Goal: Information Seeking & Learning: Learn about a topic

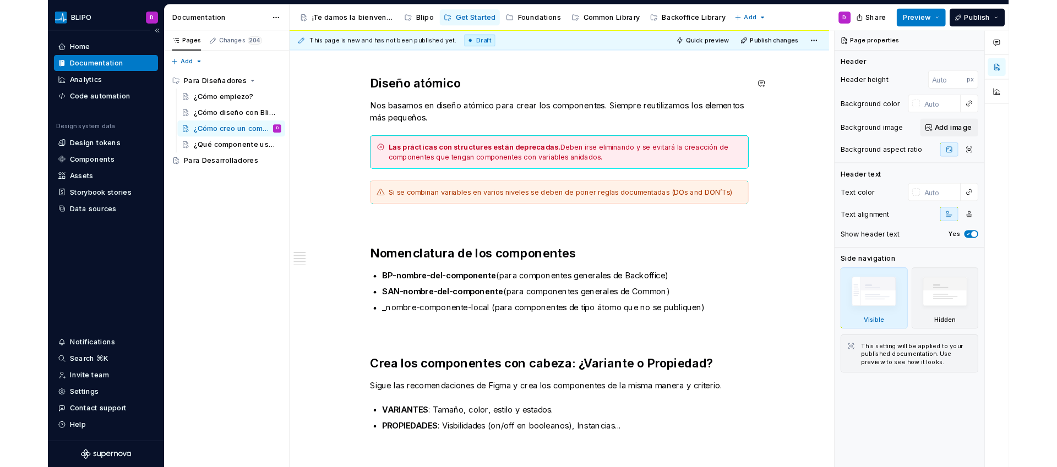
scroll to position [280, 0]
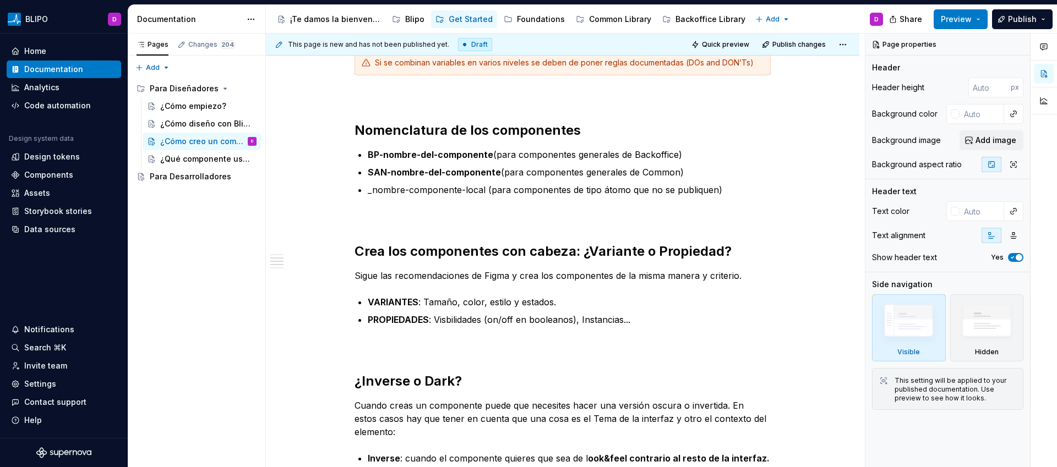
type textarea "*"
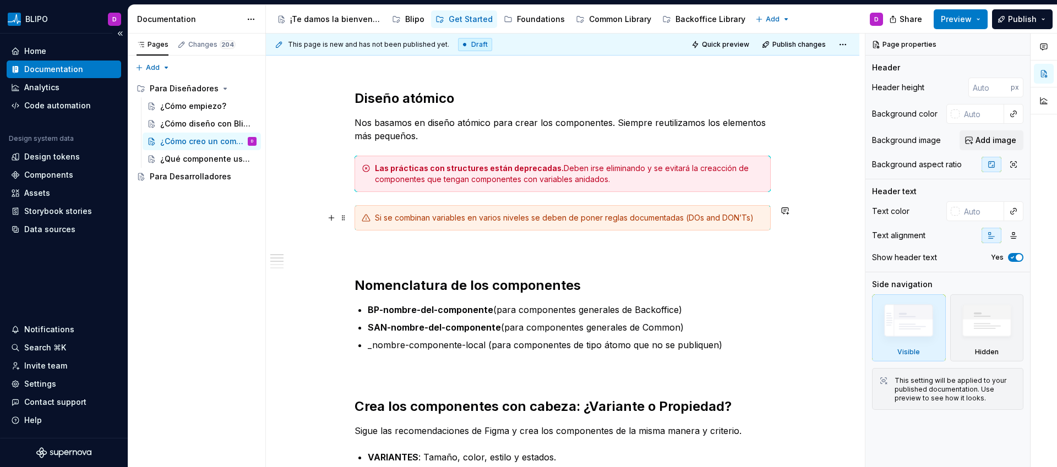
scroll to position [125, 0]
click at [331, 217] on button "button" at bounding box center [331, 217] width 15 height 15
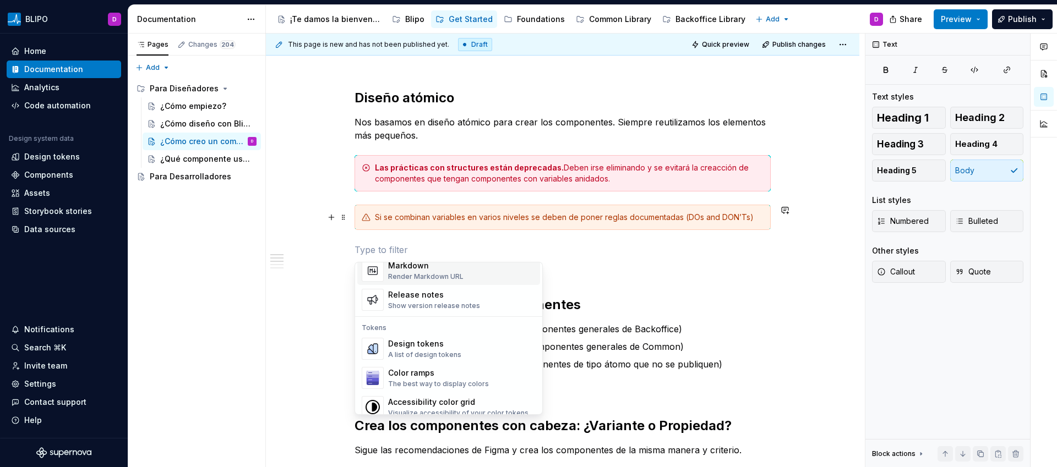
scroll to position [734, 0]
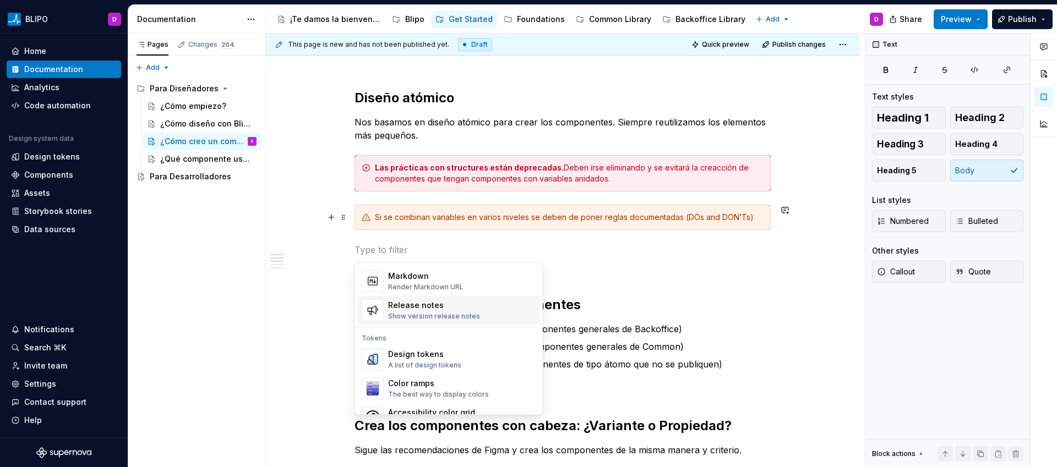
click at [447, 313] on div "Show version release notes" at bounding box center [434, 316] width 92 height 9
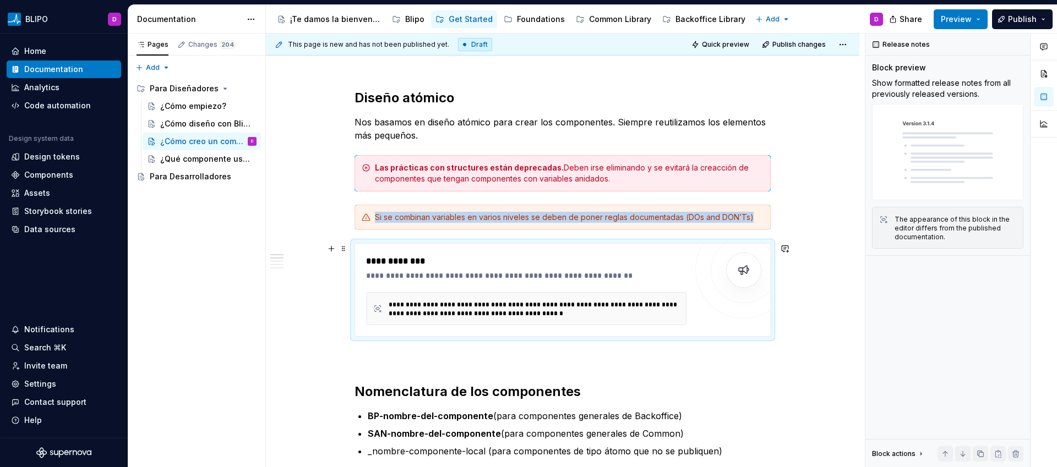
click at [381, 255] on div "**********" at bounding box center [526, 261] width 320 height 13
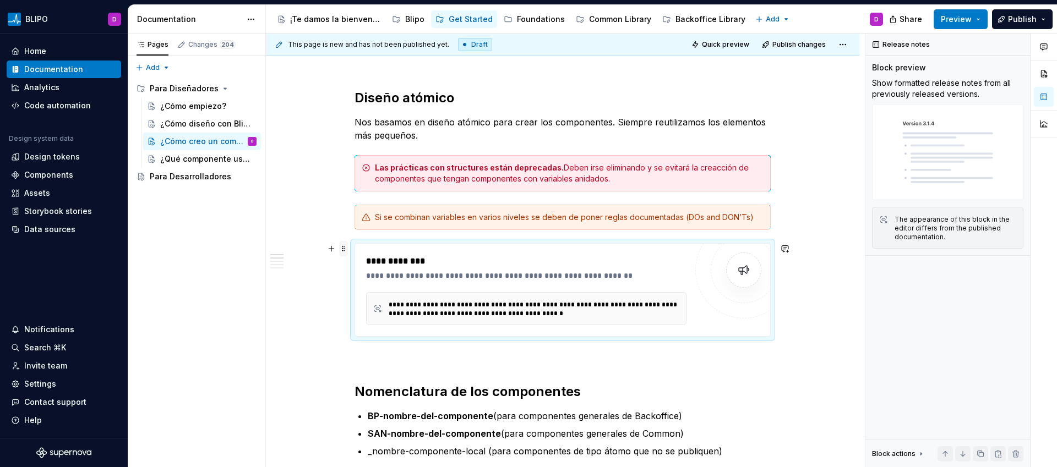
click at [347, 251] on span at bounding box center [343, 248] width 9 height 15
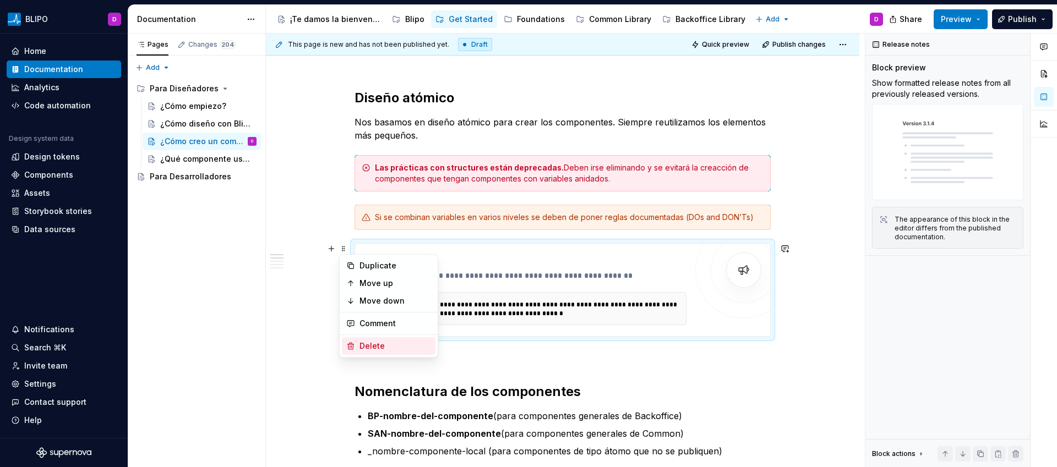
click at [376, 346] on div "Delete" at bounding box center [395, 346] width 72 height 11
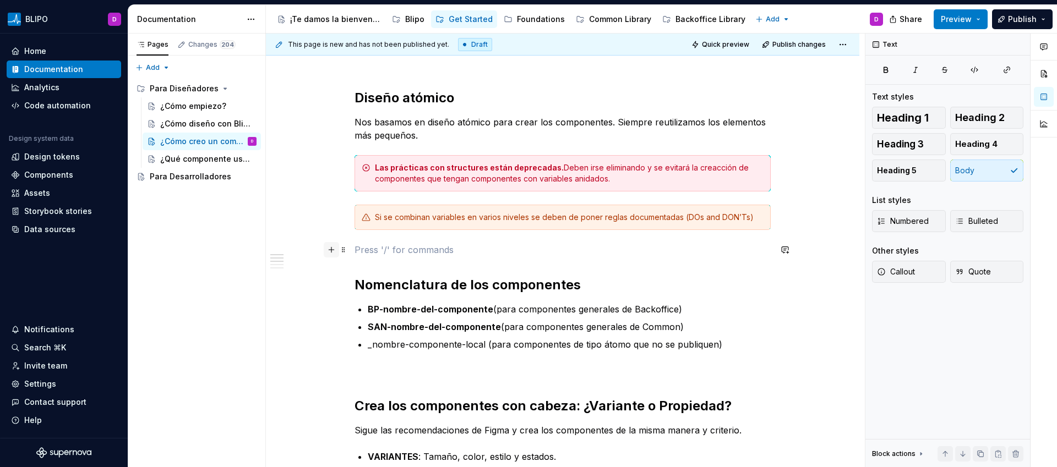
click at [331, 250] on button "button" at bounding box center [331, 249] width 15 height 15
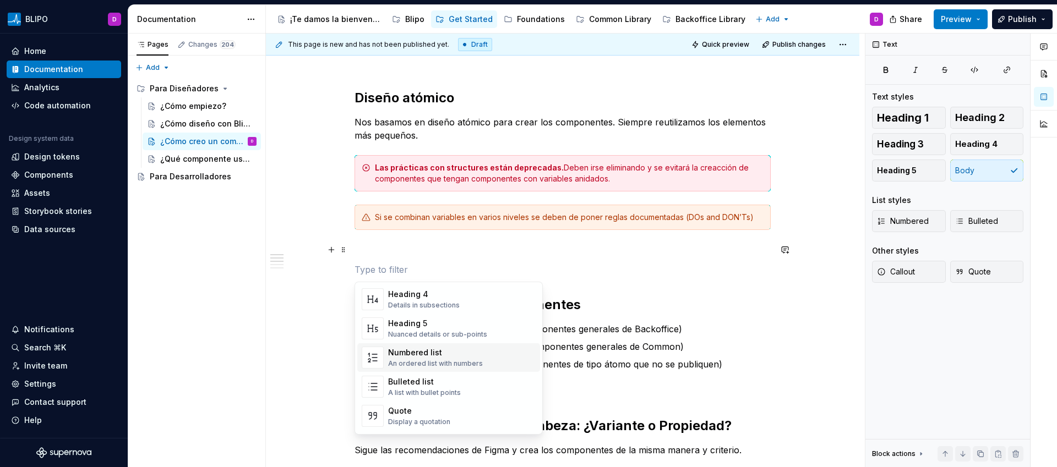
scroll to position [131, 0]
click at [424, 388] on div "Bulleted list A list with bullet points" at bounding box center [424, 387] width 73 height 21
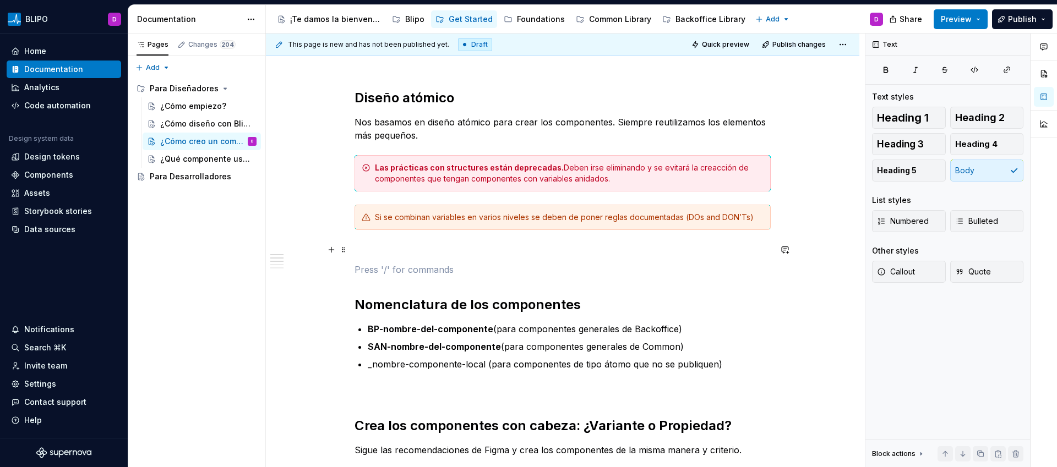
click at [363, 248] on p at bounding box center [562, 249] width 416 height 13
click at [902, 276] on span "Callout" at bounding box center [896, 271] width 38 height 11
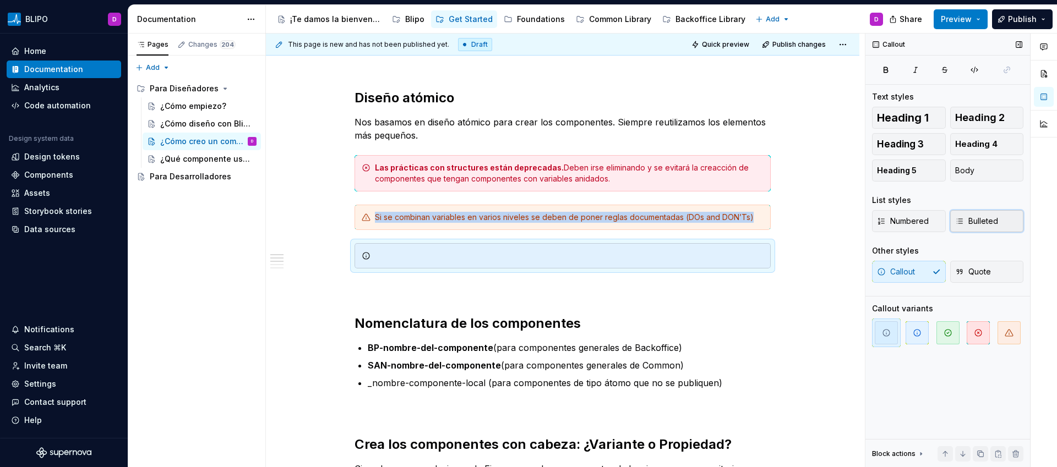
click at [980, 217] on span "Bulleted" at bounding box center [976, 221] width 43 height 11
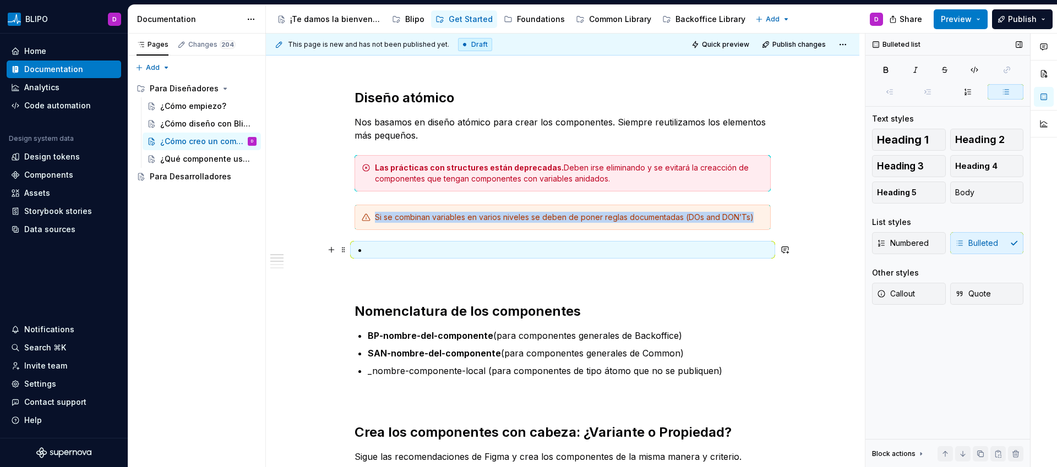
click at [429, 250] on p at bounding box center [569, 249] width 403 height 13
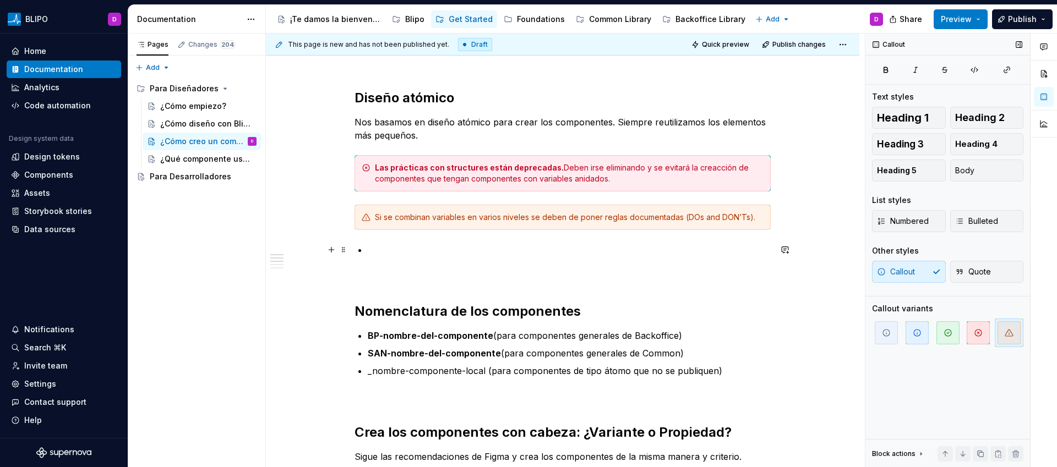
click at [441, 255] on p at bounding box center [569, 249] width 403 height 13
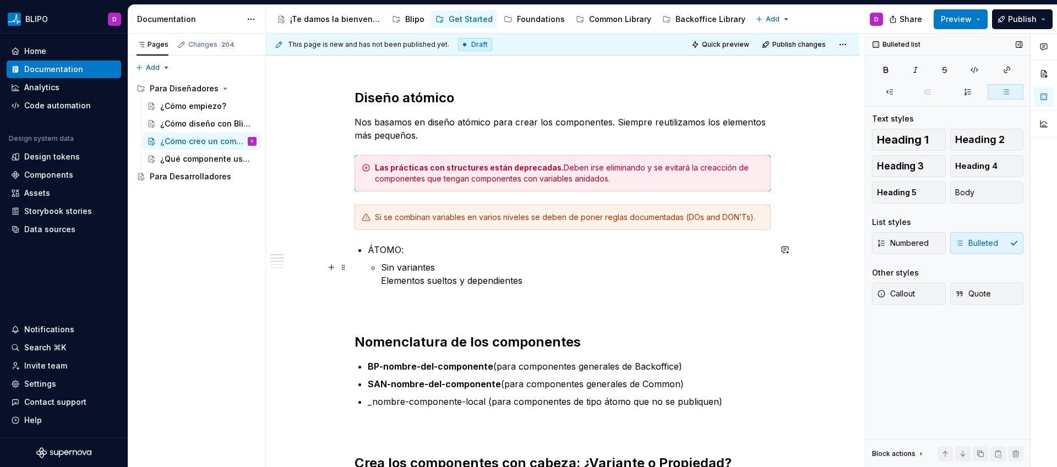
click at [384, 281] on p "Sin variantes Elementos sueltos y dependientes" at bounding box center [576, 274] width 390 height 26
click at [379, 281] on li "ÁTOMO: Sin variantes Elementos sueltos y dependientes" at bounding box center [569, 265] width 403 height 44
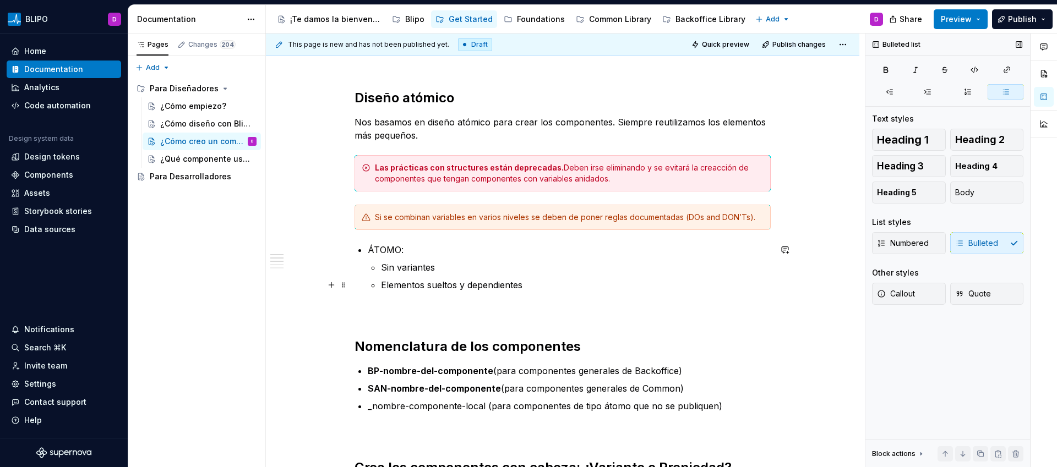
click at [545, 287] on p "Elementos sueltos y dependientes" at bounding box center [576, 284] width 390 height 13
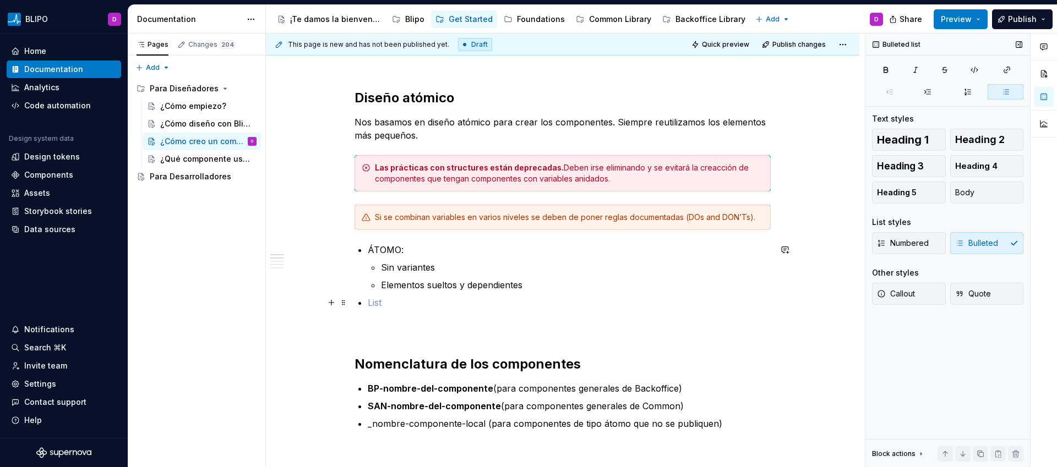
click at [382, 303] on p at bounding box center [569, 302] width 403 height 13
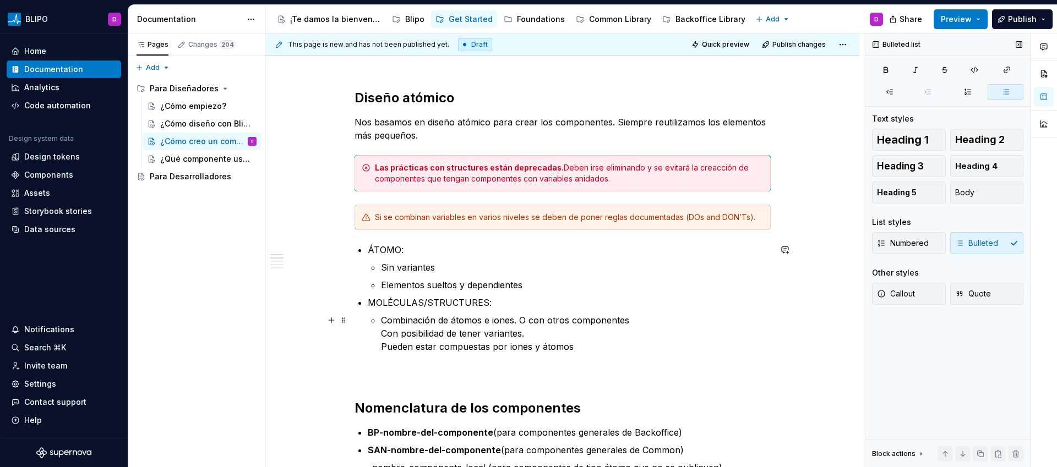
click at [383, 336] on p "Combinación de átomos e iones. O con otros componentes Con posibilidad de tener…" at bounding box center [576, 334] width 390 height 40
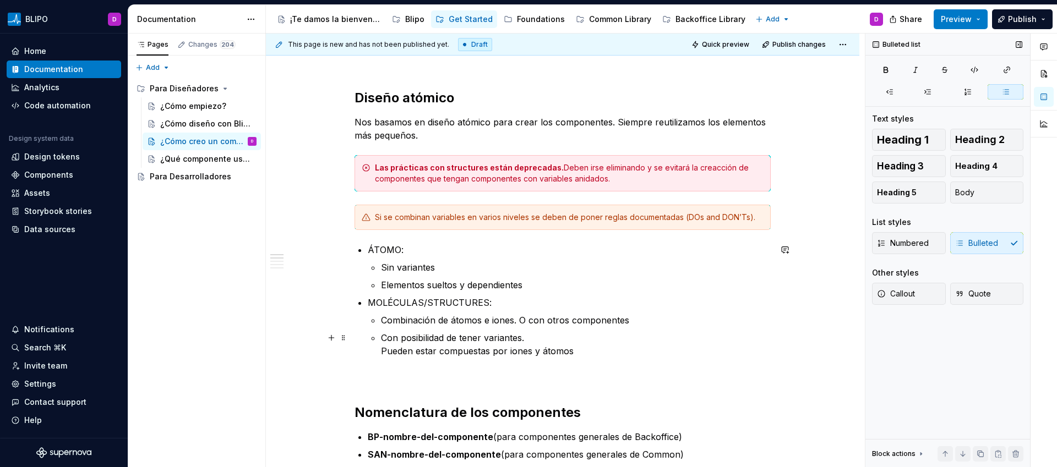
click at [424, 351] on p "Con posibilidad de tener variantes. Pueden estar compuestas por iones y átomos" at bounding box center [576, 344] width 390 height 26
click at [380, 352] on li "MOLÉCULAS/STRUCTURES: Combinación de átomos e iones. O con otros componentes Co…" at bounding box center [569, 327] width 403 height 62
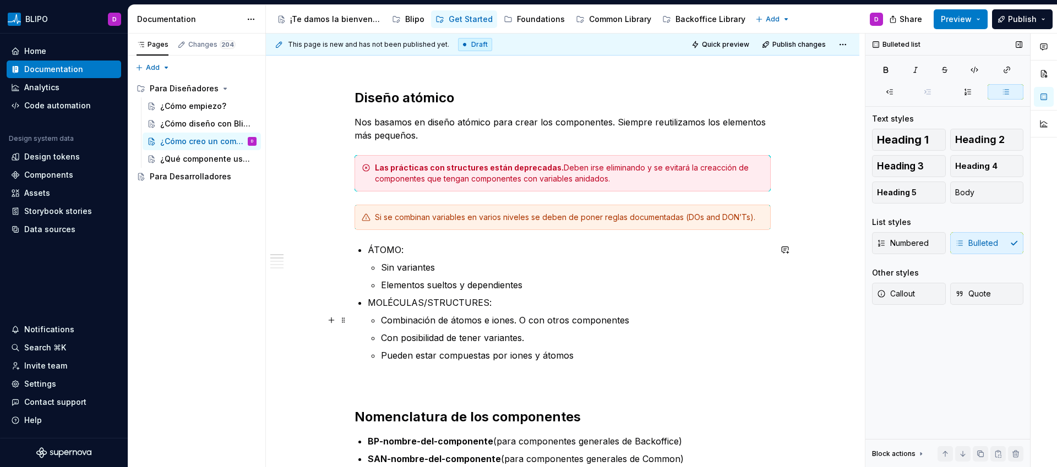
click at [518, 321] on p "Combinación de átomos e iones. O con otros componentes" at bounding box center [576, 320] width 390 height 13
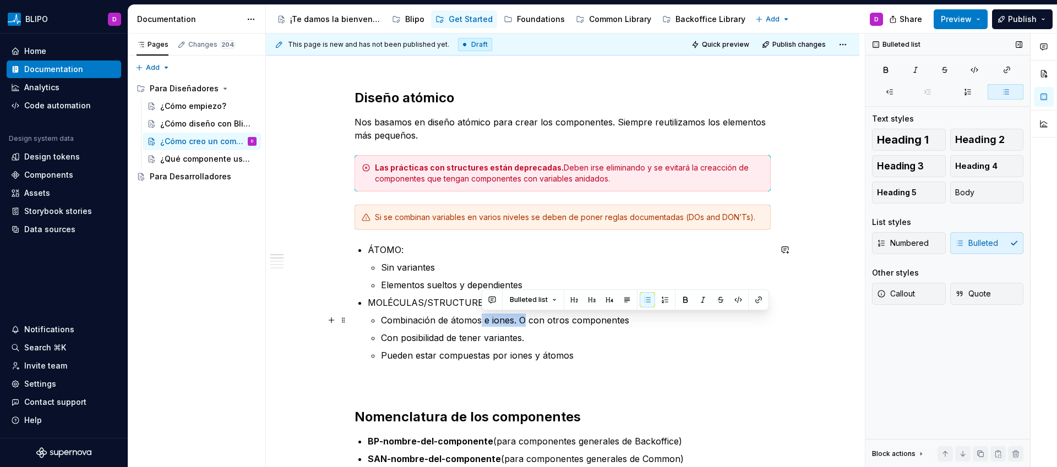
drag, startPoint x: 526, startPoint y: 322, endPoint x: 482, endPoint y: 324, distance: 44.1
click at [482, 324] on p "Combinación de átomos e iones. O con otros componentes" at bounding box center [576, 320] width 390 height 13
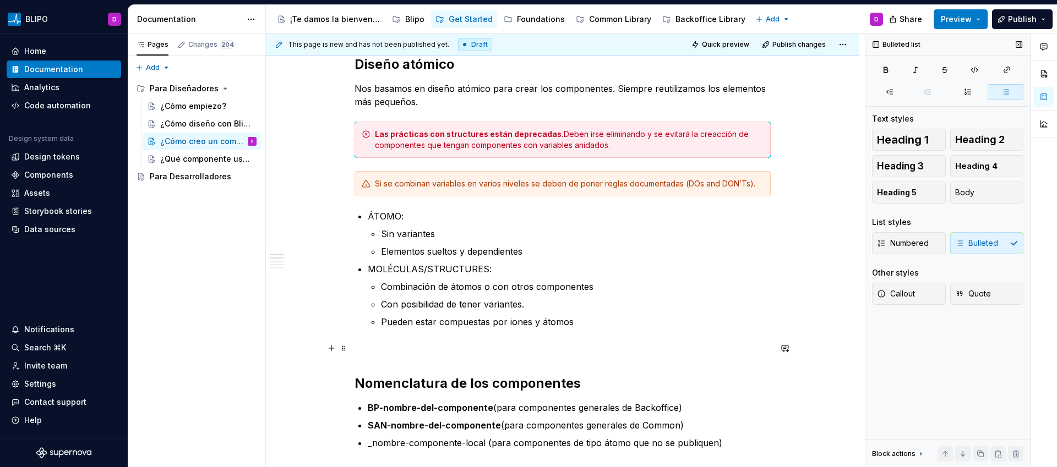
scroll to position [160, 0]
click at [478, 327] on p "Pueden estar compuestas por iones y átomos" at bounding box center [576, 321] width 390 height 13
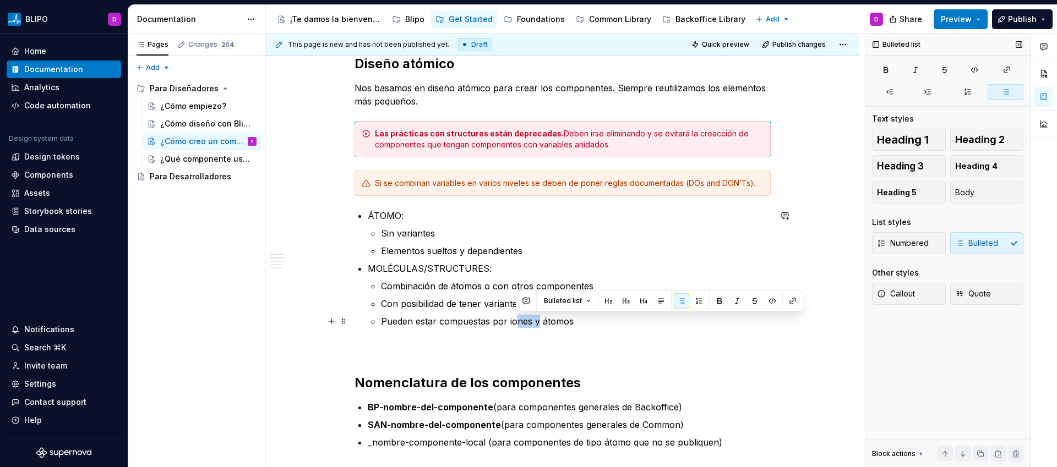
drag, startPoint x: 538, startPoint y: 324, endPoint x: 517, endPoint y: 326, distance: 21.0
click at [517, 326] on p "Pueden estar compuestas por iones y átomos" at bounding box center [576, 321] width 390 height 13
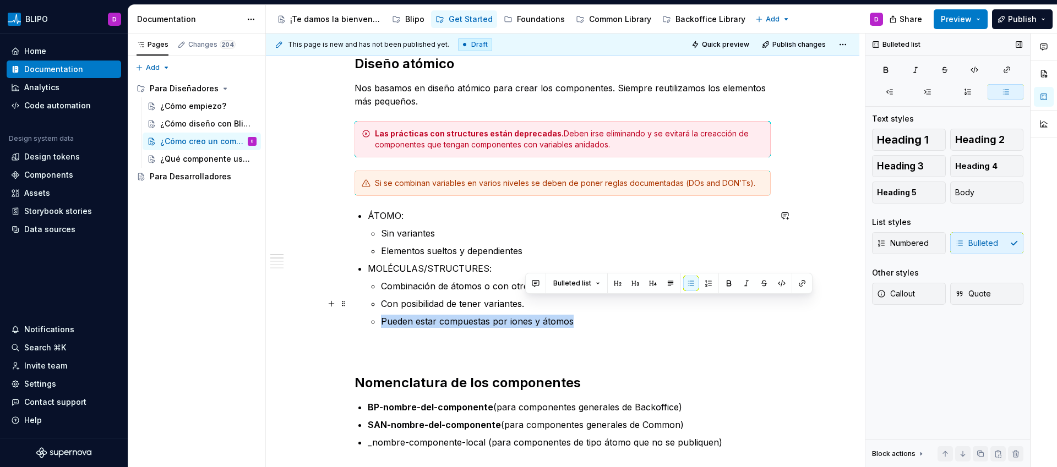
drag, startPoint x: 576, startPoint y: 325, endPoint x: 553, endPoint y: 309, distance: 28.5
click at [553, 309] on ul "Combinación de átomos o con otros componentes Con posibilidad de tener variante…" at bounding box center [576, 304] width 390 height 48
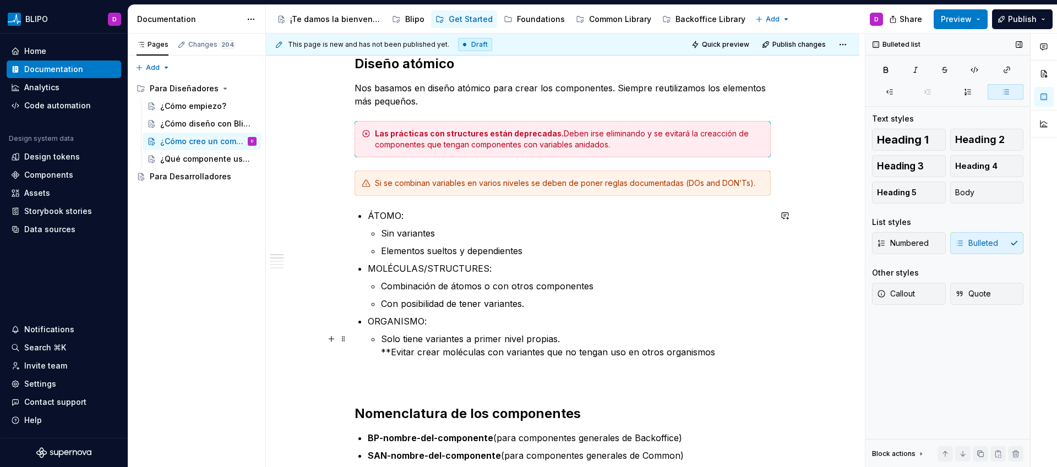
click at [379, 351] on li "ORGANISMO: Solo tiene variantes a primer nivel propias. **Evitar crear molécula…" at bounding box center [569, 337] width 403 height 44
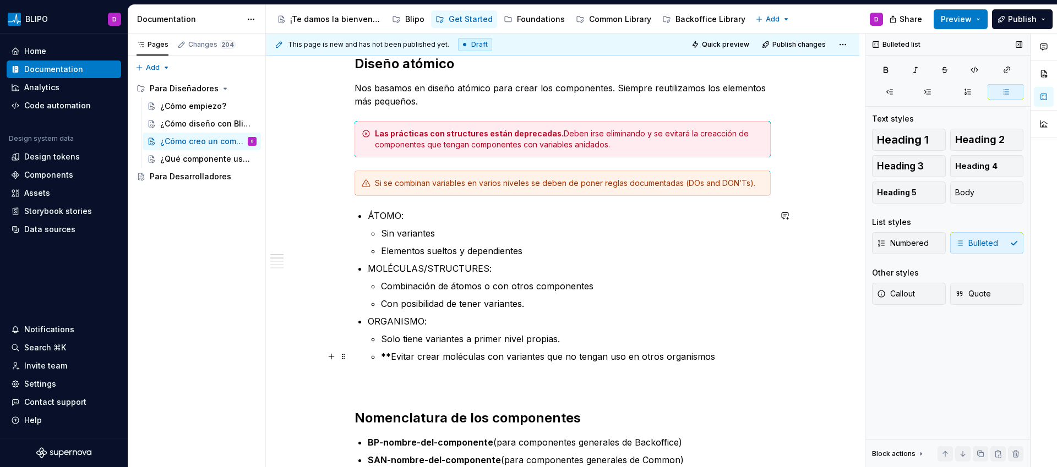
click at [471, 358] on p "**Evitar crear moléculas con variantes que no tengan uso en otros organismos" at bounding box center [576, 356] width 390 height 13
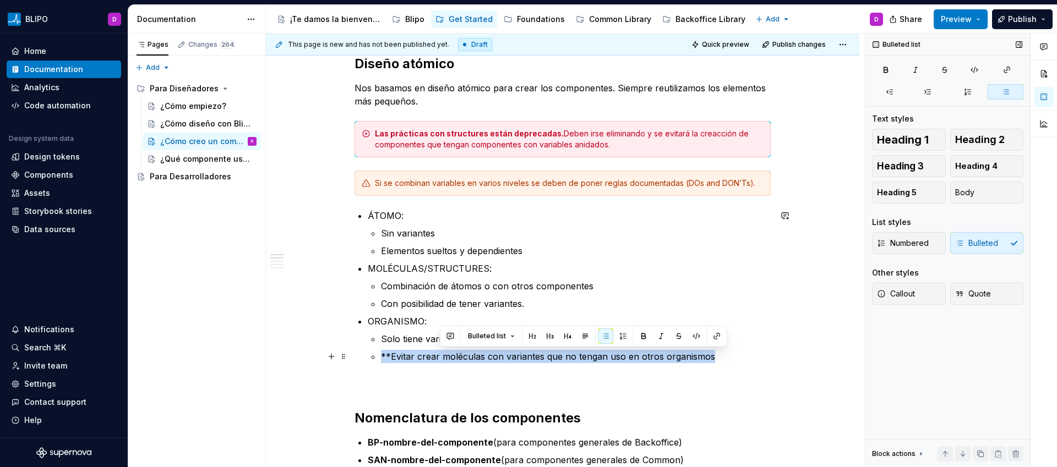
click at [471, 358] on p "**Evitar crear moléculas con variantes que no tengan uso en otros organismos" at bounding box center [576, 356] width 390 height 13
click at [600, 338] on button "button" at bounding box center [601, 336] width 15 height 15
click at [729, 357] on p "**Evitar crear moléculas con variantes que no tengan uso en otros organismos" at bounding box center [576, 356] width 390 height 13
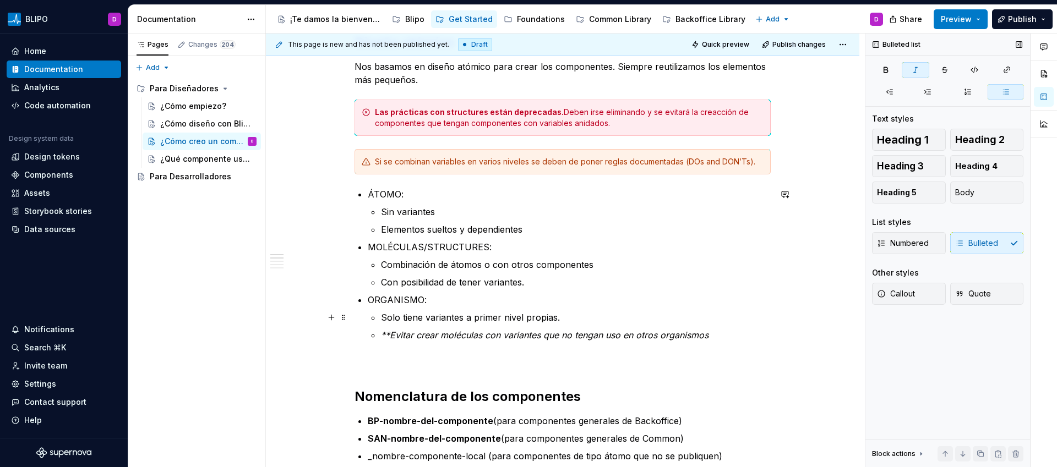
scroll to position [202, 0]
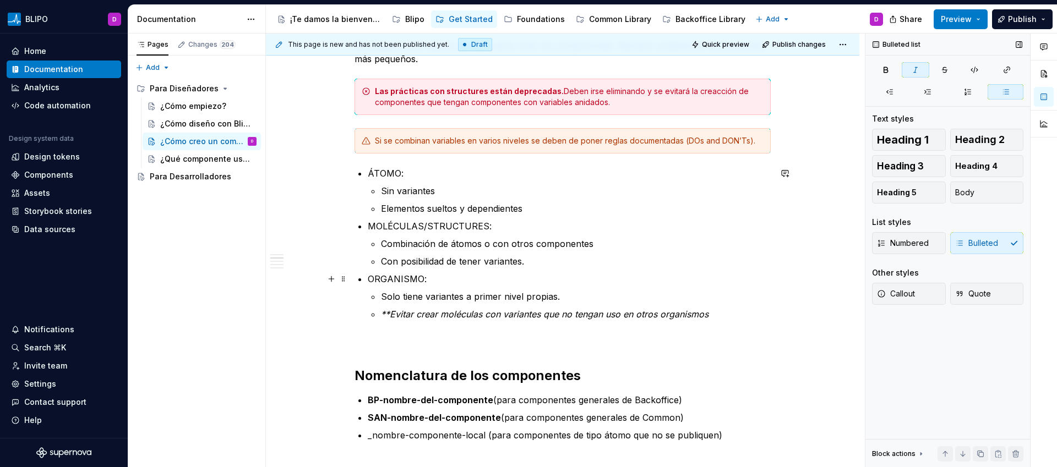
click at [402, 280] on p "ORGANISMO:" at bounding box center [569, 278] width 403 height 13
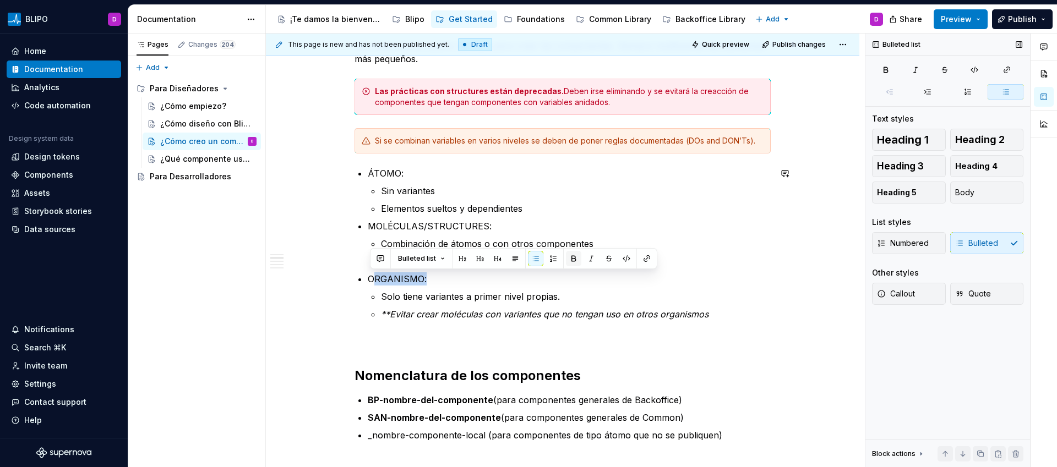
click at [567, 260] on button "button" at bounding box center [573, 258] width 15 height 15
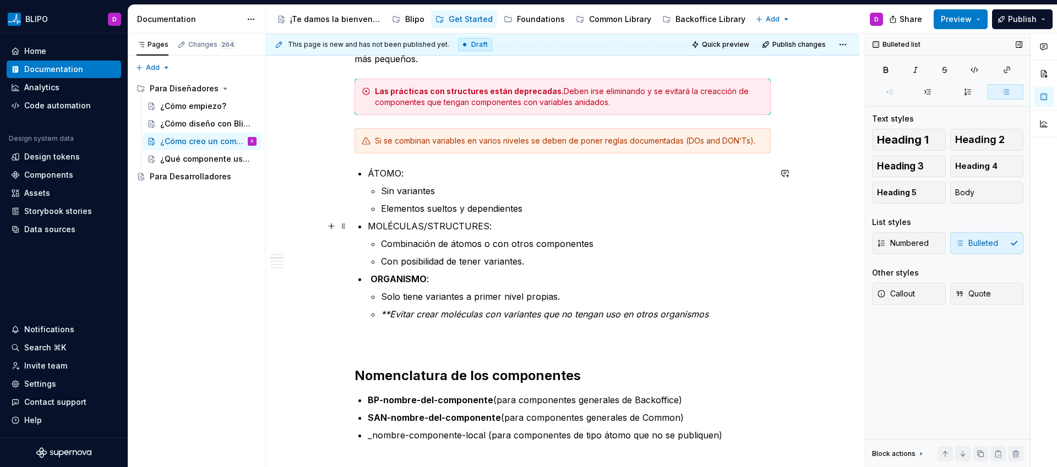
click at [404, 227] on p "MOLÉCULAS/STRUCTURES:" at bounding box center [569, 226] width 403 height 13
click at [566, 207] on button "button" at bounding box center [571, 205] width 15 height 15
click at [376, 172] on p "ÁTOMO:" at bounding box center [569, 173] width 403 height 13
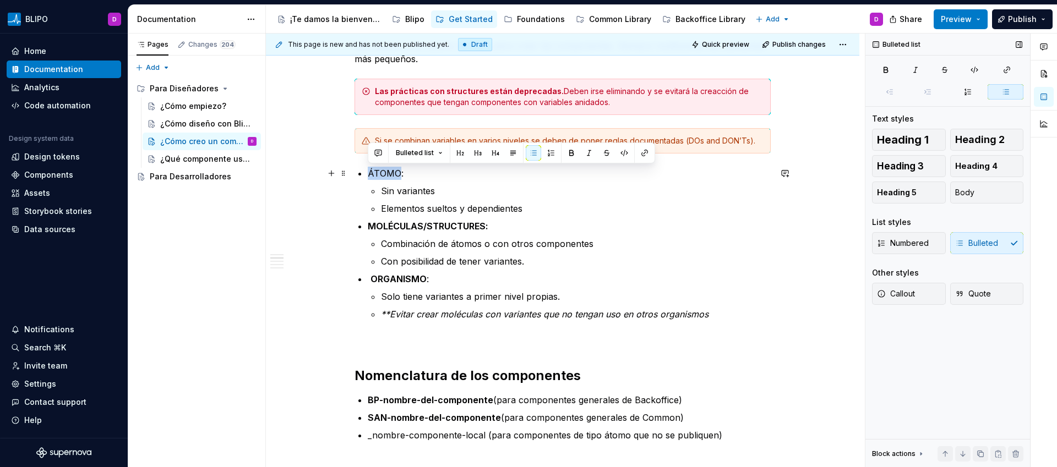
click at [376, 172] on p "ÁTOMO:" at bounding box center [569, 173] width 403 height 13
click at [574, 154] on button "button" at bounding box center [571, 152] width 15 height 15
click at [719, 312] on p "**Evitar crear moléculas con variantes que no tengan uso en otros organismos" at bounding box center [576, 314] width 390 height 13
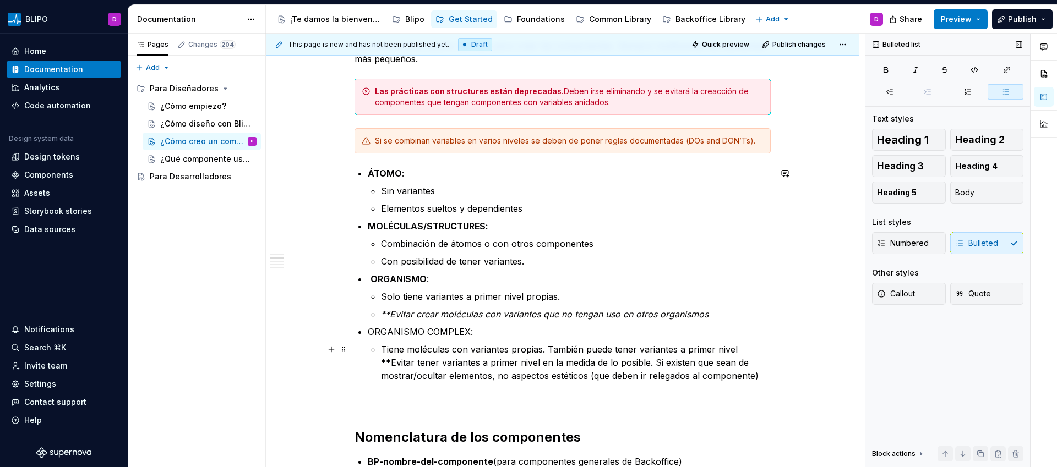
click at [379, 363] on li "ORGANISMO COMPLEX: Tiene moléculas con variantes propias. También puede tener v…" at bounding box center [569, 353] width 403 height 57
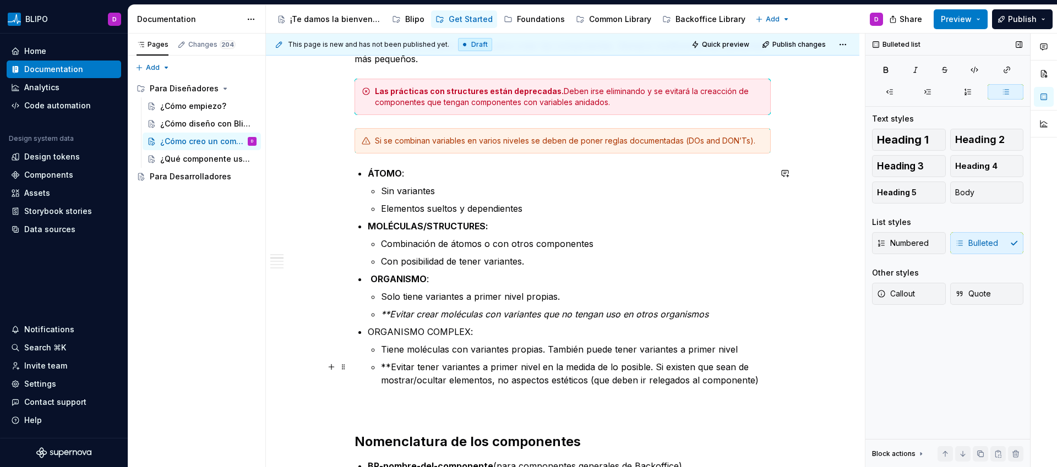
click at [473, 376] on p "**Evitar tener variantes a primer nivel en la medida de lo posible. Si existen …" at bounding box center [576, 373] width 390 height 26
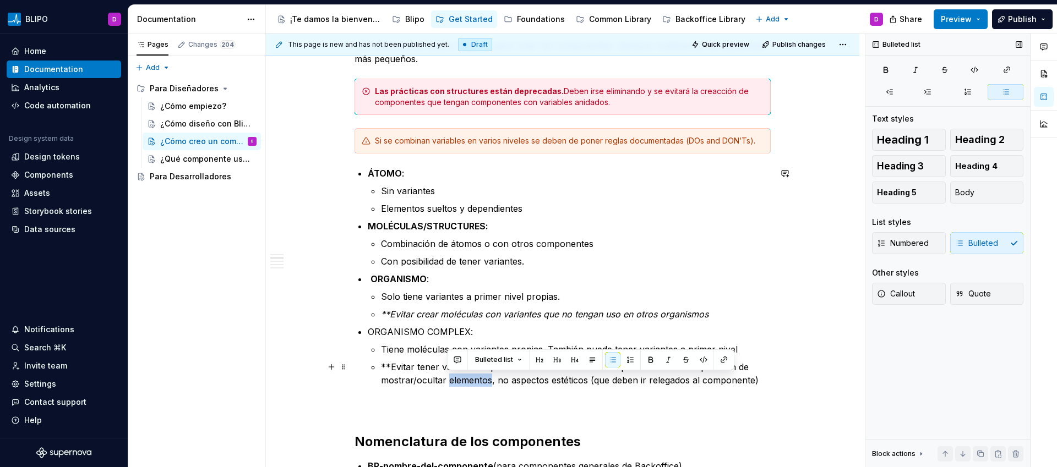
click at [473, 376] on p "**Evitar tener variantes a primer nivel en la medida de lo posible. Si existen …" at bounding box center [576, 373] width 390 height 26
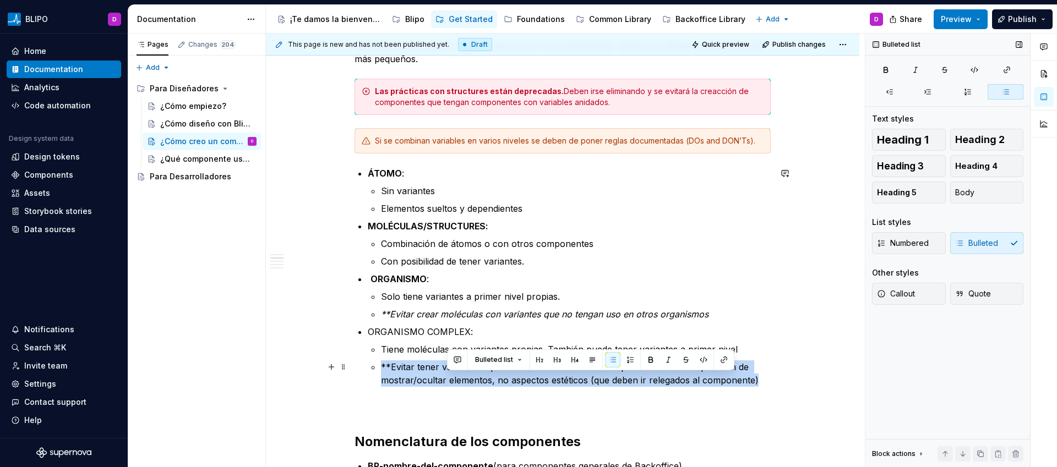
click at [473, 376] on p "**Evitar tener variantes a primer nivel en la medida de lo posible. Si existen …" at bounding box center [576, 373] width 390 height 26
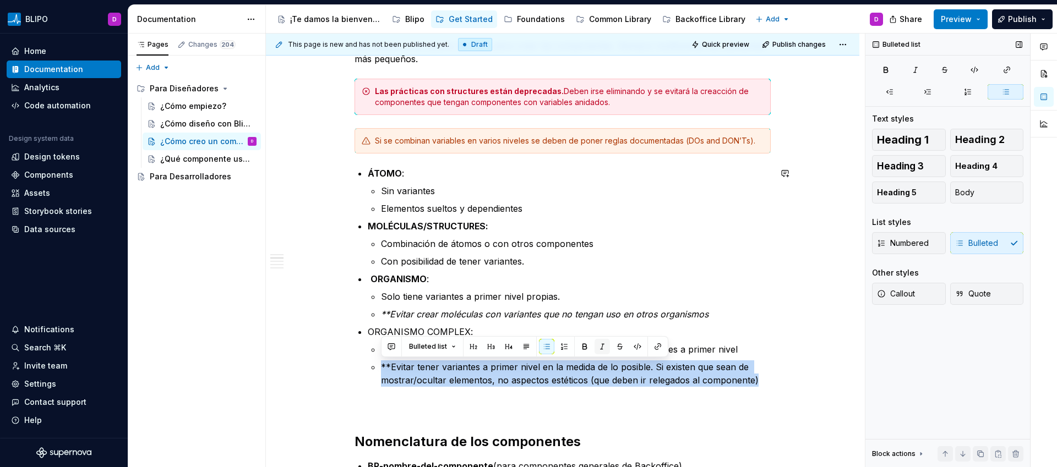
click at [598, 348] on button "button" at bounding box center [601, 346] width 15 height 15
click at [682, 376] on em "**Evitar tener variantes a primer nivel en la medida de lo posible. Si existen …" at bounding box center [568, 374] width 374 height 24
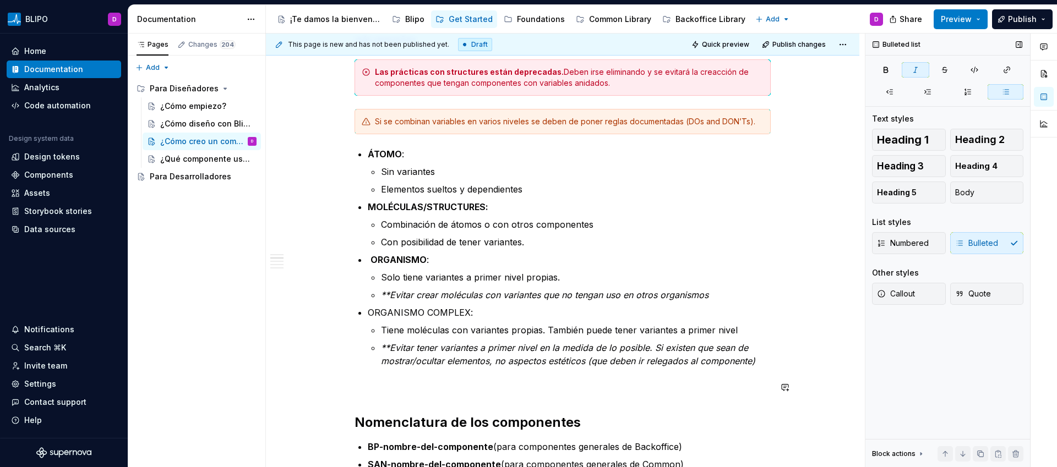
scroll to position [222, 0]
click at [718, 293] on p "**Evitar crear moléculas con variantes que no tengan uso en otros organismos" at bounding box center [576, 293] width 390 height 13
click at [758, 362] on p "**Evitar tener variantes a primer nivel en la medida de lo posible. Si existen …" at bounding box center [576, 353] width 390 height 26
click at [742, 332] on p "Tiene moléculas con variantes propias. También puede tener variantes a primer n…" at bounding box center [576, 329] width 390 height 13
click at [422, 313] on p "ORGANISMO COMPLEX:" at bounding box center [569, 311] width 403 height 13
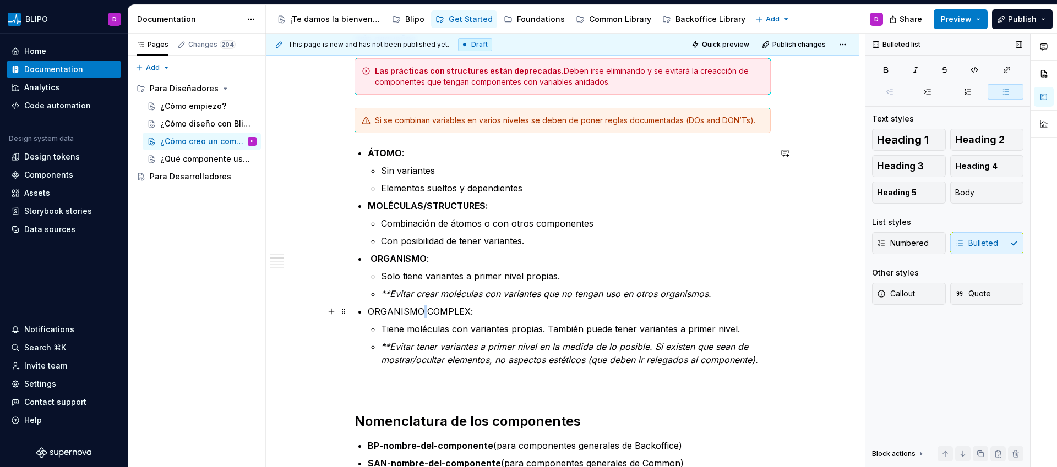
click at [422, 313] on p "ORGANISMO COMPLEX:" at bounding box center [569, 311] width 403 height 13
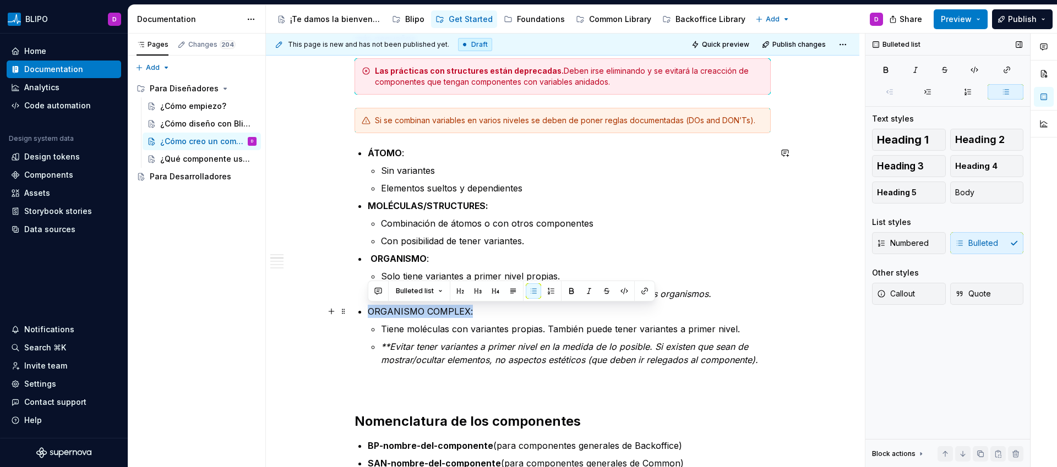
click at [422, 313] on p "ORGANISMO COMPLEX:" at bounding box center [569, 311] width 403 height 13
click at [570, 294] on button "button" at bounding box center [571, 290] width 15 height 15
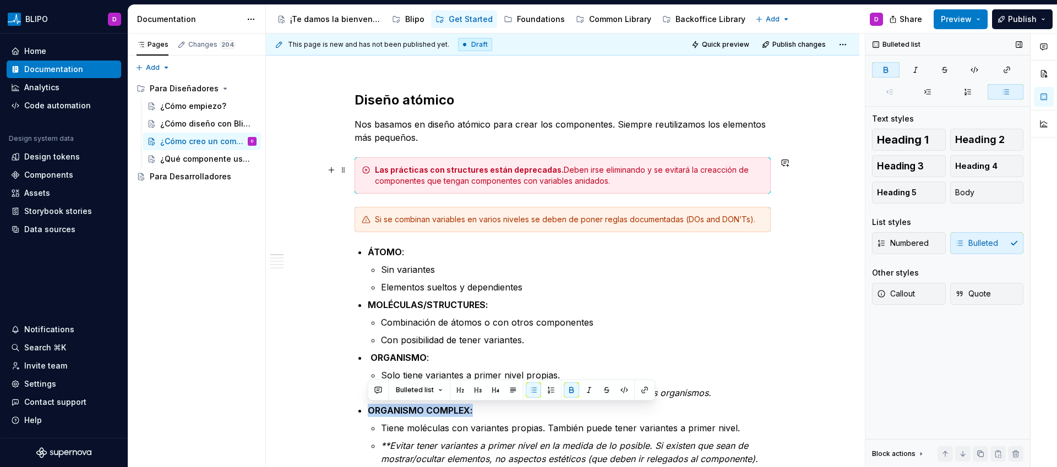
scroll to position [103, 0]
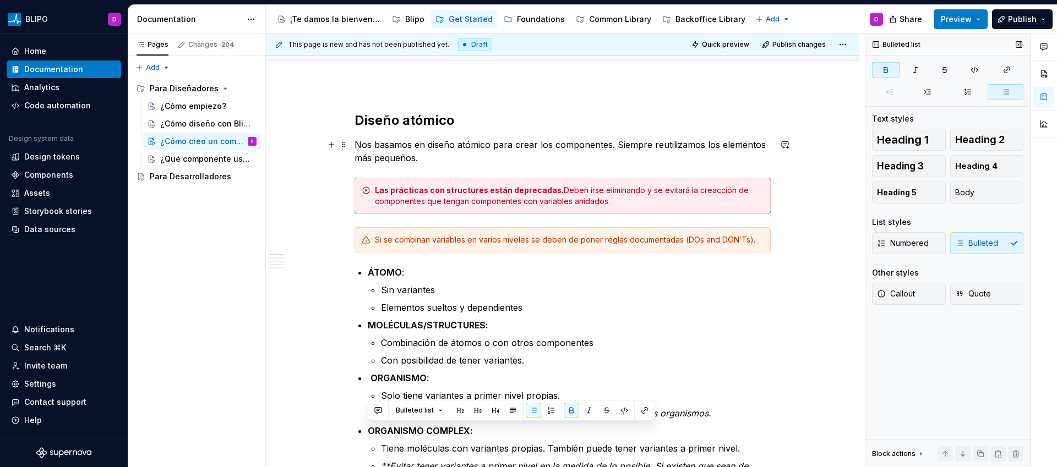
click at [434, 159] on p "Nos basamos en diseño atómico para crear los componentes. Siempre reutilizamos …" at bounding box center [562, 151] width 416 height 26
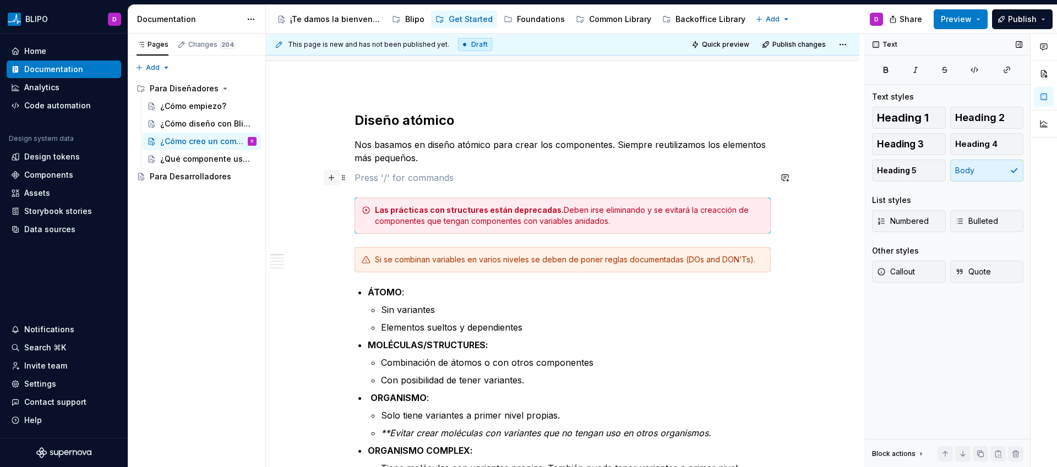
click at [332, 179] on button "button" at bounding box center [331, 177] width 15 height 15
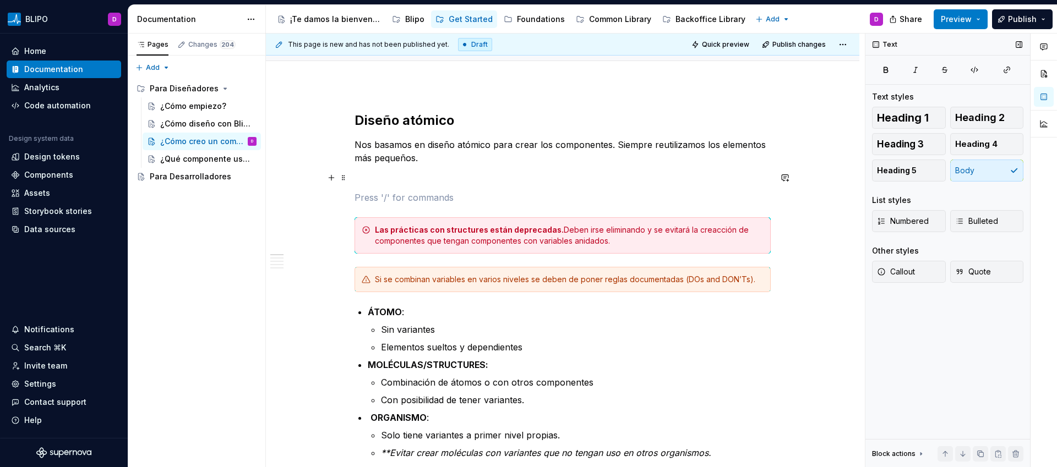
click at [392, 196] on p at bounding box center [562, 197] width 416 height 13
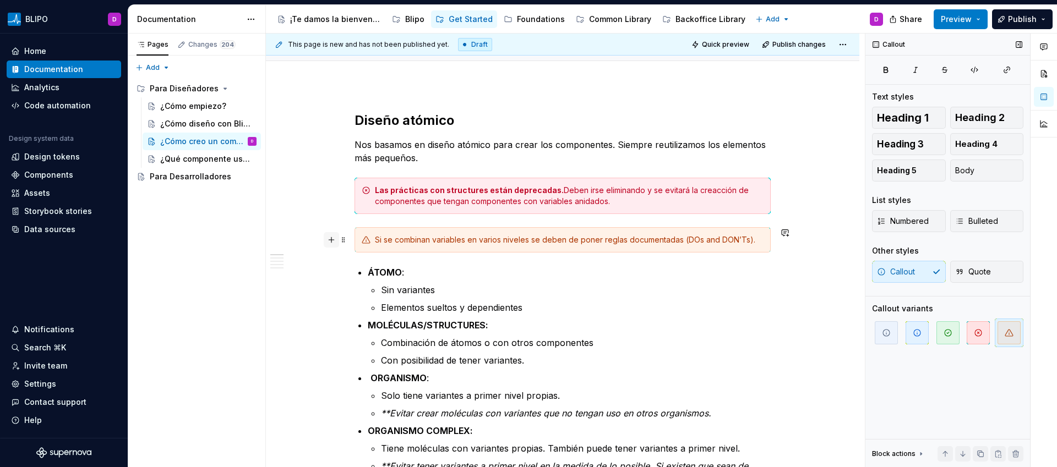
click at [330, 242] on button "button" at bounding box center [331, 239] width 15 height 15
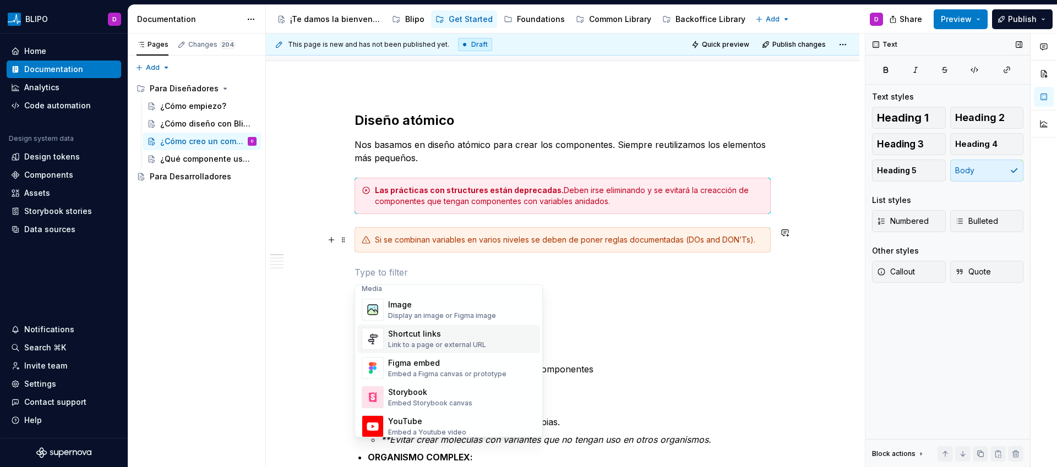
scroll to position [474, 0]
click at [424, 317] on div "Display an image or Figma image" at bounding box center [442, 316] width 108 height 9
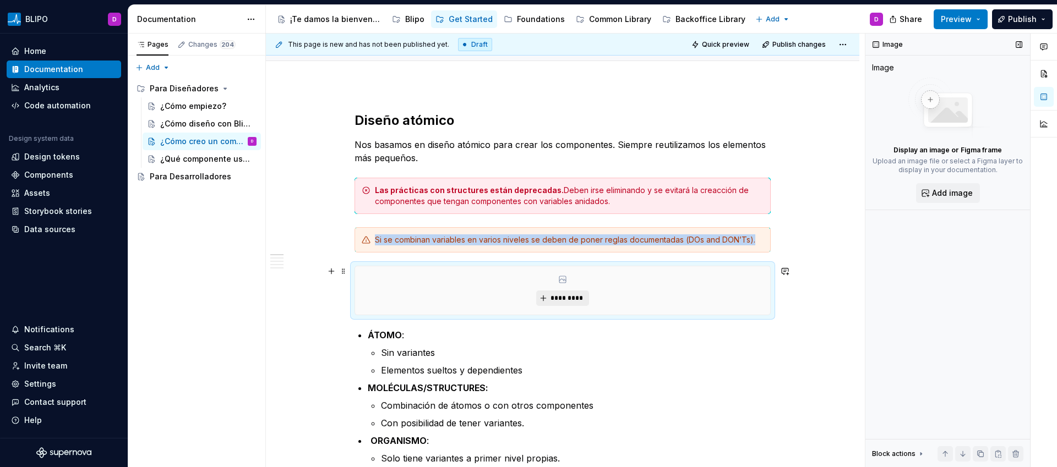
click at [566, 298] on span "*********" at bounding box center [567, 298] width 34 height 9
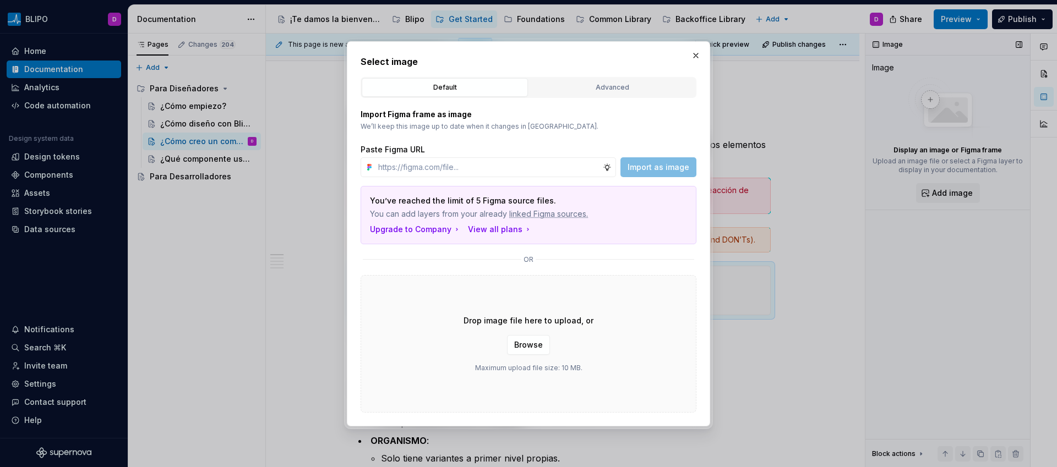
type textarea "*"
paste input "[URL][DOMAIN_NAME]"
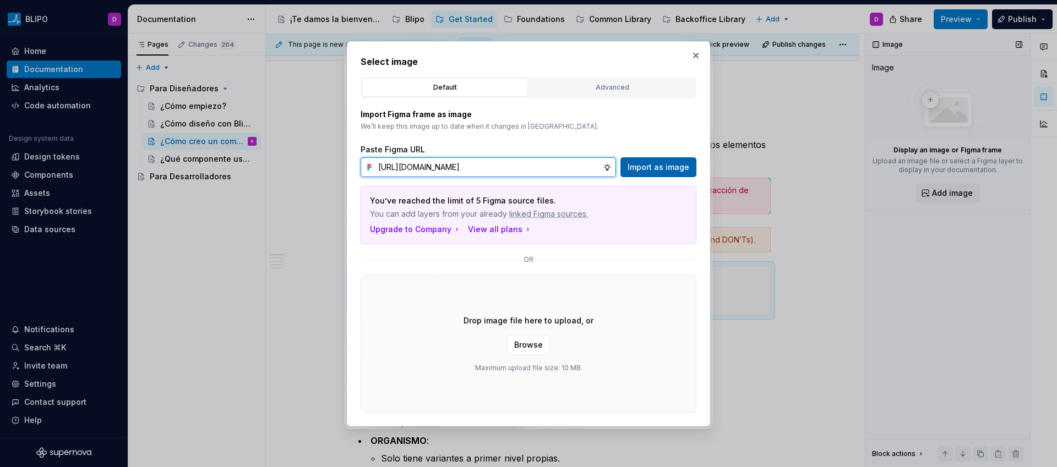
type input "[URL][DOMAIN_NAME]"
click at [654, 168] on span "Import as image" at bounding box center [658, 167] width 62 height 11
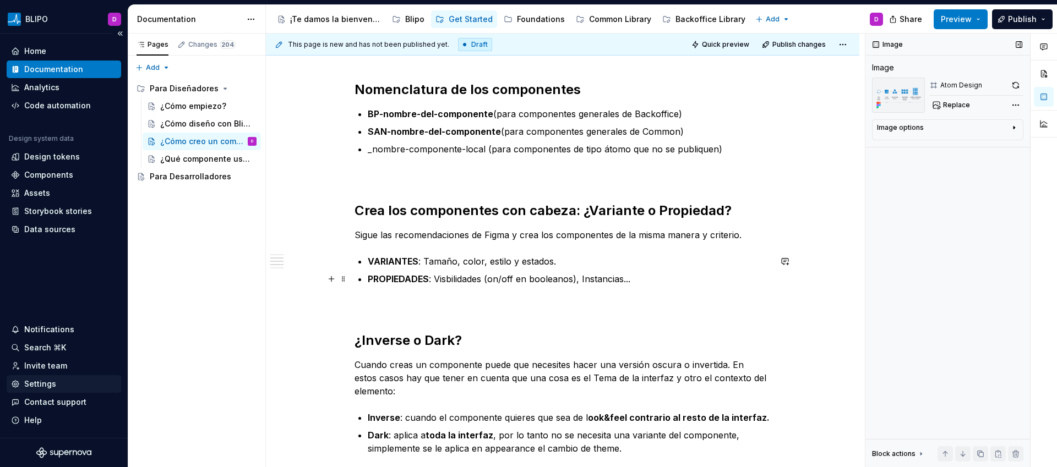
scroll to position [729, 0]
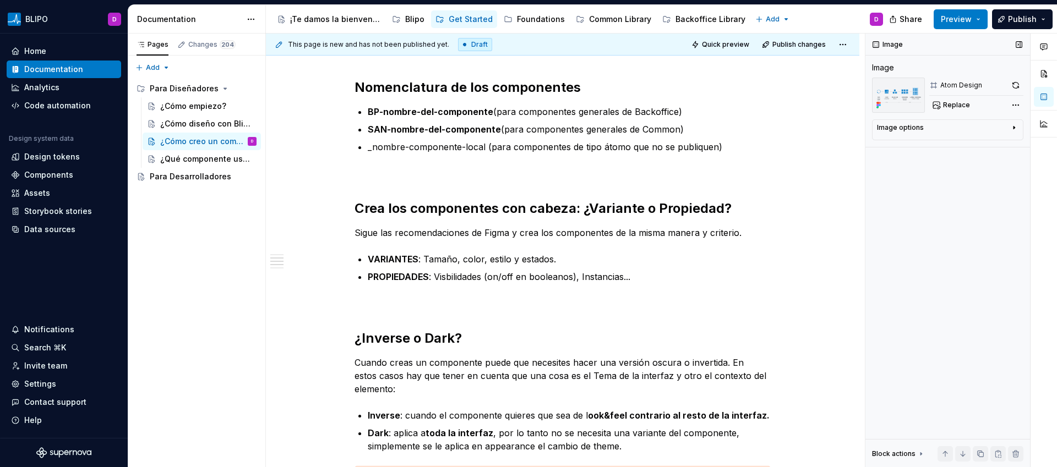
type textarea "*"
click at [485, 233] on p "Sigue las recomendaciones de Figma y crea los componentes de la misma manera y …" at bounding box center [562, 232] width 416 height 13
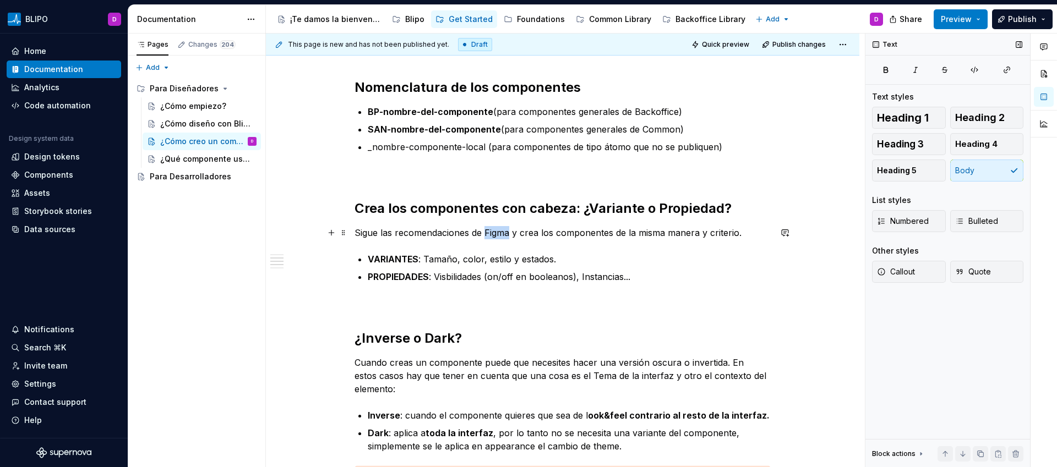
click at [485, 233] on p "Sigue las recomendaciones de Figma y crea los componentes de la misma manera y …" at bounding box center [562, 232] width 416 height 13
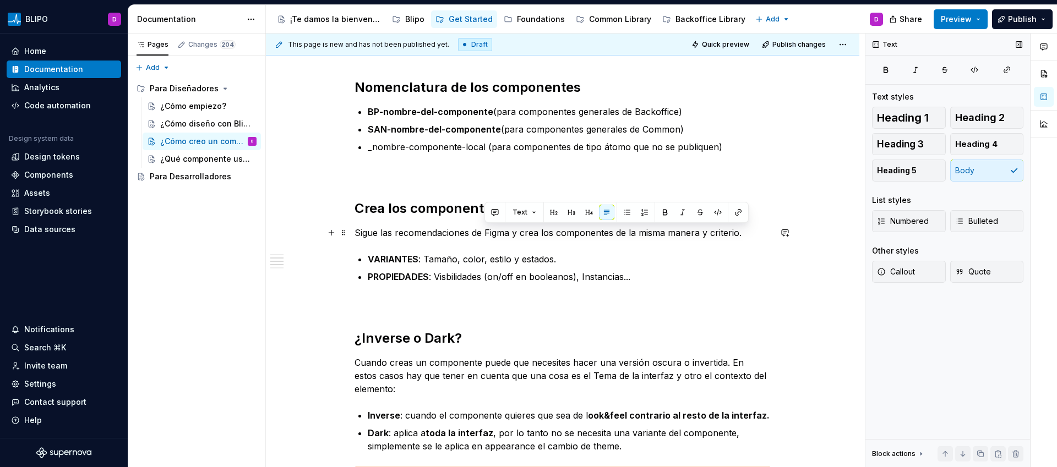
click at [511, 238] on p "Sigue las recomendaciones de Figma y crea los componentes de la misma manera y …" at bounding box center [562, 232] width 416 height 13
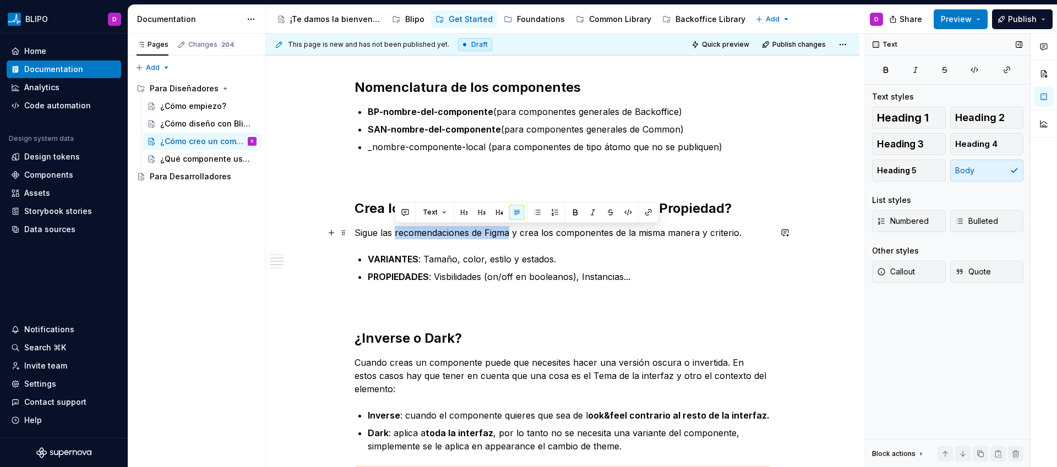
drag, startPoint x: 509, startPoint y: 232, endPoint x: 396, endPoint y: 233, distance: 112.8
click at [396, 233] on p "Sigue las recomendaciones de Figma y crea los componentes de la misma manera y …" at bounding box center [562, 232] width 416 height 13
click at [649, 212] on button "button" at bounding box center [648, 212] width 15 height 15
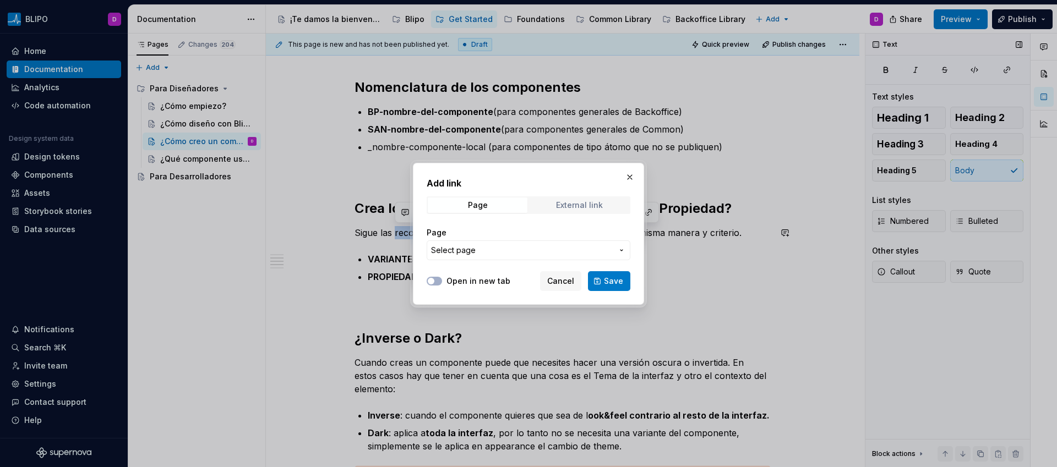
click at [568, 207] on div "External link" at bounding box center [579, 205] width 47 height 9
click at [503, 249] on input "URL" at bounding box center [529, 251] width 204 height 20
paste input "[URL][DOMAIN_NAME]"
type input "[URL][DOMAIN_NAME]"
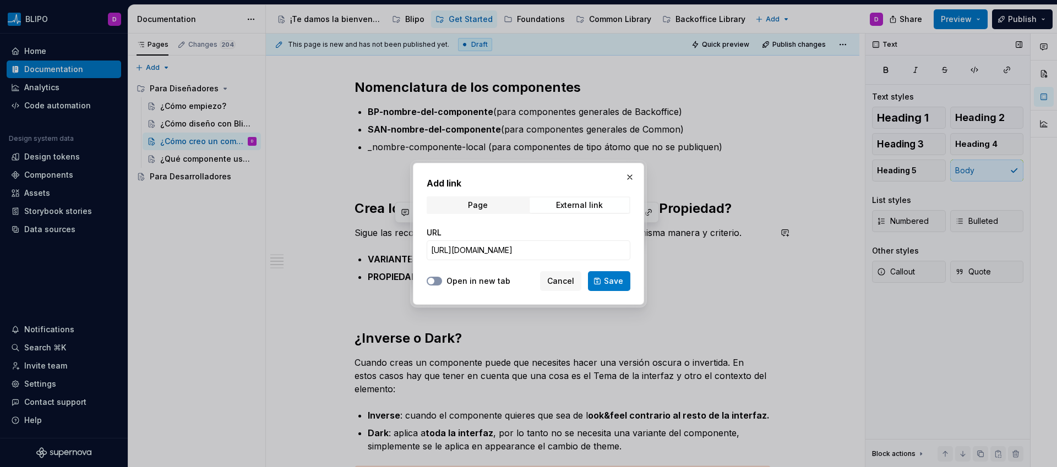
click at [437, 281] on button "Open in new tab" at bounding box center [434, 281] width 15 height 9
click at [608, 282] on span "Save" at bounding box center [613, 281] width 19 height 11
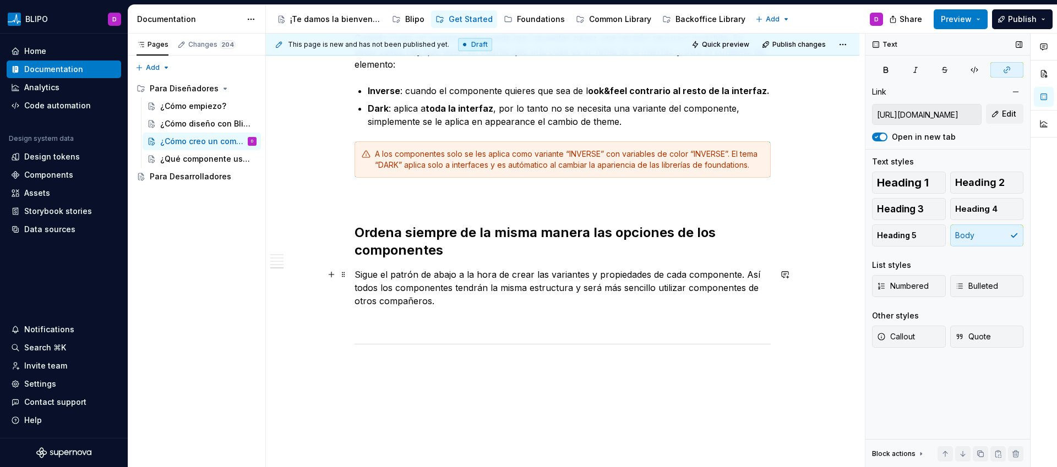
scroll to position [1056, 0]
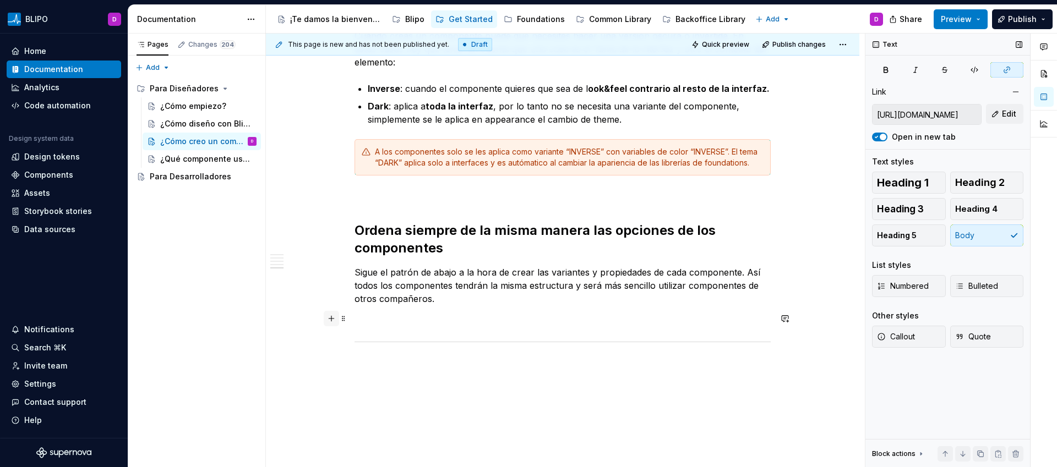
click at [332, 320] on button "button" at bounding box center [331, 318] width 15 height 15
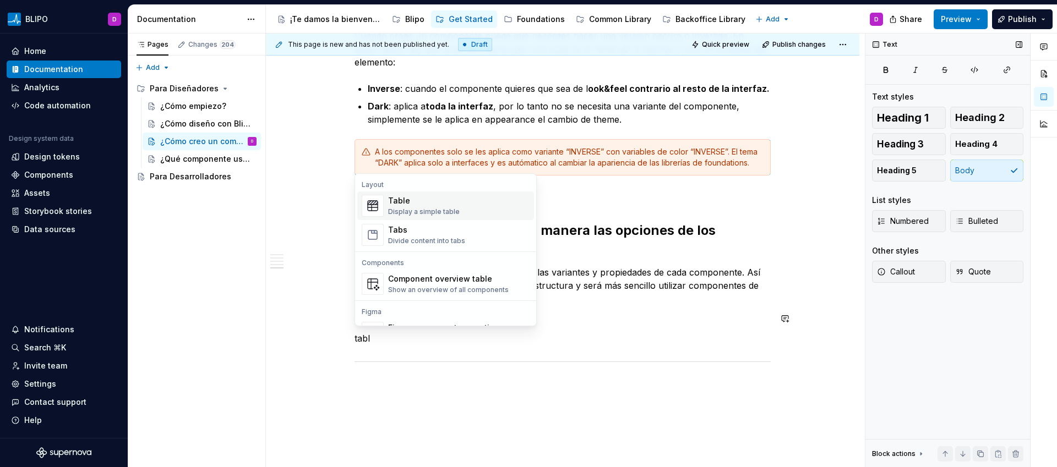
click at [428, 202] on div "Table" at bounding box center [424, 200] width 72 height 11
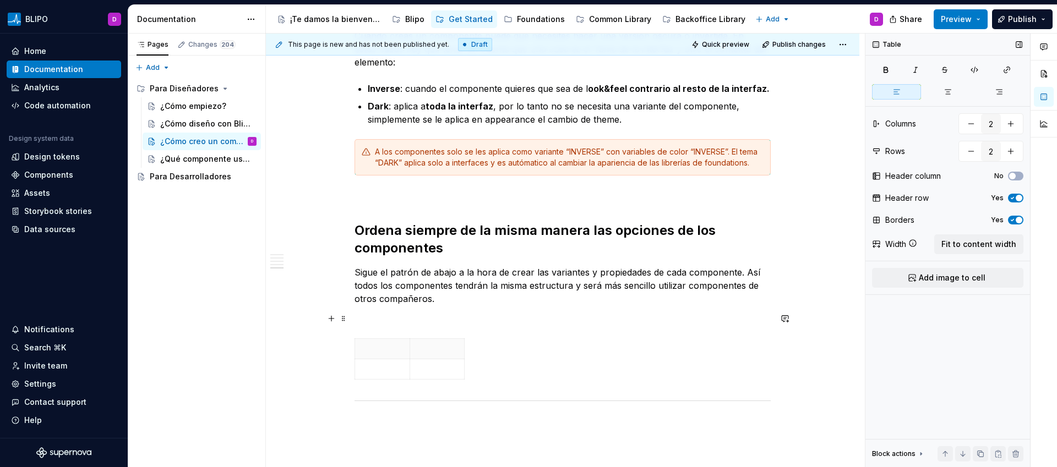
click at [387, 323] on p at bounding box center [562, 318] width 416 height 13
click at [379, 330] on p at bounding box center [382, 329] width 41 height 11
click at [532, 331] on div "Nombre de la propiedad Variantes" at bounding box center [562, 353] width 416 height 68
drag, startPoint x: 409, startPoint y: 344, endPoint x: 462, endPoint y: 345, distance: 52.8
click at [462, 345] on tbody "Nombre de la propiedad Variantes" at bounding box center [436, 339] width 162 height 41
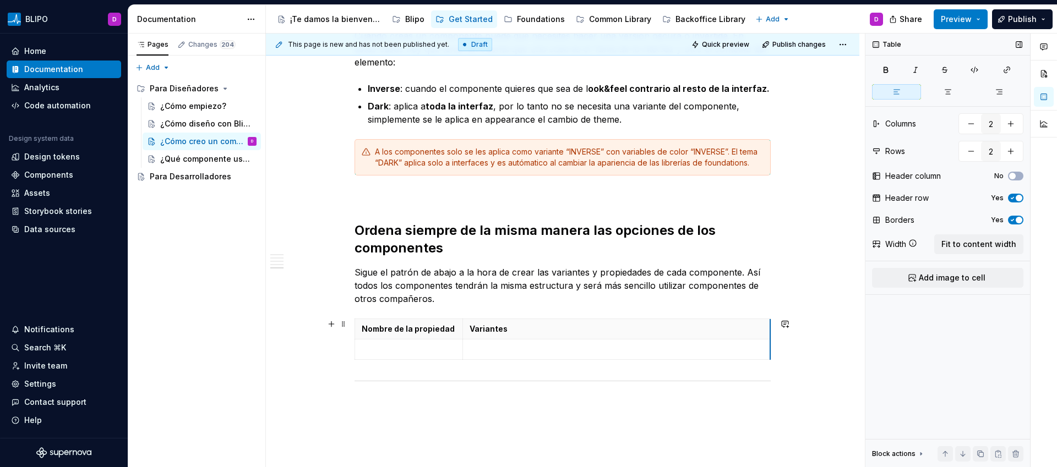
drag, startPoint x: 515, startPoint y: 331, endPoint x: 768, endPoint y: 330, distance: 253.2
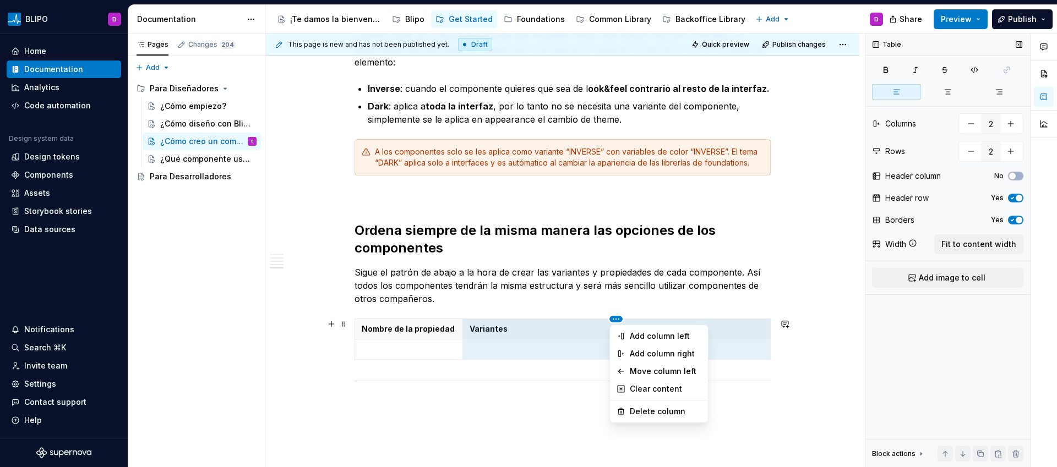
click at [614, 320] on html "BLIPO D Home Documentation Analytics Code automation Design system data Design …" at bounding box center [528, 233] width 1057 height 467
click at [591, 304] on html "BLIPO D Home Documentation Analytics Code automation Design system data Design …" at bounding box center [528, 233] width 1057 height 467
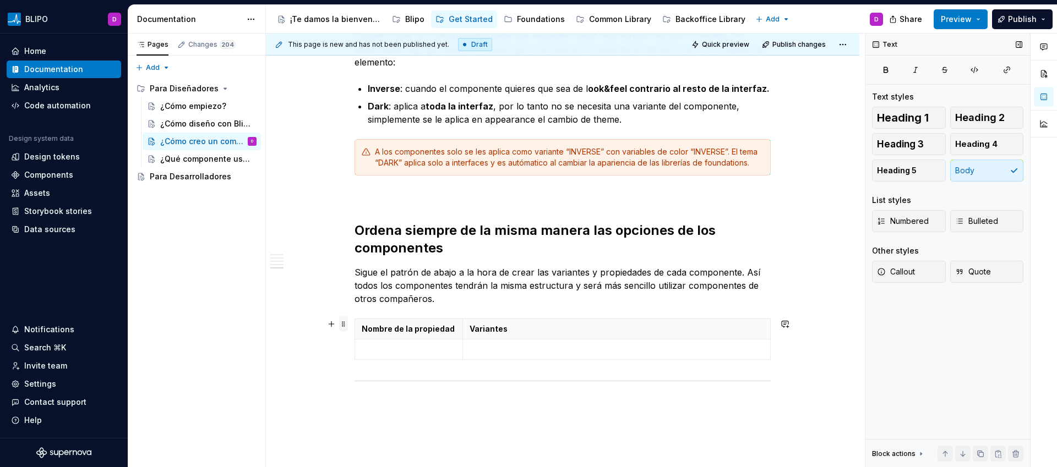
click at [346, 323] on span at bounding box center [343, 323] width 9 height 15
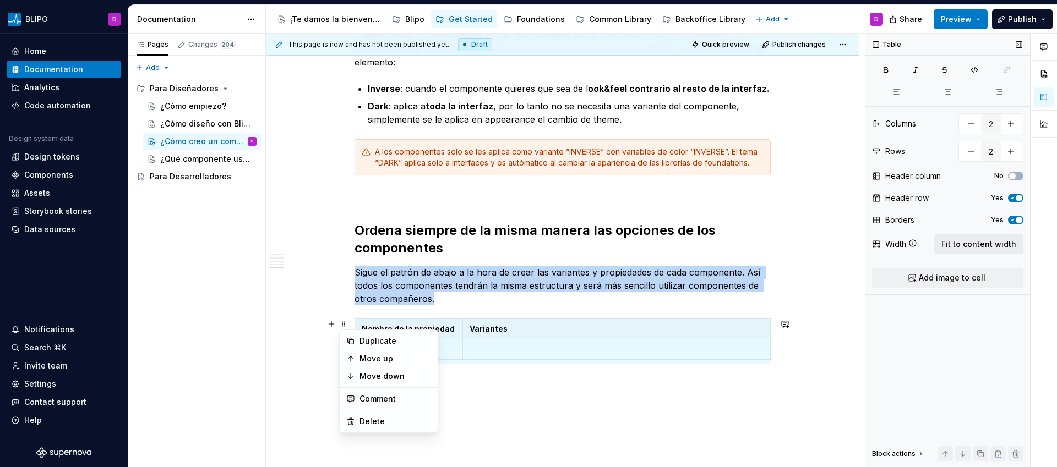
click at [976, 247] on span "Fit to content width" at bounding box center [978, 244] width 75 height 11
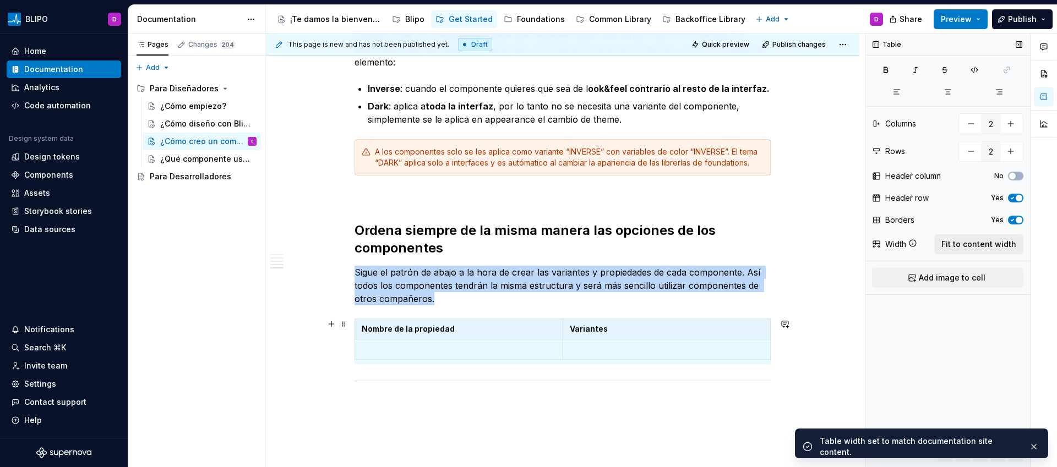
click at [976, 247] on span "Fit to content width" at bounding box center [978, 244] width 75 height 11
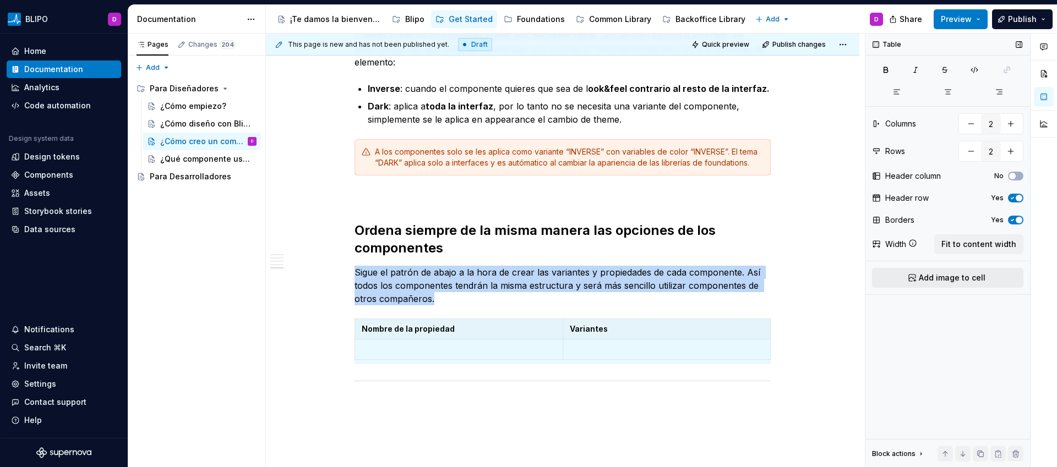
type textarea "*"
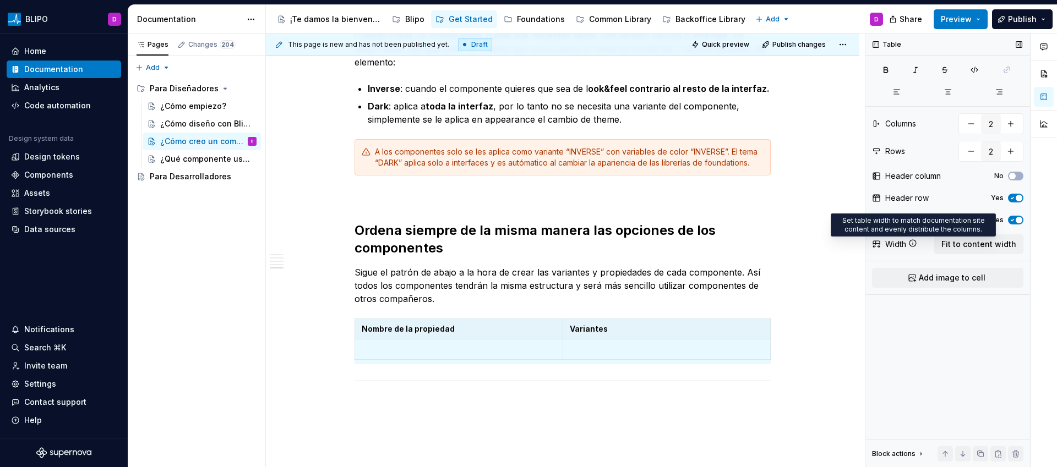
click at [915, 244] on icon at bounding box center [912, 243] width 9 height 9
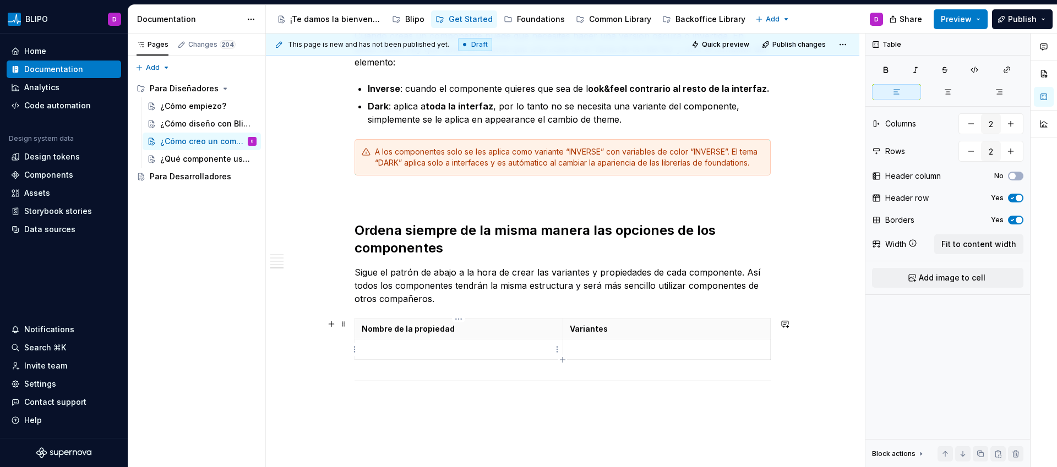
click at [471, 350] on p at bounding box center [459, 349] width 194 height 11
click at [563, 357] on icon "button" at bounding box center [562, 360] width 9 height 9
click at [561, 380] on icon "button" at bounding box center [562, 380] width 5 height 5
click at [562, 402] on icon "button" at bounding box center [562, 400] width 5 height 5
click at [561, 423] on icon "button" at bounding box center [562, 421] width 9 height 9
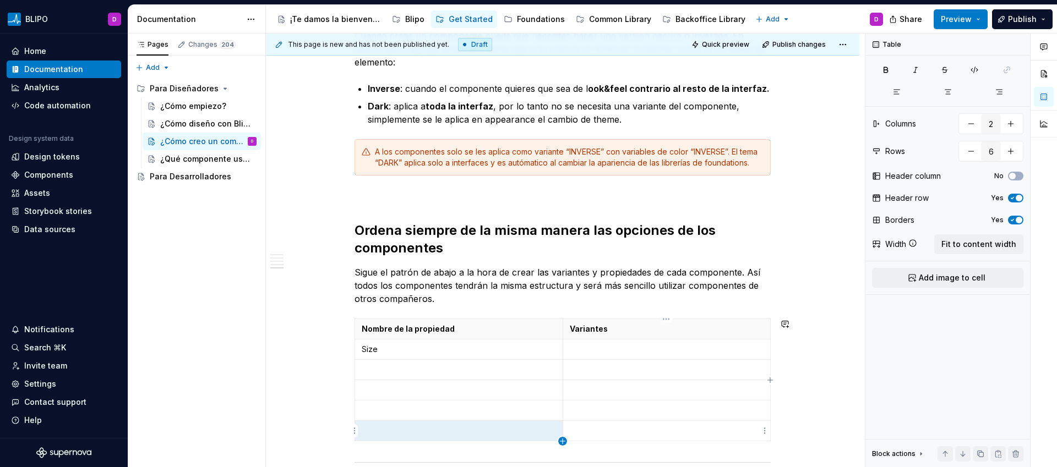
click at [562, 442] on icon "button" at bounding box center [562, 441] width 5 height 5
click at [446, 374] on p at bounding box center [459, 369] width 194 height 11
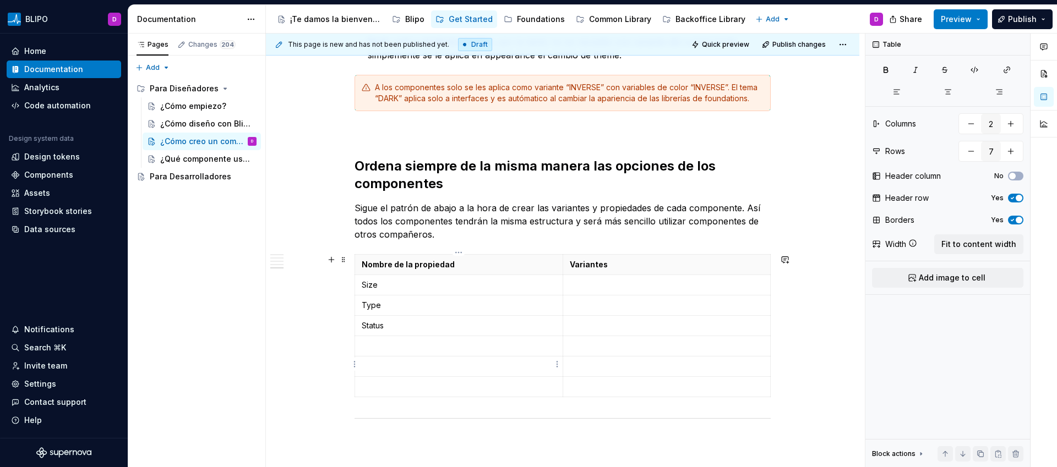
scroll to position [1127, 0]
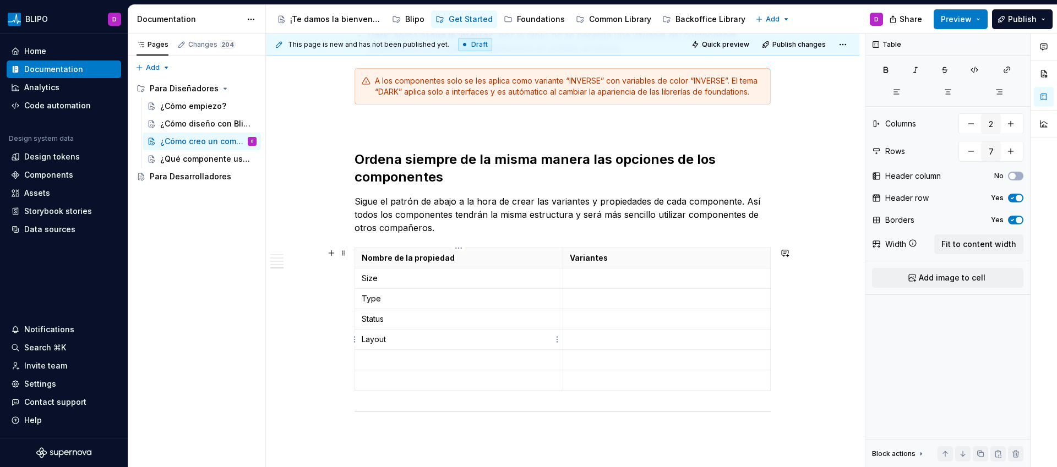
click at [397, 349] on td "Layout" at bounding box center [459, 340] width 208 height 20
click at [390, 357] on p at bounding box center [459, 359] width 194 height 11
click at [390, 377] on p at bounding box center [459, 380] width 194 height 11
click at [562, 393] on icon "button" at bounding box center [562, 390] width 5 height 5
click at [562, 410] on icon "button" at bounding box center [562, 410] width 5 height 5
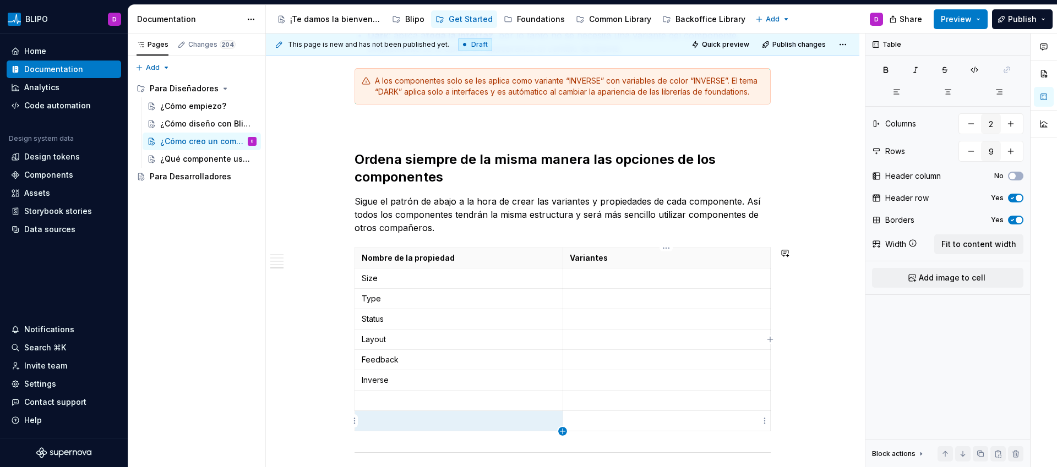
click at [562, 429] on icon "button" at bounding box center [562, 431] width 5 height 5
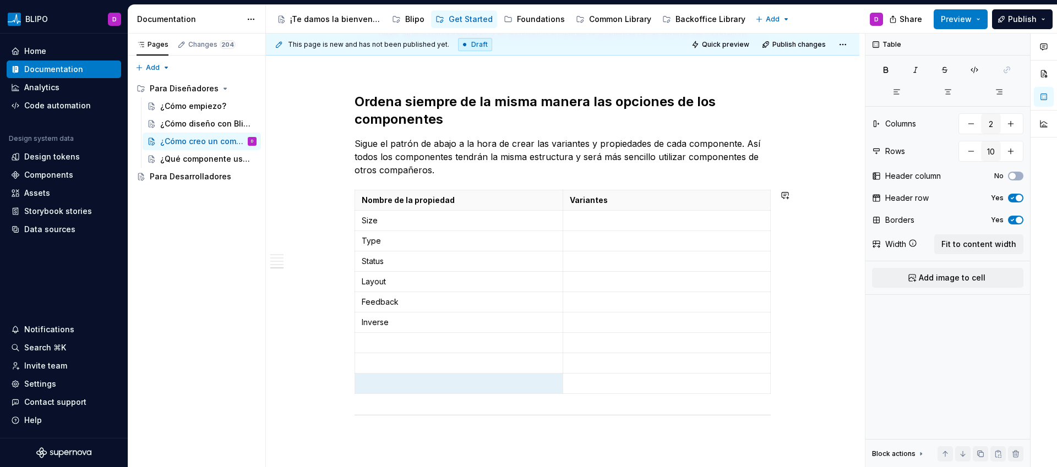
scroll to position [1185, 0]
click at [561, 395] on icon "button" at bounding box center [562, 393] width 9 height 9
click at [562, 412] on icon "button" at bounding box center [562, 413] width 5 height 5
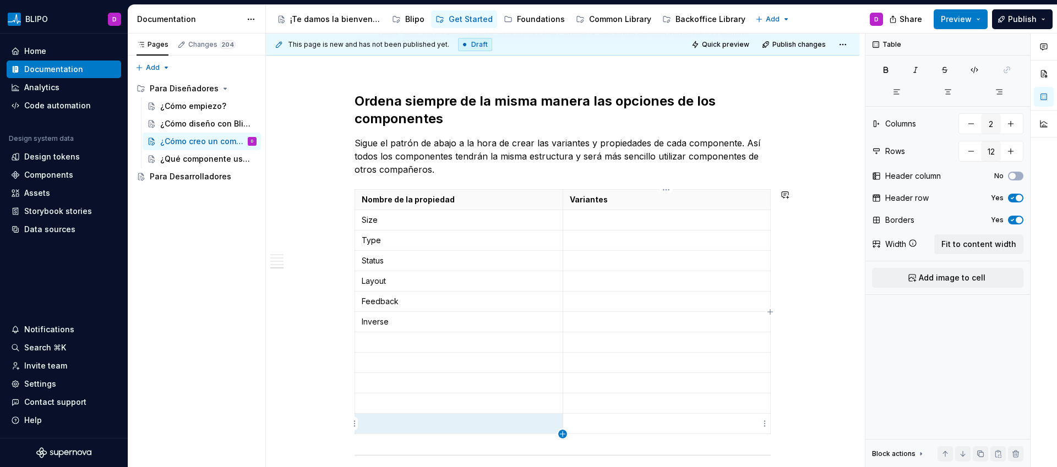
click at [562, 433] on icon "button" at bounding box center [562, 433] width 5 height 5
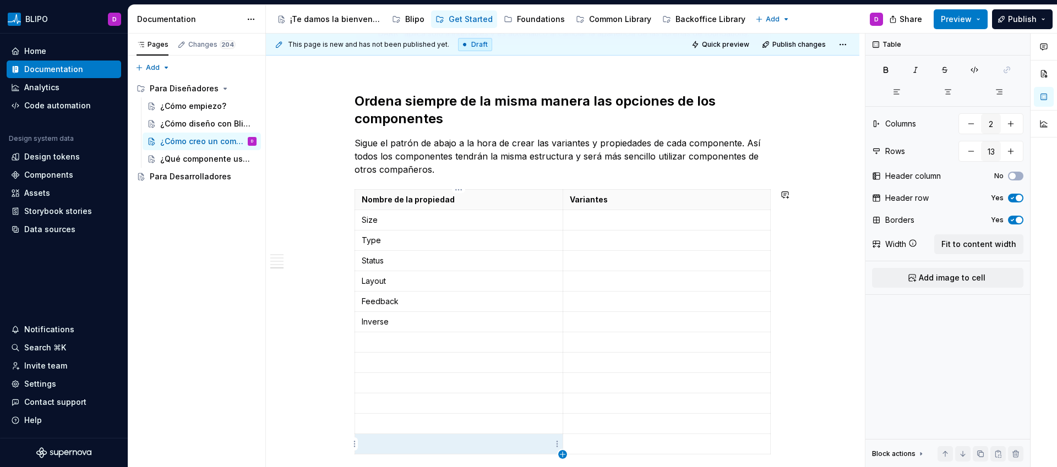
click at [561, 453] on icon "button" at bounding box center [562, 454] width 9 height 9
type input "14"
click at [419, 349] on td at bounding box center [459, 342] width 208 height 20
click at [377, 343] on p "Feedback" at bounding box center [459, 342] width 194 height 11
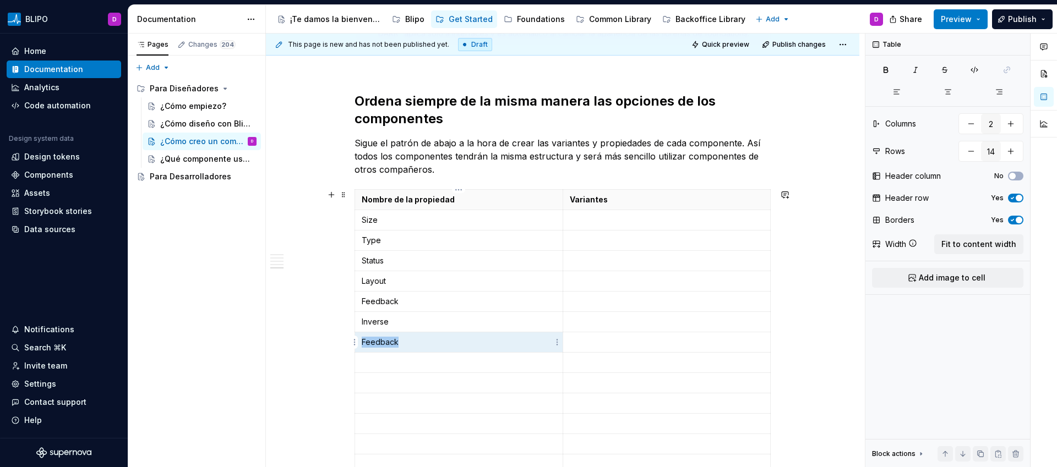
click at [377, 343] on p "Feedback" at bounding box center [459, 342] width 194 height 11
click at [378, 342] on p "Feedback" at bounding box center [459, 342] width 194 height 11
click at [403, 366] on p at bounding box center [459, 362] width 194 height 11
click at [403, 385] on p at bounding box center [459, 383] width 194 height 11
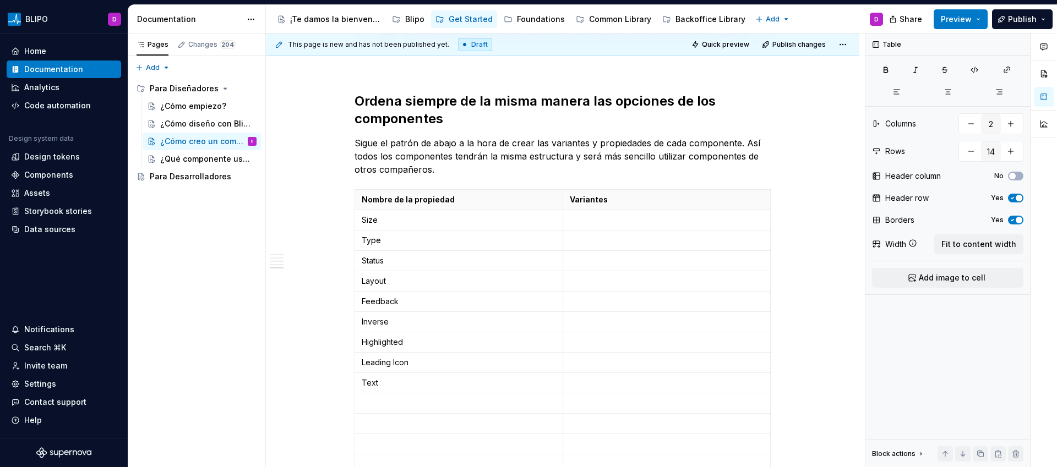
click at [420, 402] on p at bounding box center [459, 403] width 194 height 11
click at [426, 428] on p at bounding box center [459, 423] width 194 height 11
click at [400, 447] on p at bounding box center [459, 444] width 194 height 11
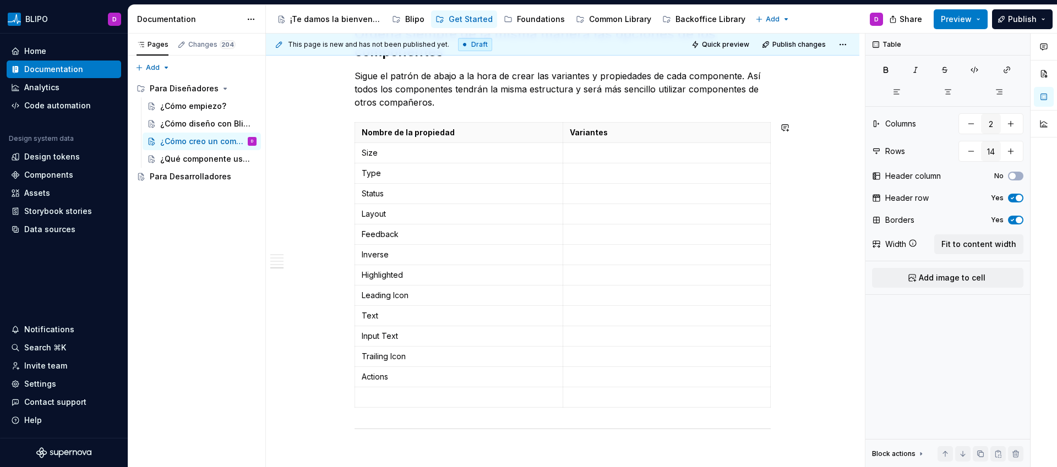
scroll to position [1261, 0]
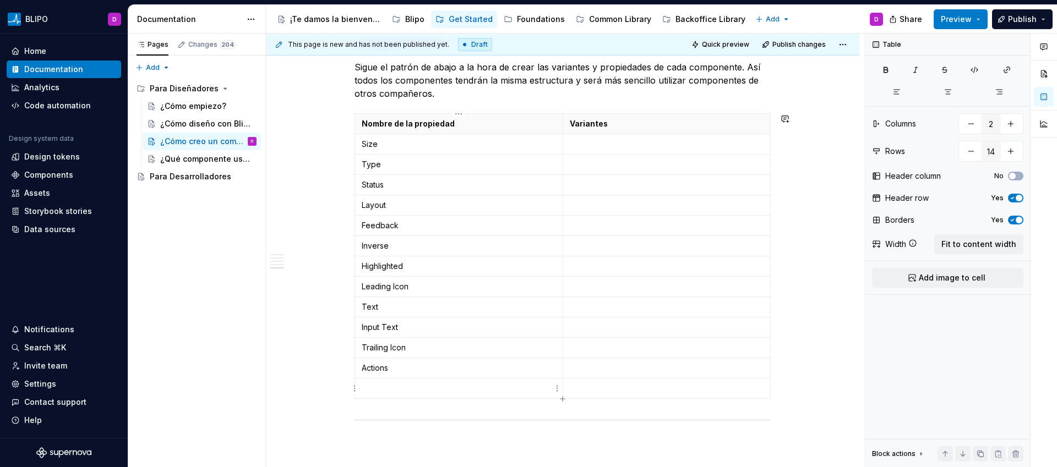
click at [415, 391] on p at bounding box center [459, 388] width 194 height 11
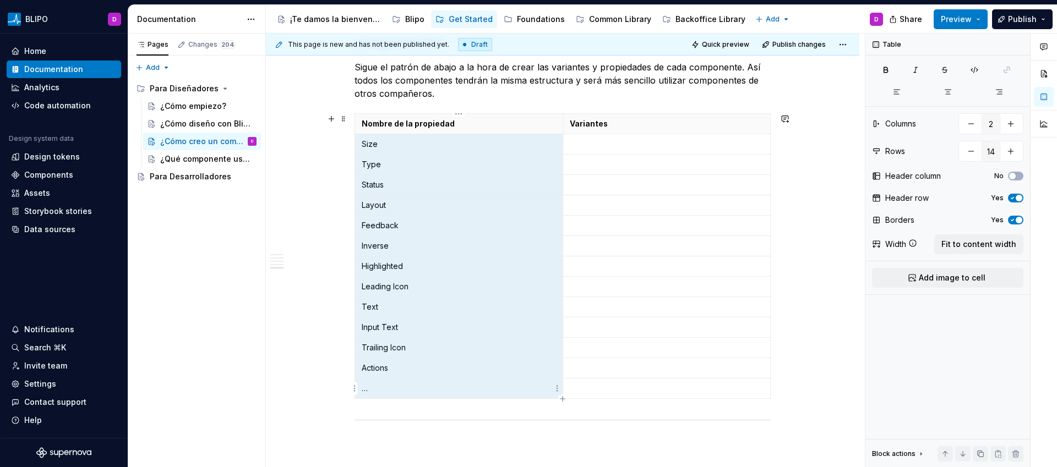
drag, startPoint x: 361, startPoint y: 144, endPoint x: 414, endPoint y: 383, distance: 245.3
click at [414, 383] on tbody "Nombre de la propiedad Variantes Size Type Status Layout Feedback Inverse Highl…" at bounding box center [563, 256] width 416 height 285
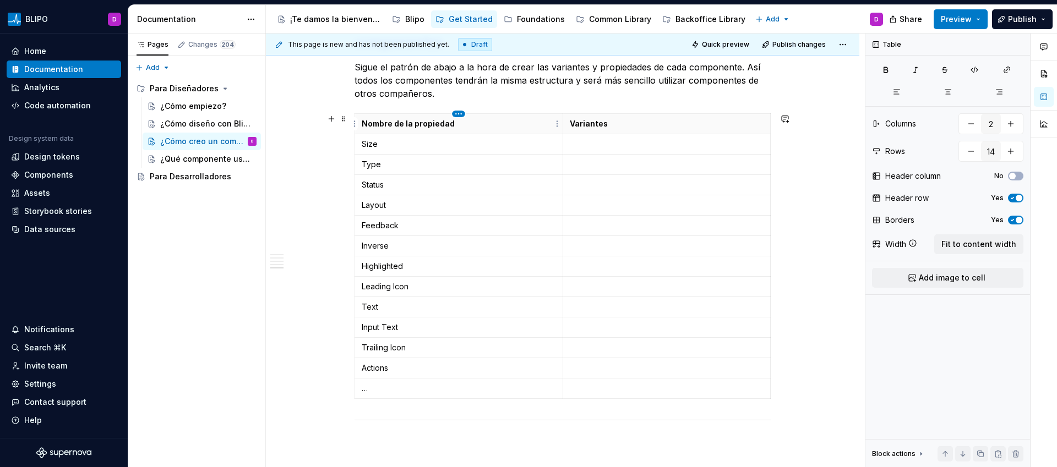
click at [458, 117] on html "BLIPO D Home Documentation Analytics Code automation Design system data Design …" at bounding box center [528, 233] width 1057 height 467
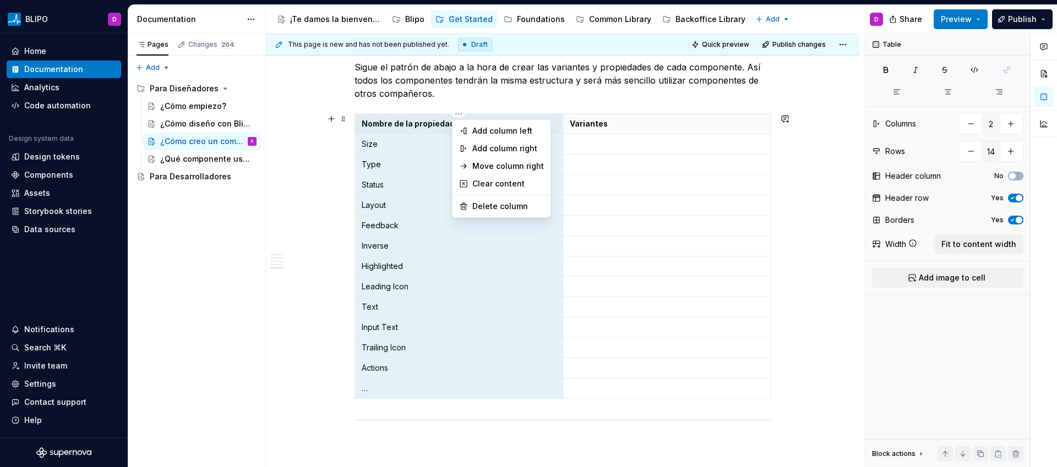
click at [884, 69] on div "Comments Open comments No comments yet Select ‘Comment’ from the block context …" at bounding box center [961, 251] width 192 height 434
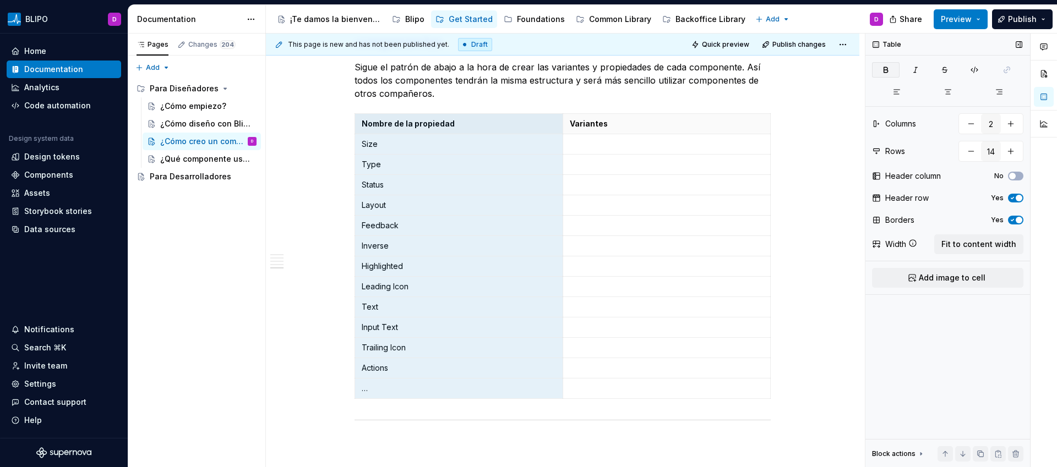
click at [886, 69] on icon "button" at bounding box center [886, 69] width 4 height 5
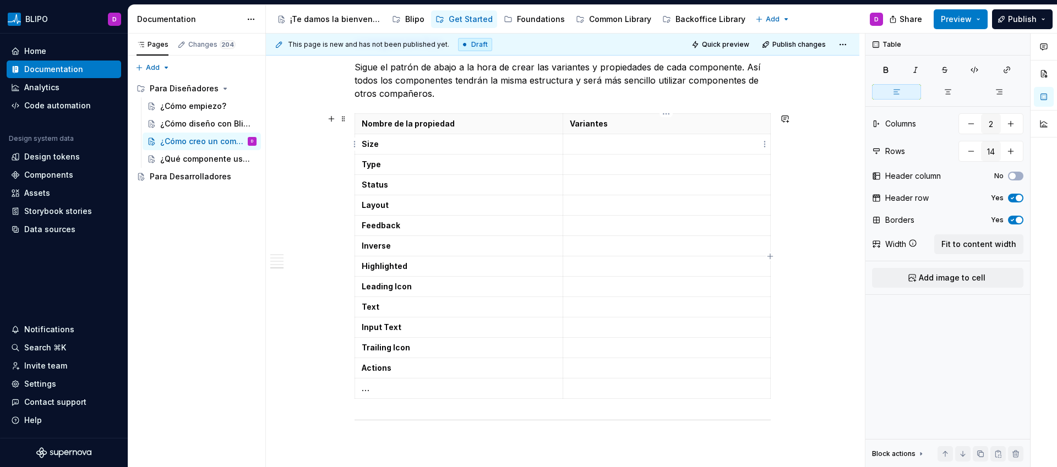
click at [611, 143] on p at bounding box center [667, 144] width 194 height 11
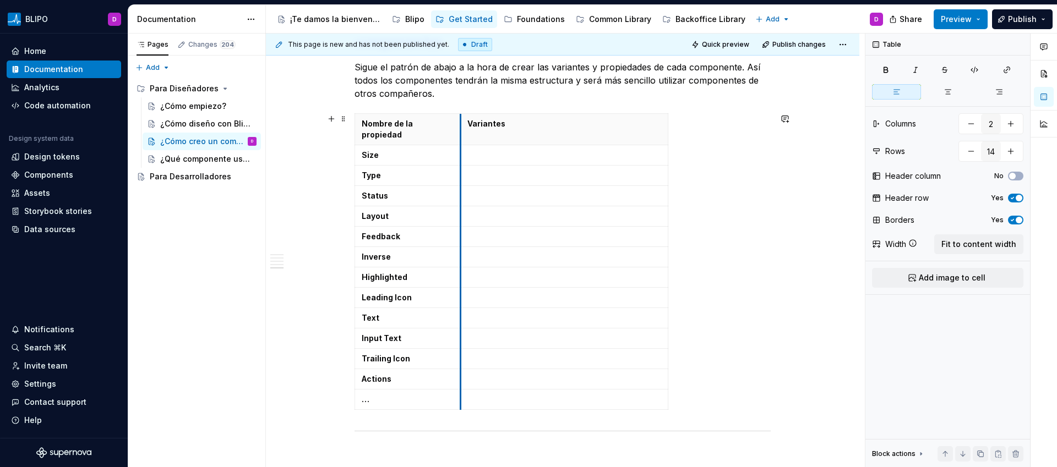
drag, startPoint x: 564, startPoint y: 127, endPoint x: 461, endPoint y: 138, distance: 103.0
click at [461, 138] on tbody "Nombre de la propiedad Variantes Size Type Status Layout Feedback Inverse Highl…" at bounding box center [511, 262] width 313 height 296
click at [479, 150] on p at bounding box center [564, 155] width 194 height 11
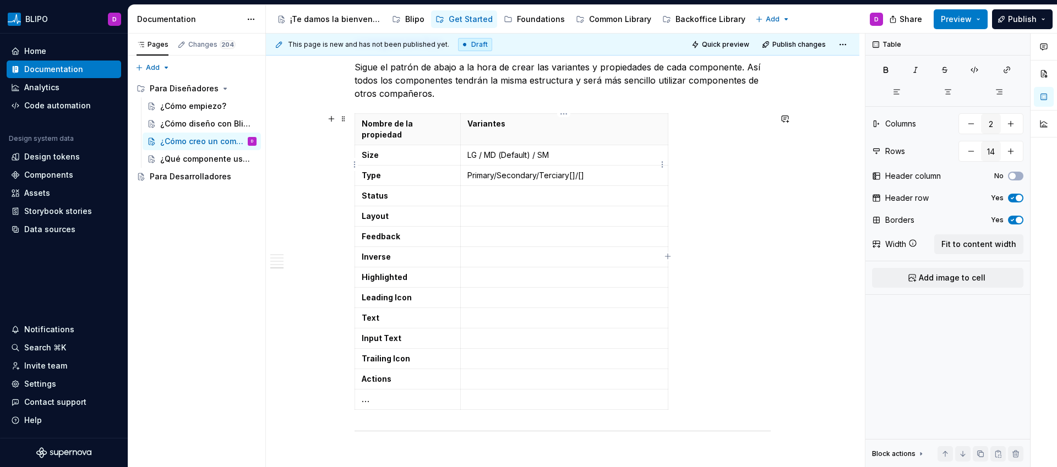
click at [566, 170] on p "Primary/Secondary/Terciary []/[]" at bounding box center [564, 175] width 194 height 11
click at [568, 170] on p "Primary/Secondary/Terciary []/[]" at bounding box center [564, 175] width 194 height 11
click at [498, 170] on p "Primary/Secondary/Terciary" at bounding box center [564, 175] width 194 height 11
click at [494, 170] on p "Primary/ Secondary/Terciary" at bounding box center [564, 175] width 194 height 11
click at [543, 170] on p "Primary / Secondary/Terciary" at bounding box center [564, 175] width 194 height 11
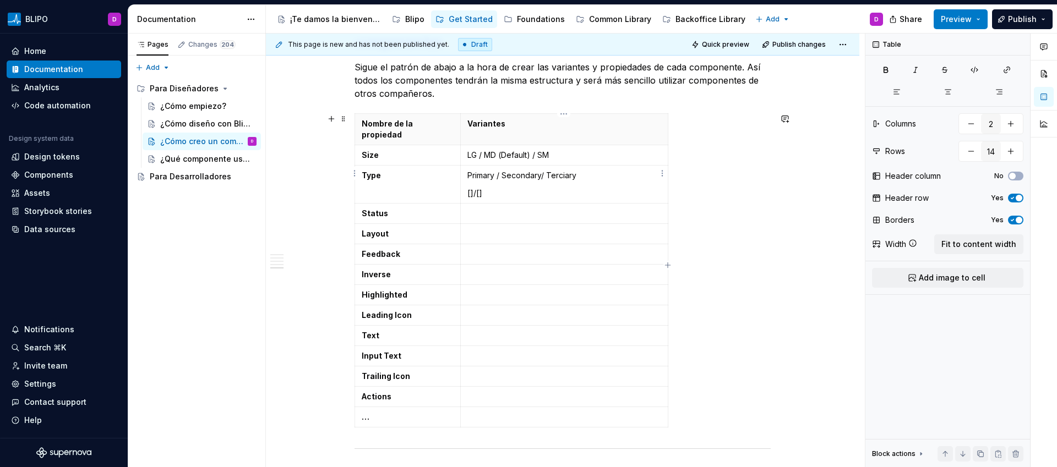
click at [538, 170] on p "Primary / Secondary/ Terciary" at bounding box center [564, 175] width 194 height 11
click at [541, 170] on p "Primary / Secondary/ Terciary" at bounding box center [564, 175] width 194 height 11
click at [585, 170] on p "Primary / Secondary / Terciary" at bounding box center [564, 175] width 194 height 11
click at [472, 188] on p "[]/[]" at bounding box center [564, 193] width 194 height 11
click at [480, 188] on p "[] /[]" at bounding box center [564, 193] width 194 height 11
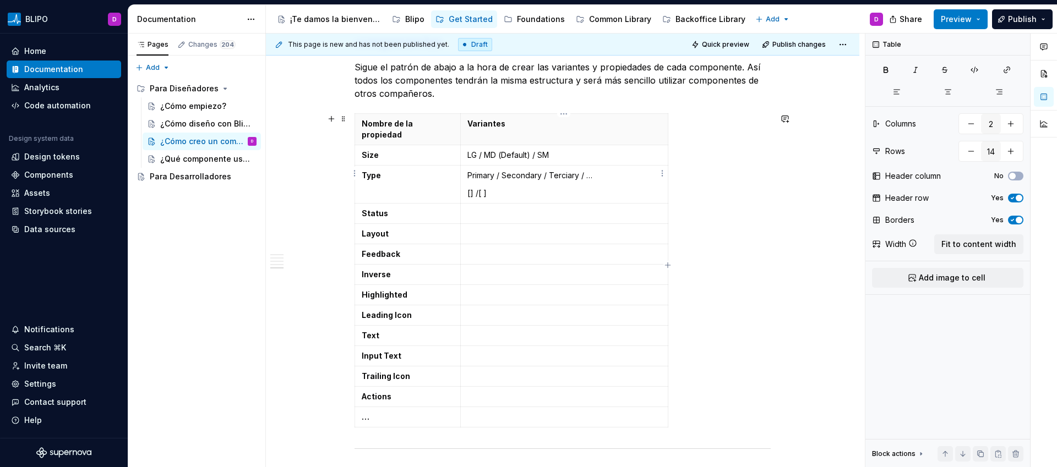
click at [477, 188] on p "[] /[ ]" at bounding box center [564, 193] width 194 height 11
click at [471, 188] on p "[] / [ ]" at bounding box center [564, 193] width 194 height 11
click at [485, 204] on td at bounding box center [563, 214] width 207 height 20
click at [588, 208] on p "Default/Hover/Selected/Disabled Open/Close" at bounding box center [564, 213] width 194 height 11
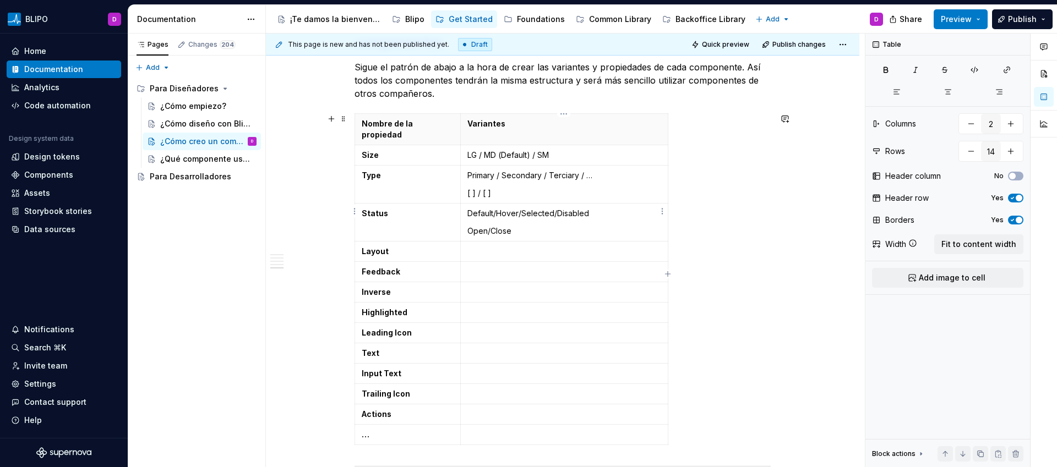
click at [489, 226] on p "Open/Close" at bounding box center [564, 231] width 194 height 11
click at [485, 226] on p "Open/ Close" at bounding box center [564, 231] width 194 height 11
click at [492, 208] on p "Default/Hover/Selected/Disabled" at bounding box center [564, 213] width 194 height 11
click at [498, 208] on p "Default /Hover/Selected/Disabled" at bounding box center [564, 213] width 194 height 11
click at [520, 208] on p "Default / Hover/Selected/Disabled" at bounding box center [564, 213] width 194 height 11
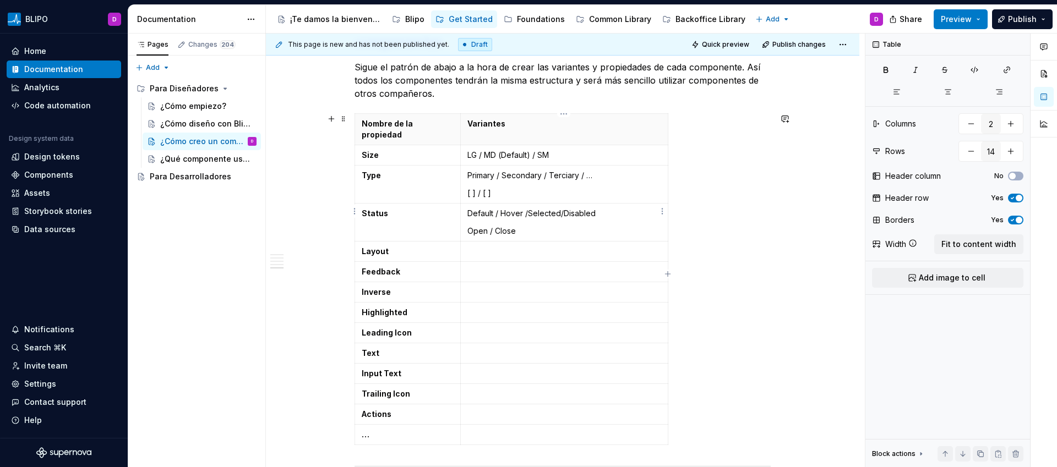
click at [531, 208] on p "Default / Hover /Selected/Disabled" at bounding box center [564, 213] width 194 height 11
click at [527, 208] on p "Default / Hover /Selected/Disabled" at bounding box center [564, 213] width 194 height 11
click at [558, 208] on p "Default / Hover / Selected/Disabled" at bounding box center [564, 213] width 194 height 11
click at [561, 208] on p "Default / Hover / Selected/Disabled" at bounding box center [564, 213] width 194 height 11
click at [565, 208] on p "Default / Hover / Selected /Disabled" at bounding box center [564, 213] width 194 height 11
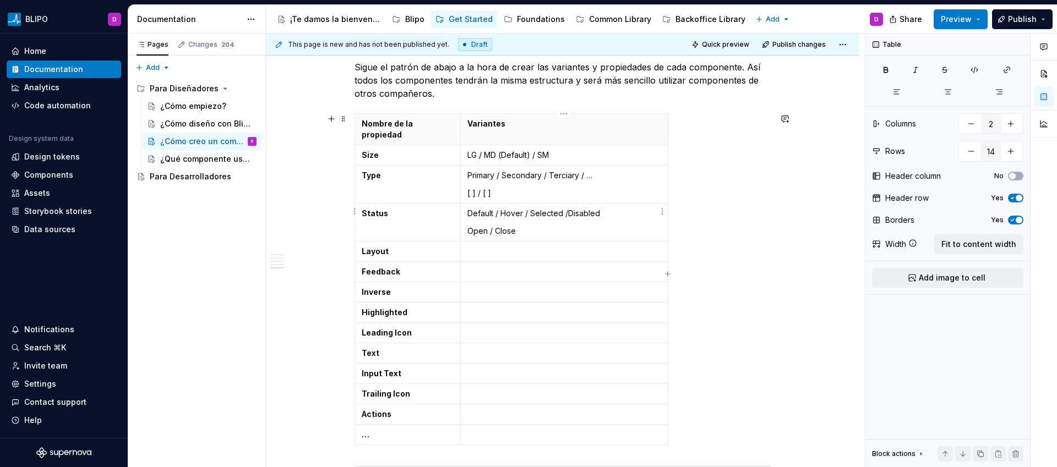
click at [566, 208] on p "Default / Hover / Selected /Disabled" at bounding box center [564, 213] width 194 height 11
click at [493, 244] on p at bounding box center [564, 249] width 194 height 11
click at [506, 244] on p "Horizontal/Vertical" at bounding box center [564, 249] width 194 height 11
click at [504, 244] on p "Horizontal/ Vertical" at bounding box center [564, 249] width 194 height 11
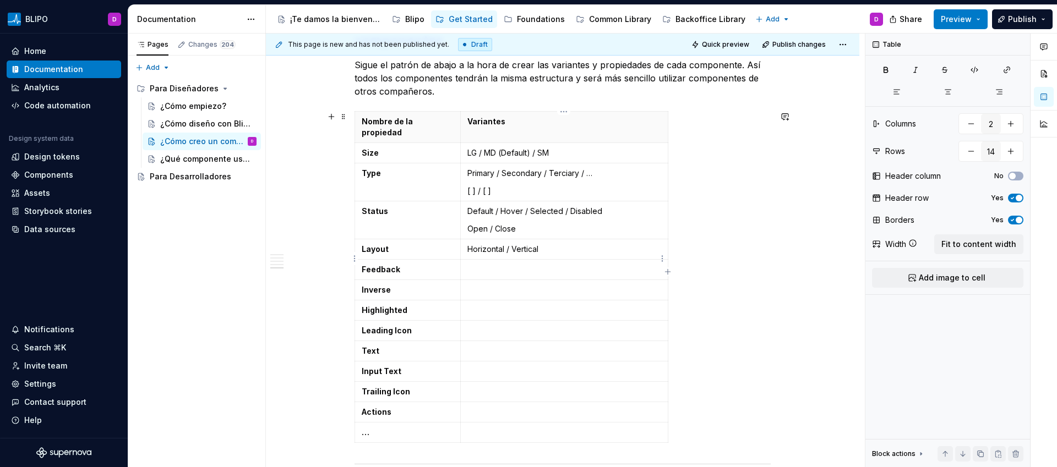
click at [488, 264] on p at bounding box center [564, 269] width 194 height 11
click at [494, 264] on p "Neutral/Info/Alert/Error/Success" at bounding box center [564, 269] width 194 height 11
click at [498, 264] on p "Neutral /Info/Alert/Error/Success" at bounding box center [564, 269] width 194 height 11
click at [514, 264] on p "Neutral / Info/Alert/Error/Success" at bounding box center [564, 269] width 194 height 11
click at [520, 264] on p "Neutral / Info /Alert/Error/Success" at bounding box center [564, 269] width 194 height 11
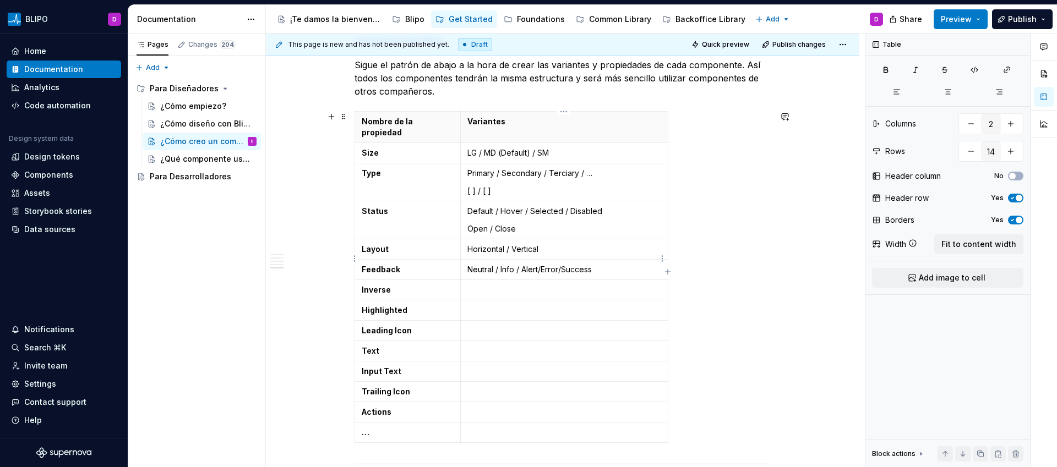
click at [539, 264] on p "Neutral / Info / Alert/Error/Success" at bounding box center [564, 269] width 194 height 11
click at [545, 264] on p "Neutral / Info / Alert /Error/Success" at bounding box center [564, 269] width 194 height 11
click at [565, 264] on p "Neutral / Info / Alert / Error/Success" at bounding box center [564, 269] width 194 height 11
click at [565, 264] on p "Neutral / Info / Alert / Error/ Success" at bounding box center [564, 269] width 194 height 11
click at [572, 244] on p "Horizontal / Vertical" at bounding box center [564, 249] width 194 height 11
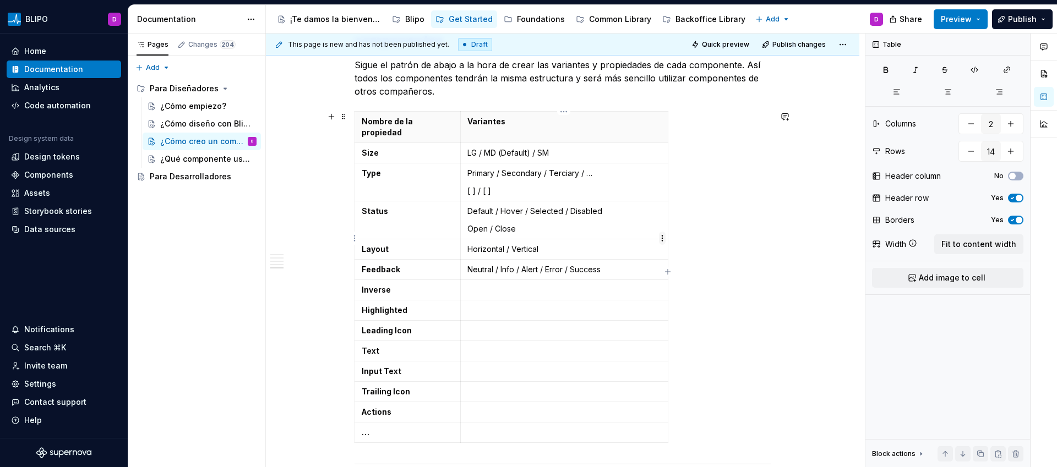
click at [663, 237] on html "BLIPO D Home Documentation Analytics Code automation Design system data Design …" at bounding box center [528, 233] width 1057 height 467
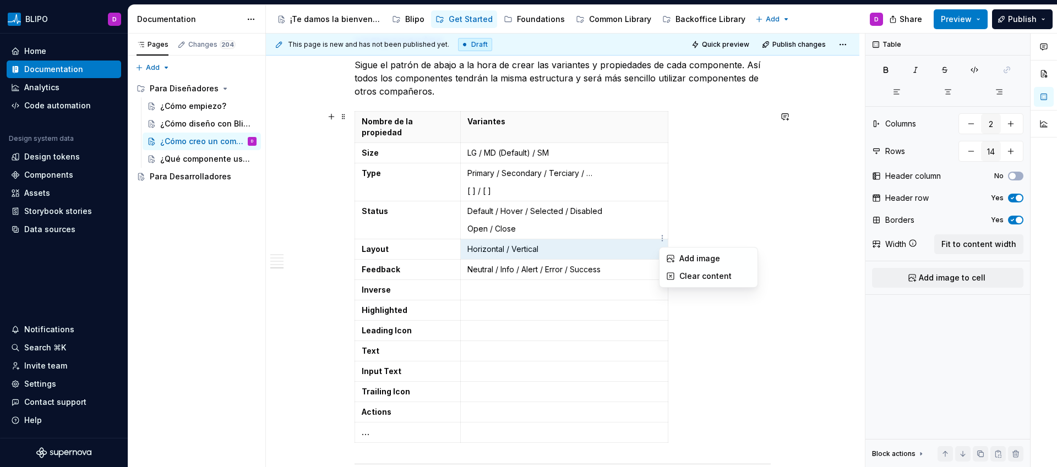
click at [581, 240] on html "BLIPO D Home Documentation Analytics Code automation Design system data Design …" at bounding box center [528, 233] width 1057 height 467
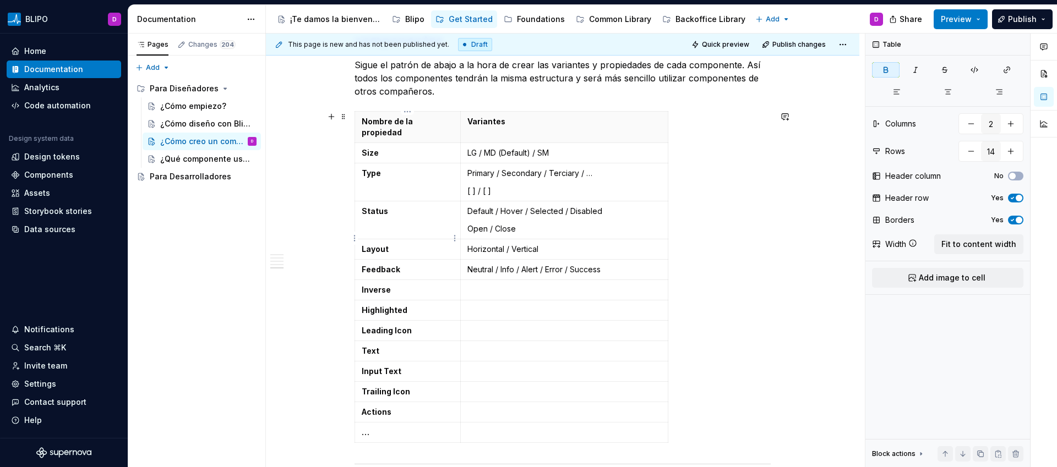
click at [448, 244] on p "Layout" at bounding box center [408, 249] width 92 height 11
click at [488, 285] on p at bounding box center [564, 290] width 194 height 11
click at [483, 285] on p "Yes/No" at bounding box center [564, 290] width 194 height 11
click at [479, 285] on p "Yes/ No" at bounding box center [564, 290] width 194 height 11
click at [490, 285] on p "Yes / No" at bounding box center [564, 290] width 194 height 11
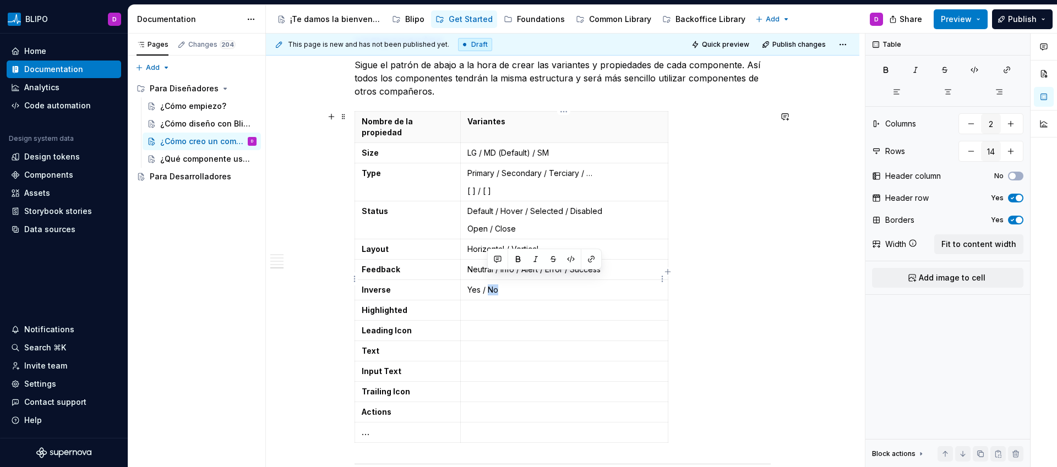
click at [490, 285] on p "Yes / No" at bounding box center [564, 290] width 194 height 11
click at [493, 305] on p at bounding box center [564, 310] width 194 height 11
click at [498, 325] on p at bounding box center [564, 330] width 194 height 11
click at [499, 346] on p at bounding box center [564, 351] width 194 height 11
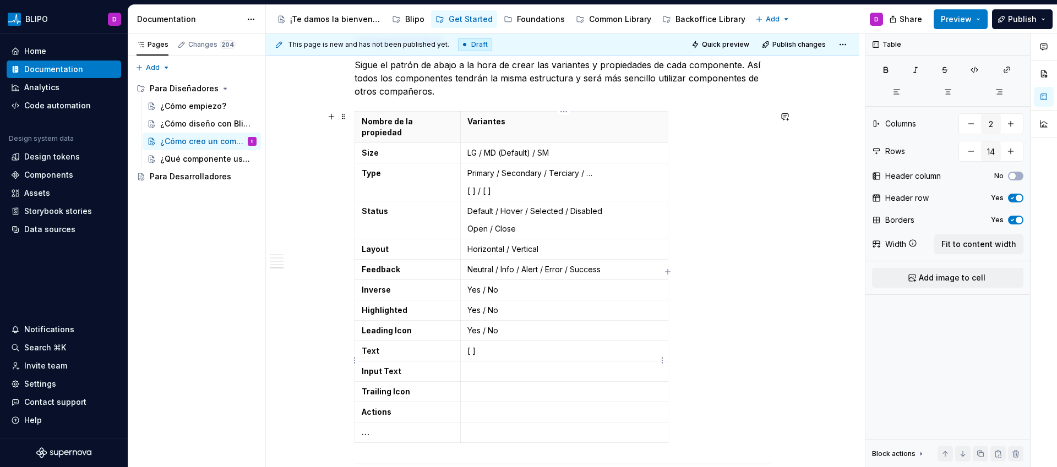
click at [485, 366] on p at bounding box center [564, 371] width 194 height 11
click at [487, 386] on p at bounding box center [564, 391] width 194 height 11
click at [487, 407] on p at bounding box center [564, 412] width 194 height 11
click at [556, 407] on p "Yes / No (Instance: Price/Text button/icon buttons/Date)" at bounding box center [564, 418] width 194 height 22
click at [563, 407] on p "Yes / No (Instance: Price /Text button/icon buttons/Date)" at bounding box center [564, 418] width 194 height 22
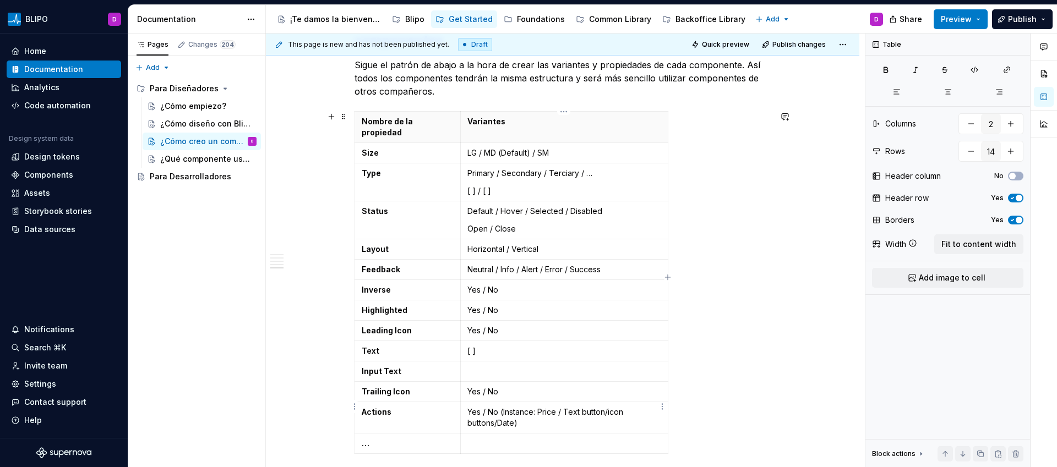
click at [496, 413] on p "Yes / No (Instance: Price / Text button/icon buttons/Date)" at bounding box center [564, 418] width 194 height 22
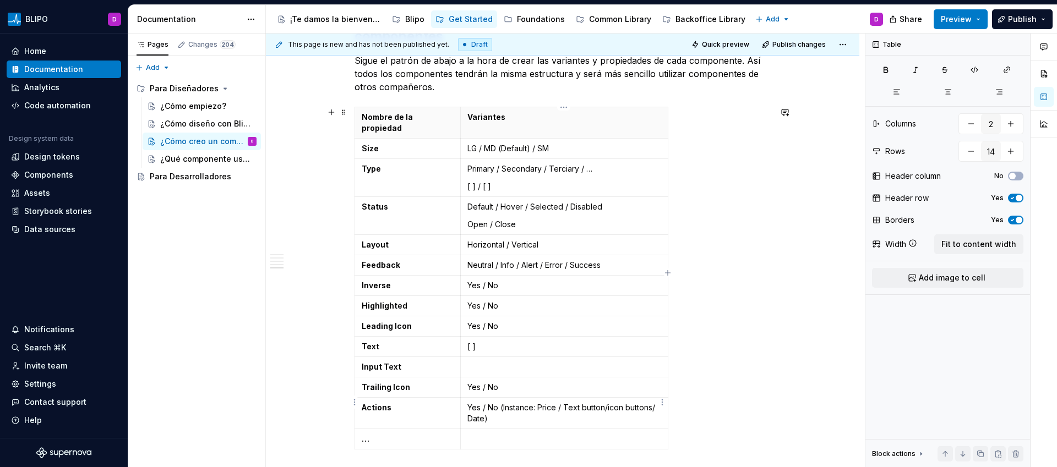
click at [652, 402] on p "Yes / No (Instance: Price / Text button/icon buttons/ Date)" at bounding box center [564, 413] width 194 height 22
click at [607, 402] on p "Yes / No (Instance: Price / Text button/icon buttons / Date)" at bounding box center [564, 413] width 194 height 22
click at [604, 402] on p "Yes / No (Instance: Price / Text button/ icon buttons / Date)" at bounding box center [564, 413] width 194 height 22
click at [615, 402] on p "Yes / No (Instance: Price / Text button / icon buttons / Date)" at bounding box center [564, 413] width 194 height 22
click at [486, 409] on p "Yes / No (Instance: Price / Text button / Icon buttons / Date)" at bounding box center [564, 413] width 194 height 22
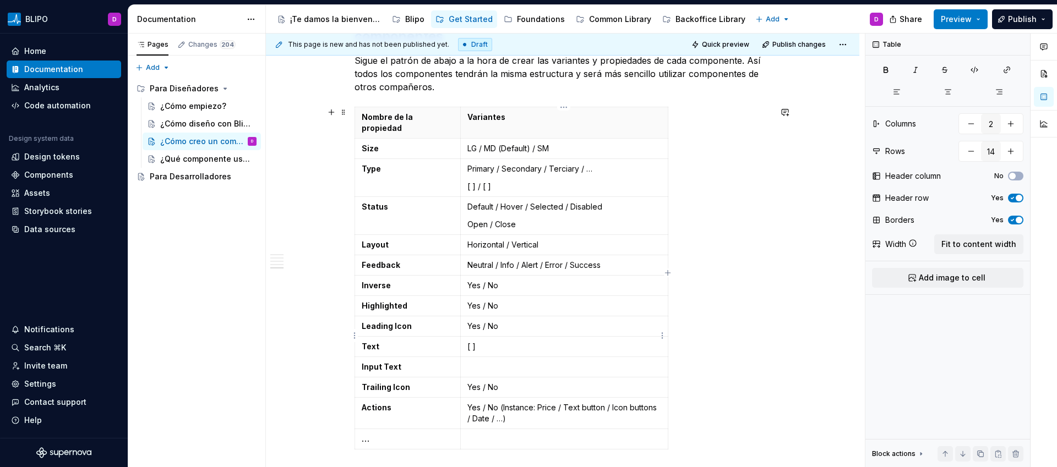
click at [471, 341] on p "[ ]" at bounding box center [564, 346] width 194 height 11
click at [489, 362] on p at bounding box center [564, 367] width 194 height 11
click at [724, 330] on div "Nombre de la propiedad Variantes Size LG / MD (Default) / SM Type Primary / Sec…" at bounding box center [562, 280] width 416 height 347
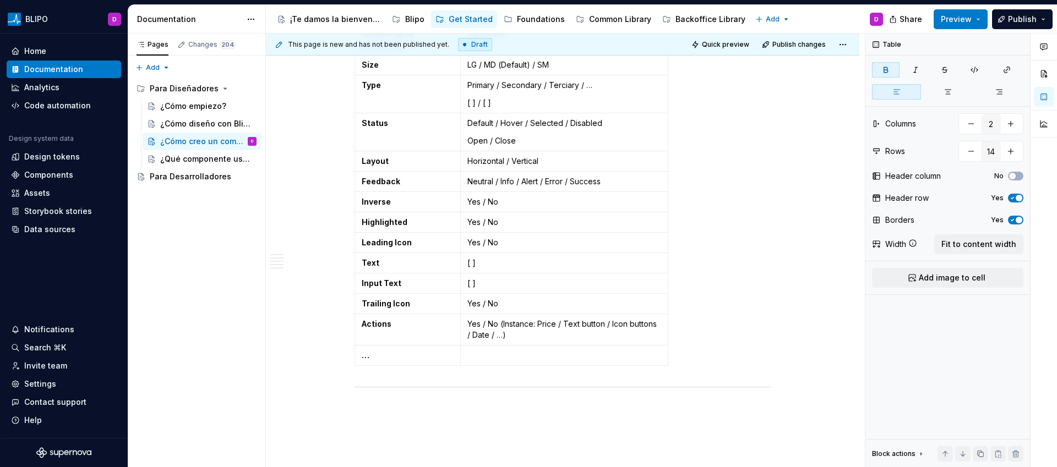
scroll to position [1358, 0]
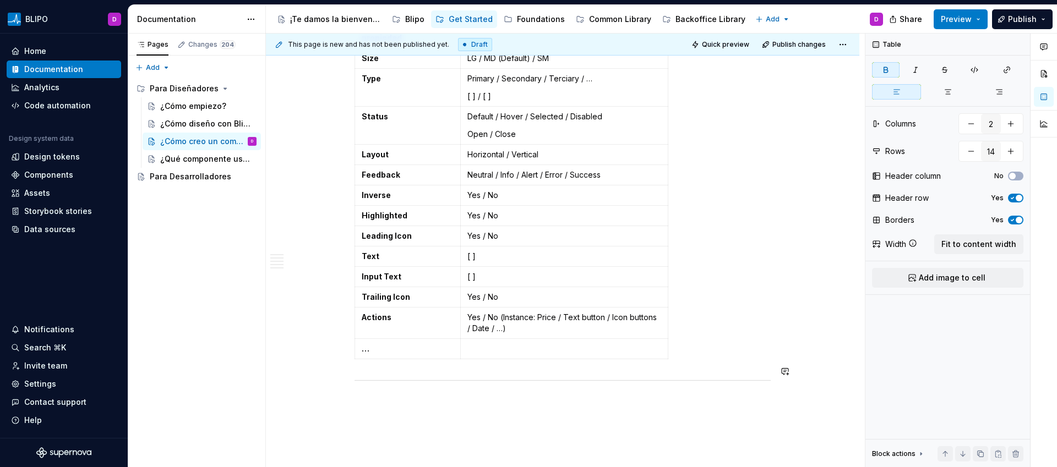
click at [689, 344] on div "Nombre de la propiedad Variantes Size LG / MD (Default) / SM Type Primary / Sec…" at bounding box center [562, 190] width 416 height 347
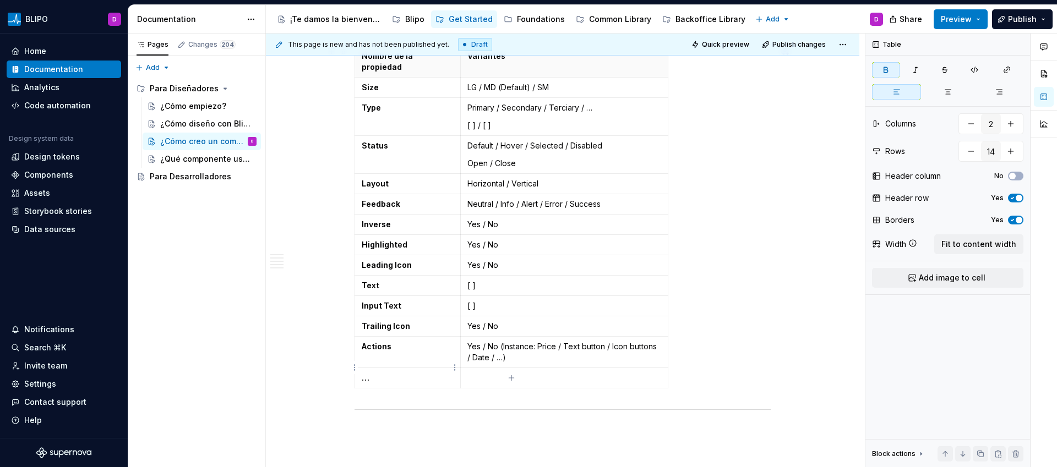
scroll to position [1329, 0]
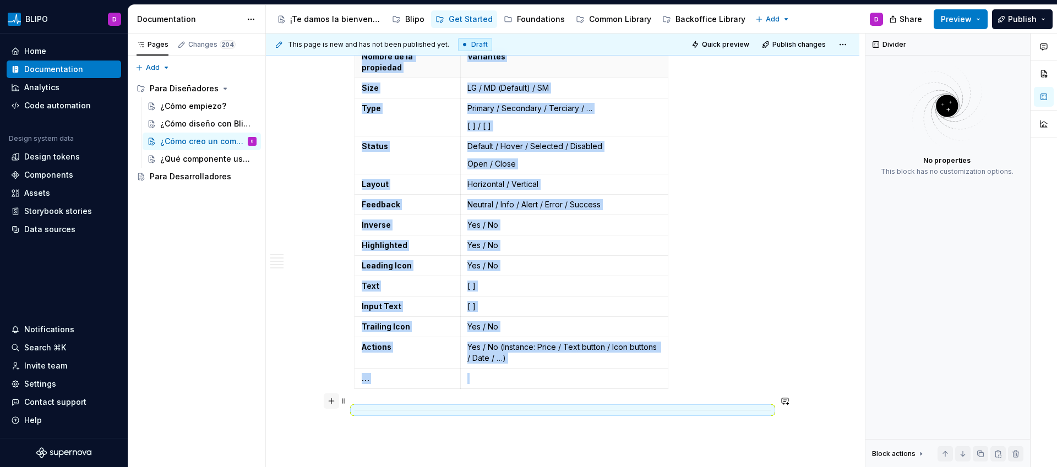
click at [329, 404] on button "button" at bounding box center [331, 400] width 15 height 15
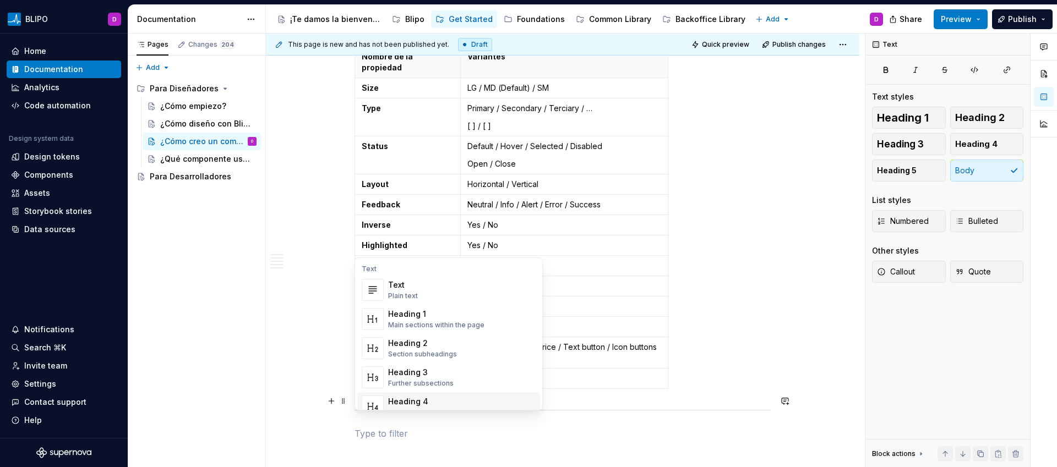
click at [382, 427] on p at bounding box center [562, 433] width 416 height 13
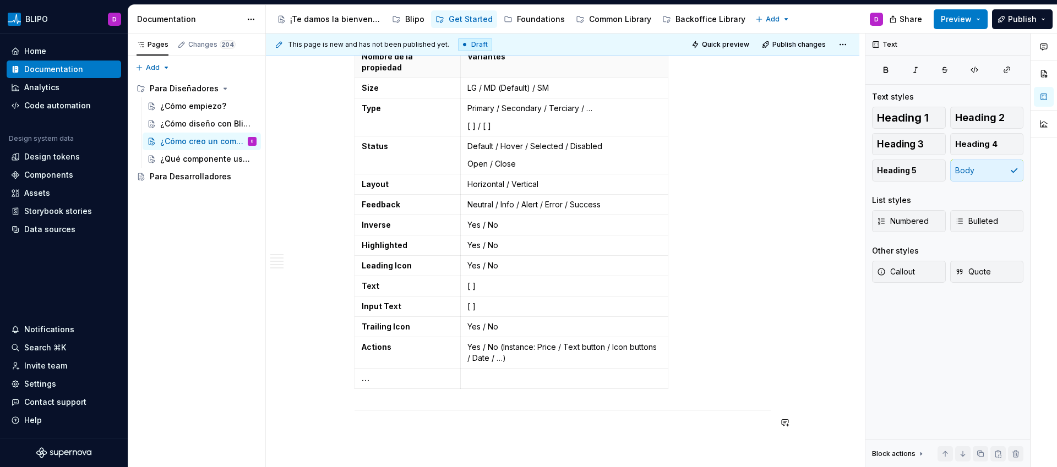
drag, startPoint x: 343, startPoint y: 402, endPoint x: 347, endPoint y: 430, distance: 28.3
drag, startPoint x: 343, startPoint y: 403, endPoint x: 346, endPoint y: 424, distance: 21.1
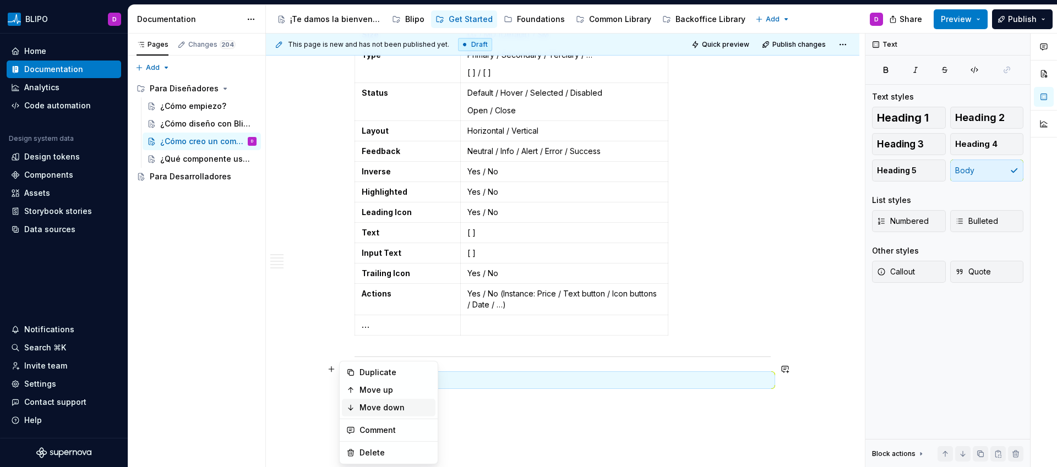
scroll to position [1396, 0]
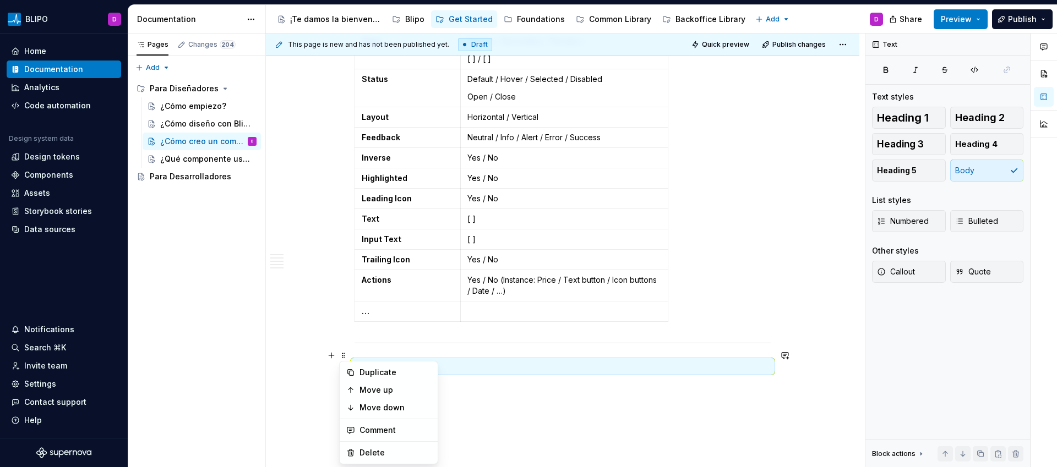
click at [411, 360] on p at bounding box center [562, 366] width 416 height 13
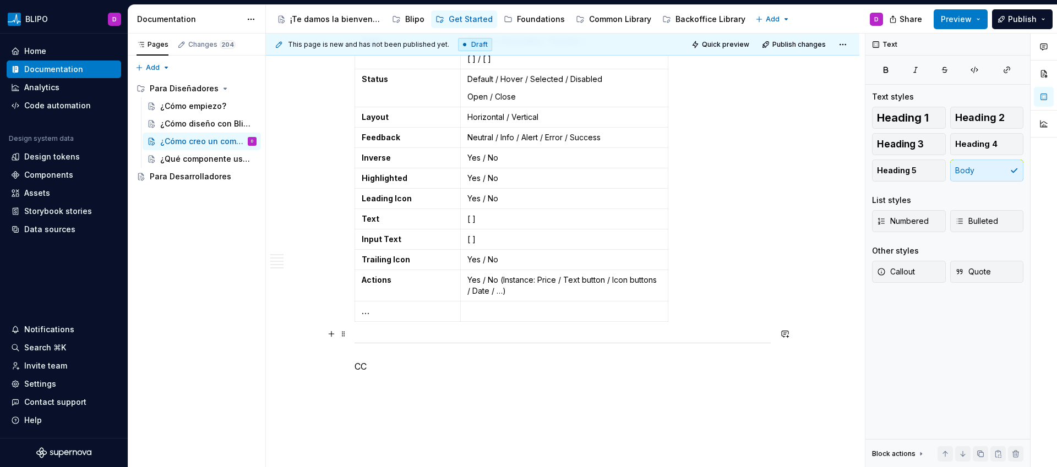
drag, startPoint x: 345, startPoint y: 335, endPoint x: 342, endPoint y: 367, distance: 32.6
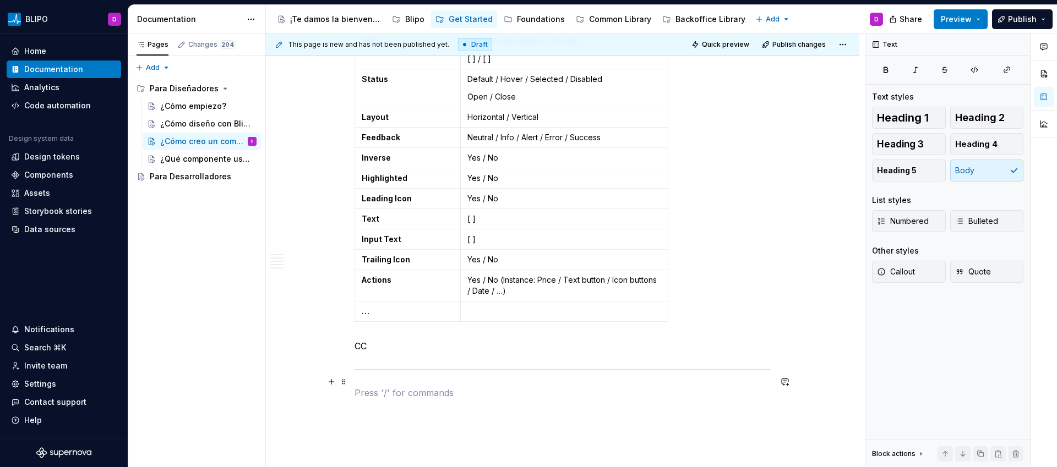
click at [369, 388] on p at bounding box center [562, 392] width 416 height 13
click at [364, 340] on p "CC" at bounding box center [562, 346] width 416 height 13
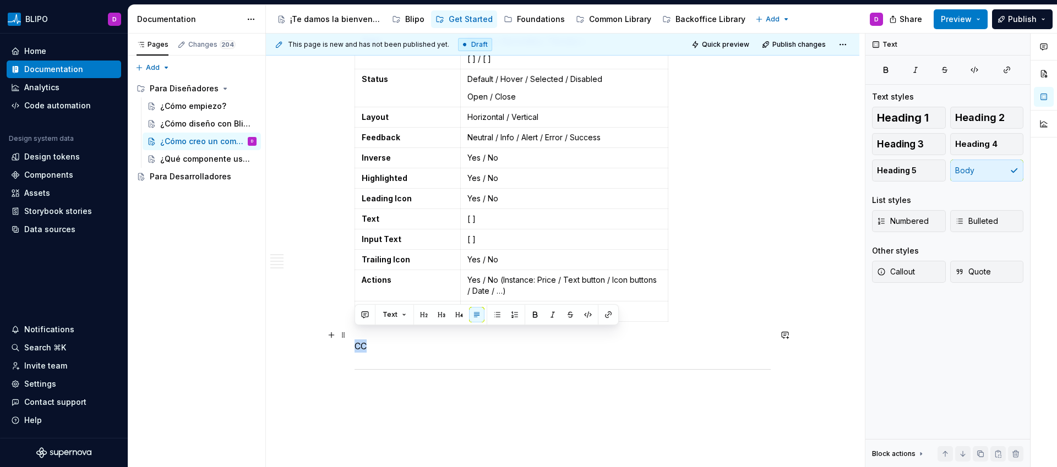
click at [363, 340] on p "CC" at bounding box center [562, 346] width 416 height 13
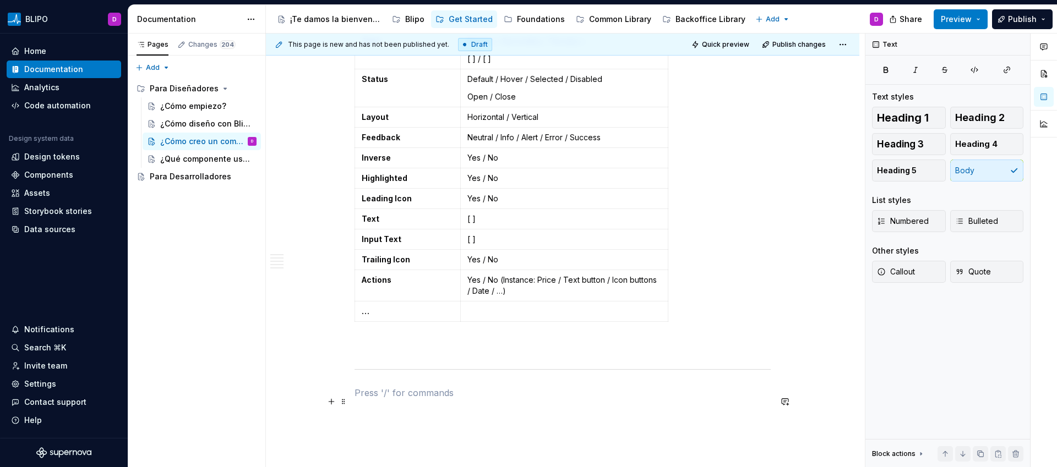
click at [397, 406] on p at bounding box center [562, 412] width 416 height 13
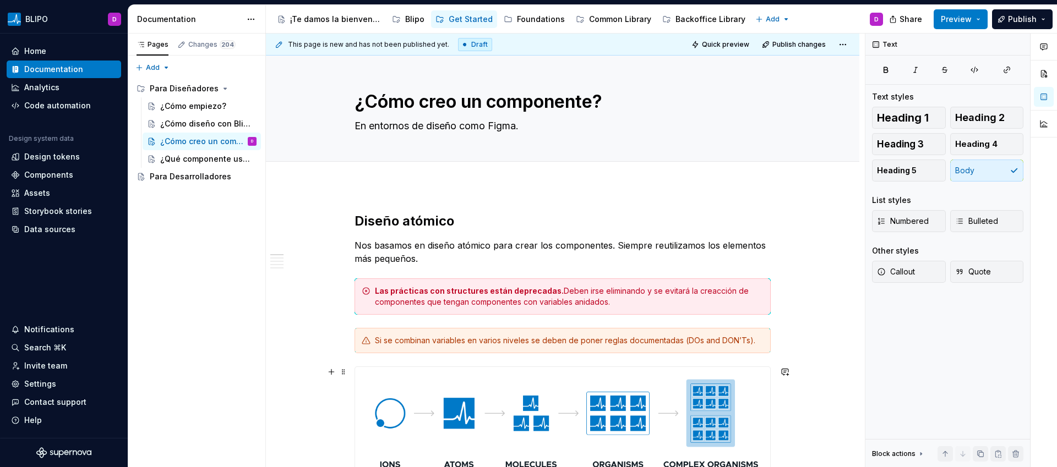
scroll to position [0, 0]
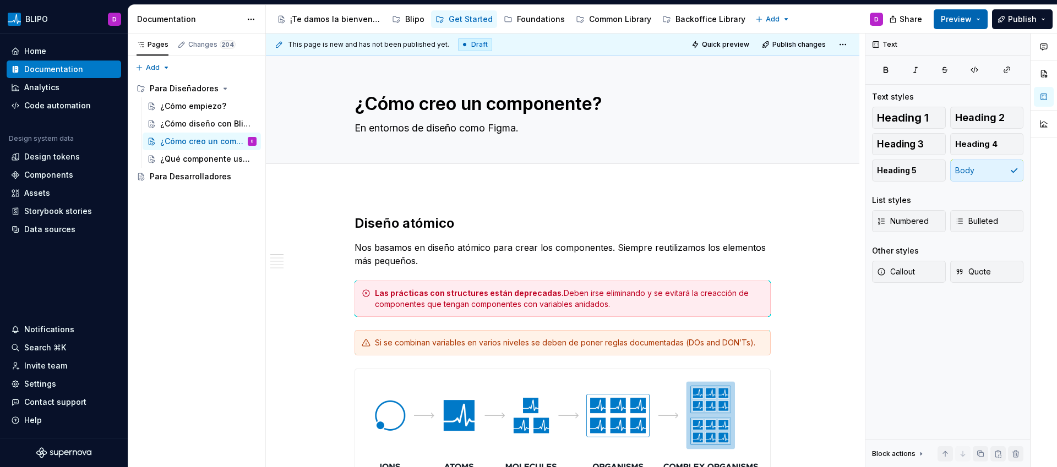
click at [980, 16] on button "Preview" at bounding box center [960, 19] width 54 height 20
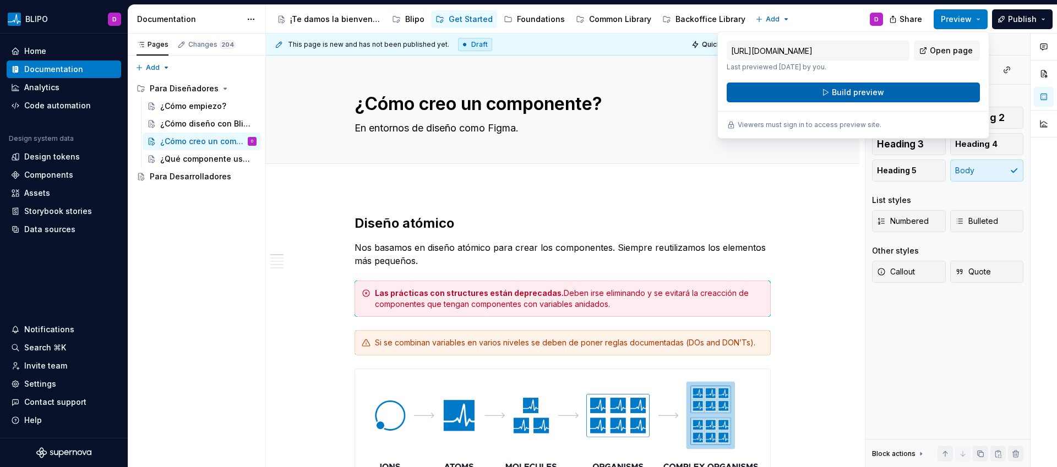
click at [902, 91] on button "Build preview" at bounding box center [852, 93] width 253 height 20
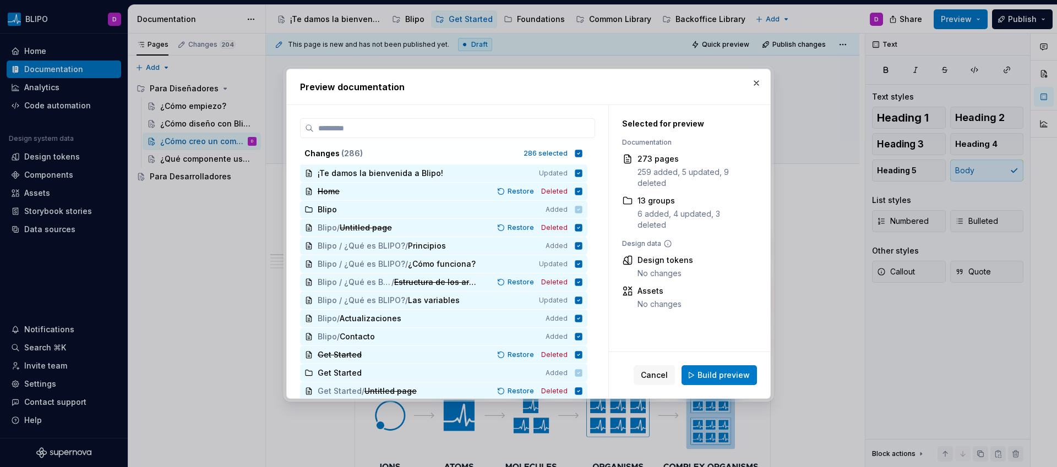
click at [724, 376] on span "Build preview" at bounding box center [723, 375] width 52 height 11
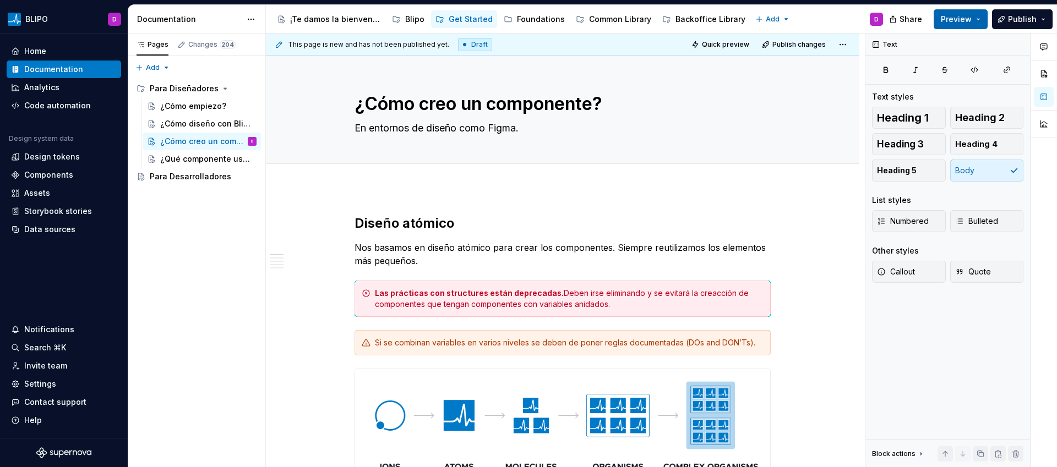
click at [977, 18] on button "Preview" at bounding box center [960, 19] width 54 height 20
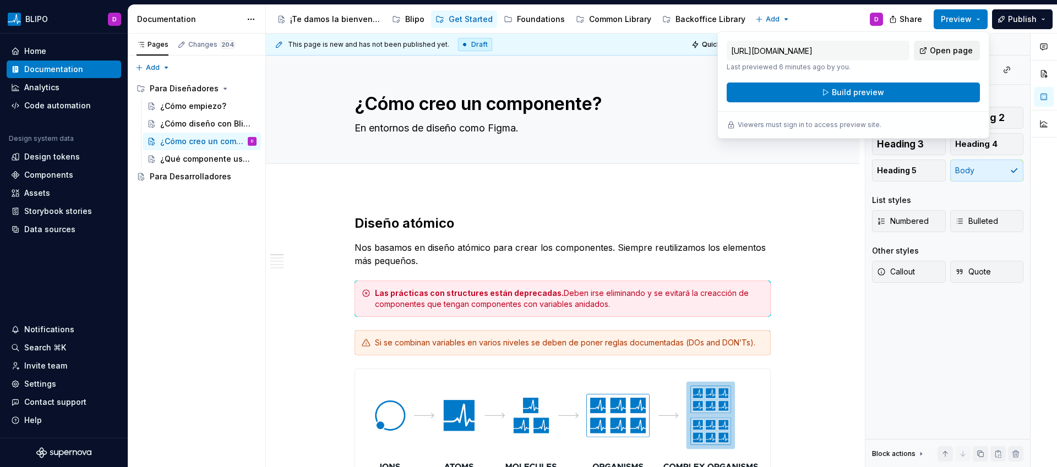
click at [936, 51] on span "Open page" at bounding box center [951, 50] width 43 height 11
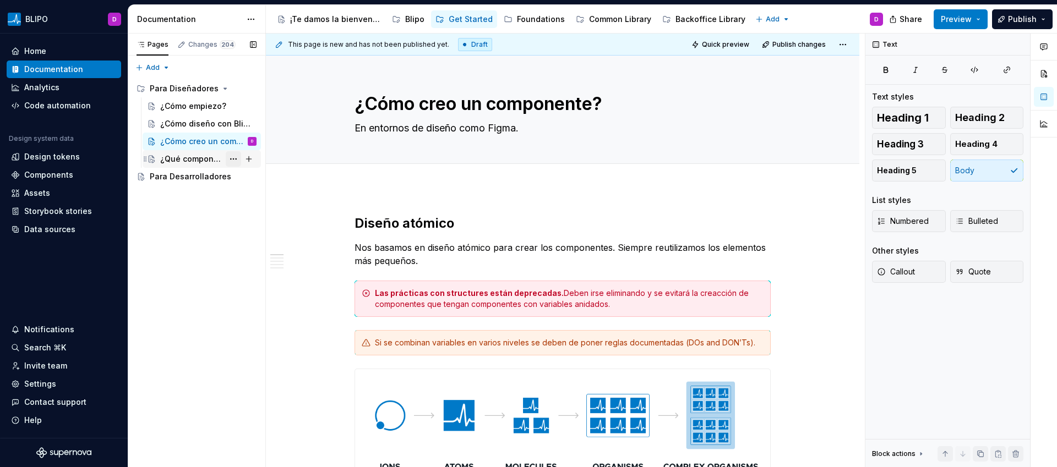
click at [236, 159] on button "Page tree" at bounding box center [233, 158] width 15 height 15
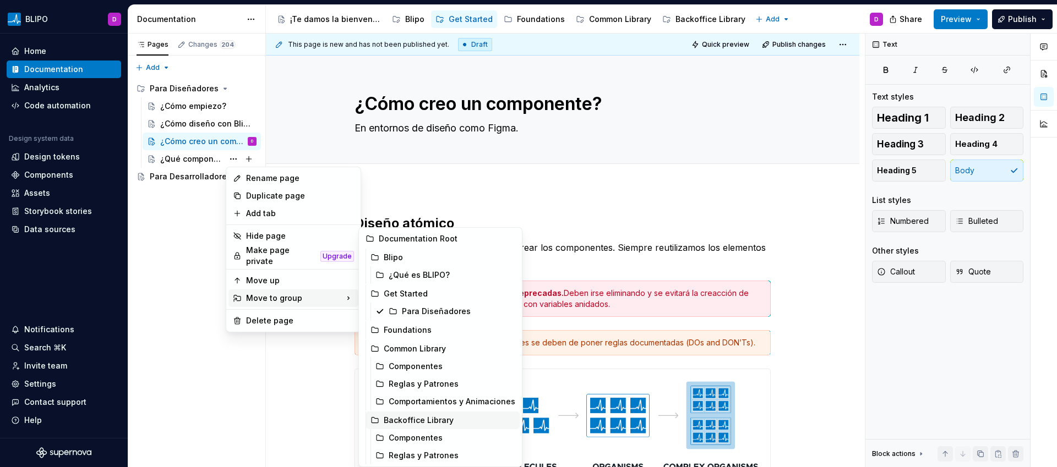
click at [442, 423] on div "Backoffice Library" at bounding box center [450, 420] width 132 height 11
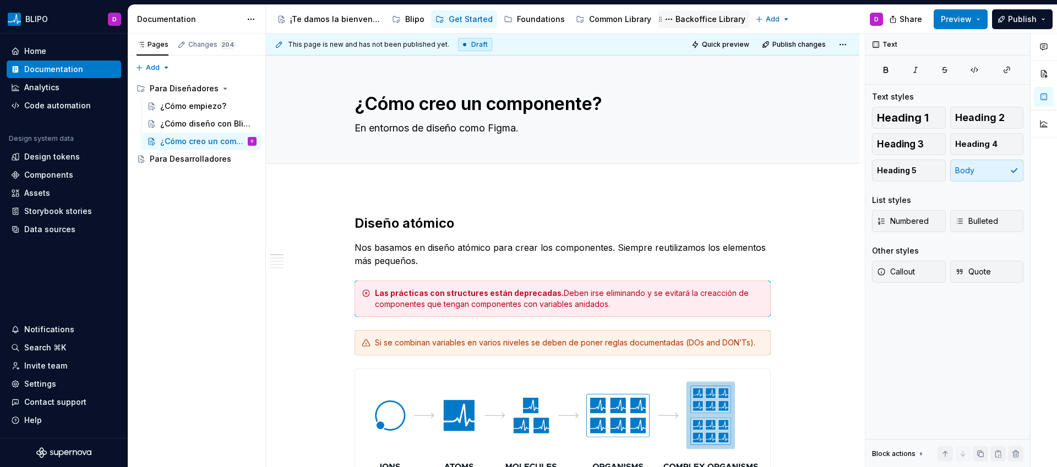
click at [690, 18] on div "Backoffice Library" at bounding box center [710, 19] width 70 height 11
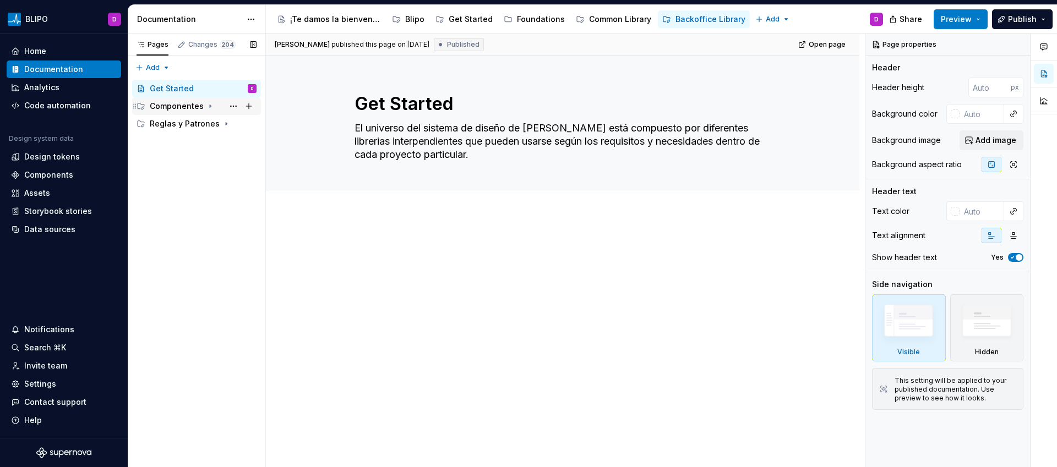
click at [178, 106] on div "Componentes" at bounding box center [177, 106] width 54 height 11
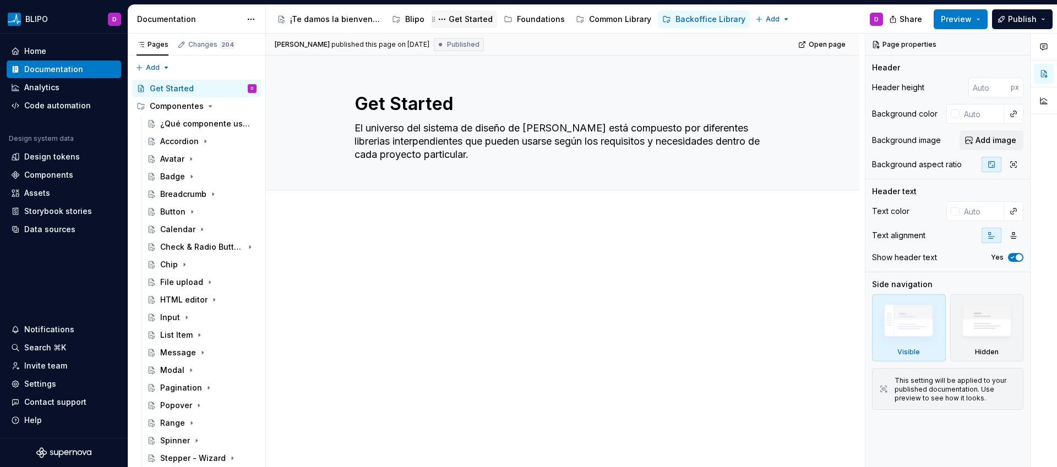
click at [472, 23] on div "Get Started" at bounding box center [471, 19] width 44 height 11
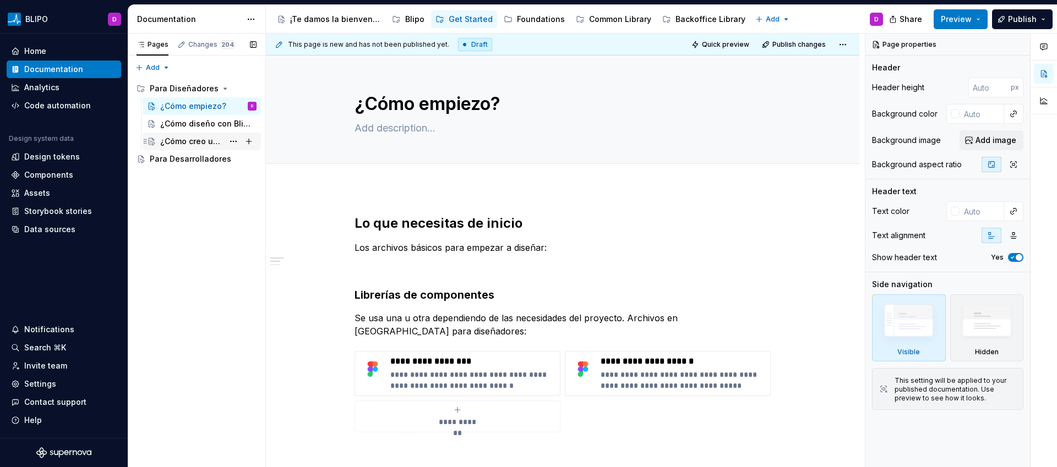
click at [195, 140] on div "¿Cómo creo un componente?" at bounding box center [191, 141] width 63 height 11
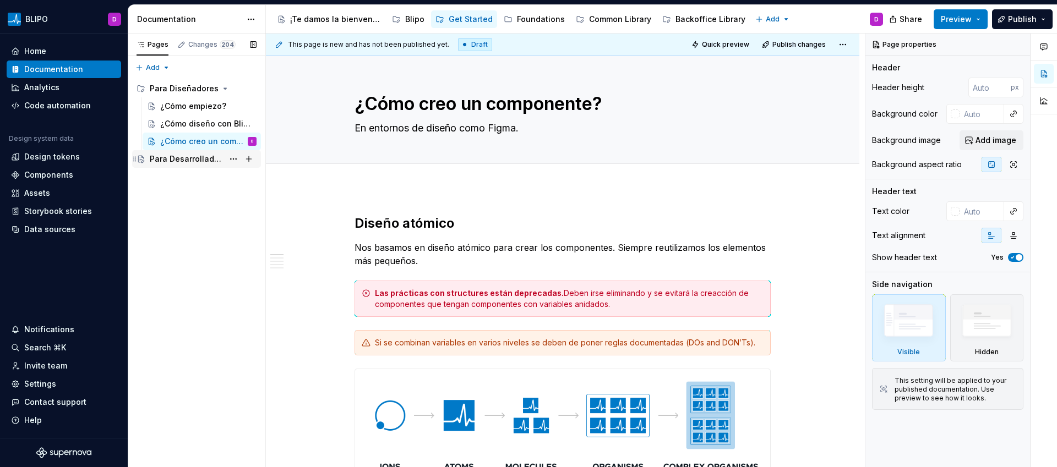
click at [203, 160] on div "Para Desarrolladores" at bounding box center [187, 159] width 74 height 11
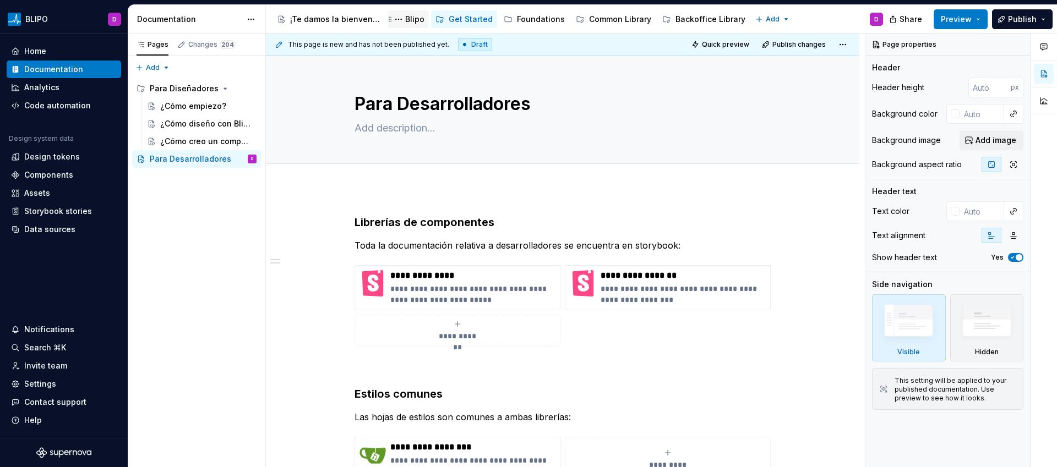
click at [412, 21] on div "Blipo" at bounding box center [414, 19] width 19 height 11
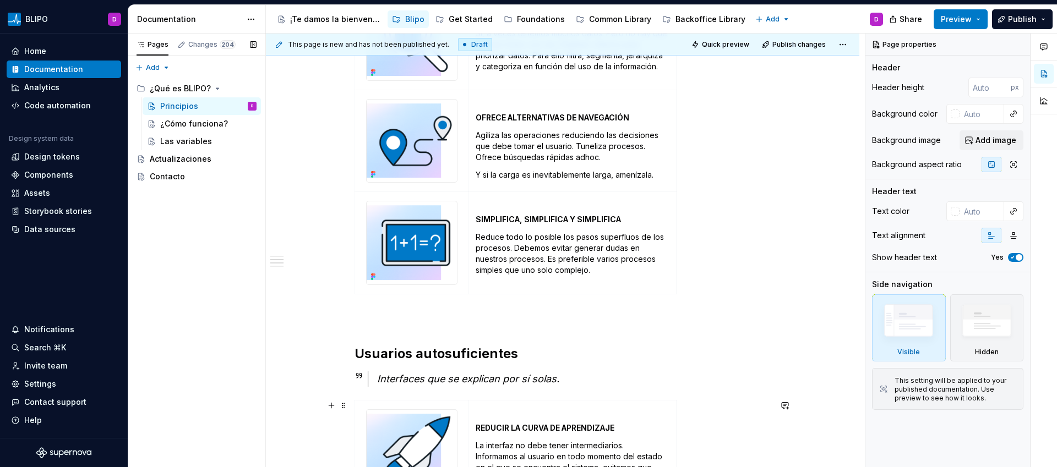
scroll to position [342, 0]
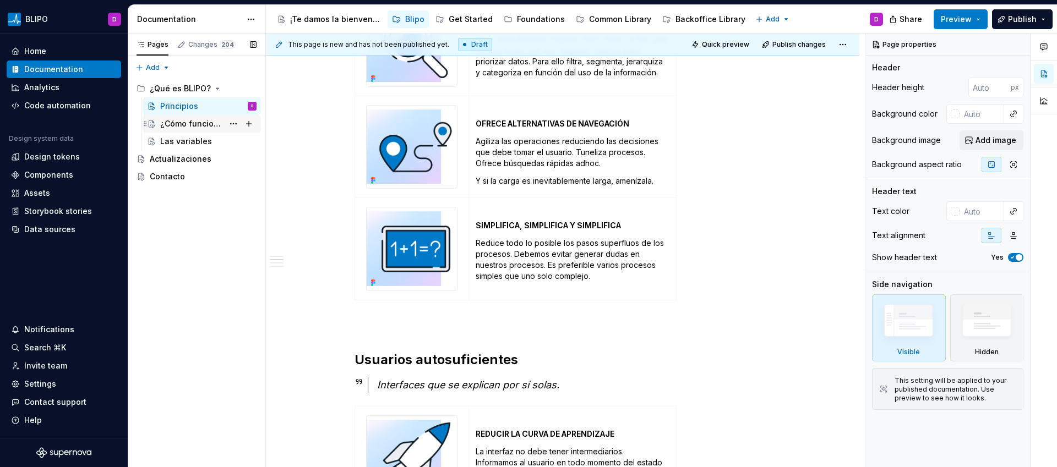
click at [196, 119] on div "¿Cómo funciona?" at bounding box center [191, 123] width 63 height 11
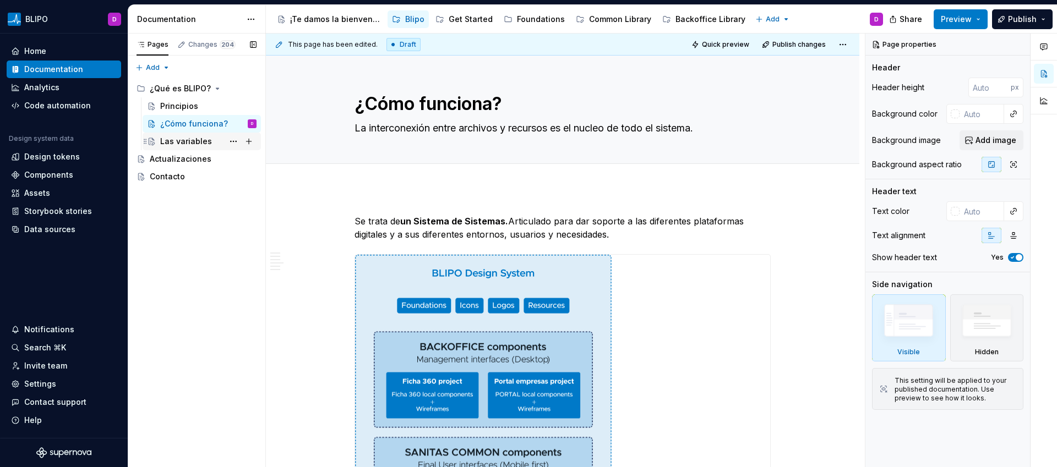
click at [194, 147] on div "Las variables" at bounding box center [208, 141] width 96 height 15
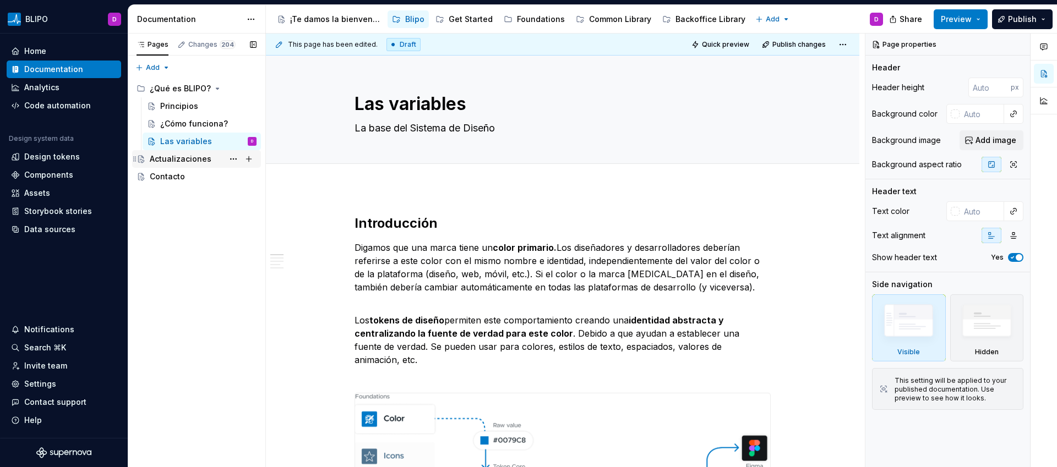
click at [189, 160] on div "Actualizaciones" at bounding box center [181, 159] width 62 height 11
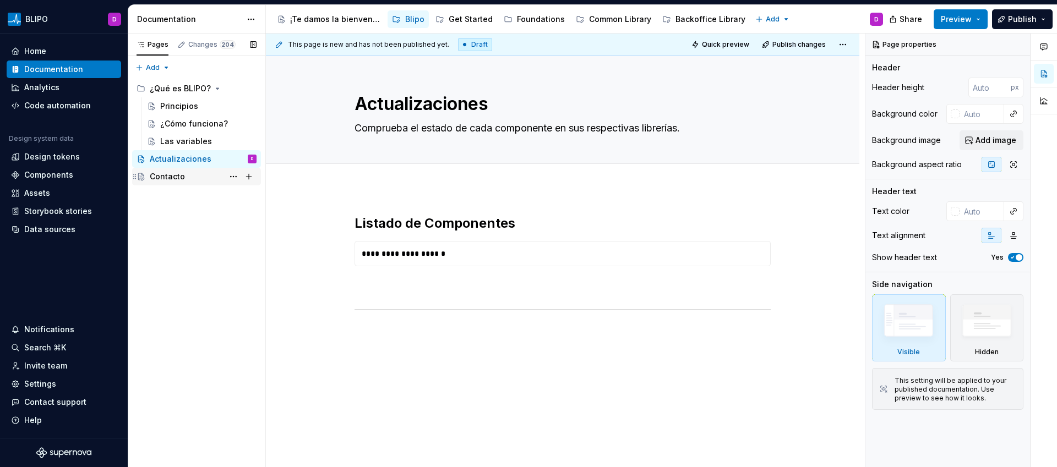
click at [186, 178] on div "Contacto" at bounding box center [203, 176] width 107 height 15
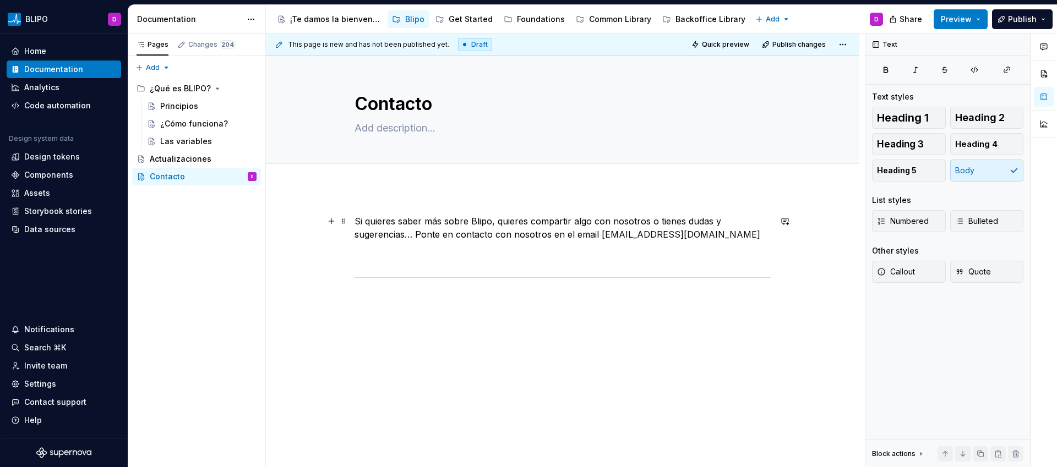
click at [604, 235] on p "Si quieres saber más sobre Blipo, quieres compartir algo con nosotros o tienes …" at bounding box center [562, 228] width 416 height 26
click at [680, 234] on p "Si quieres saber más sobre Blipo, quieres compartir algo con nosotros o tienes …" at bounding box center [562, 228] width 416 height 26
type textarea "*"
drag, startPoint x: 679, startPoint y: 235, endPoint x: 512, endPoint y: 238, distance: 166.2
click at [512, 238] on p "Si quieres saber más sobre Blipo, quieres compartir algo con nosotros o tienes …" at bounding box center [562, 228] width 416 height 26
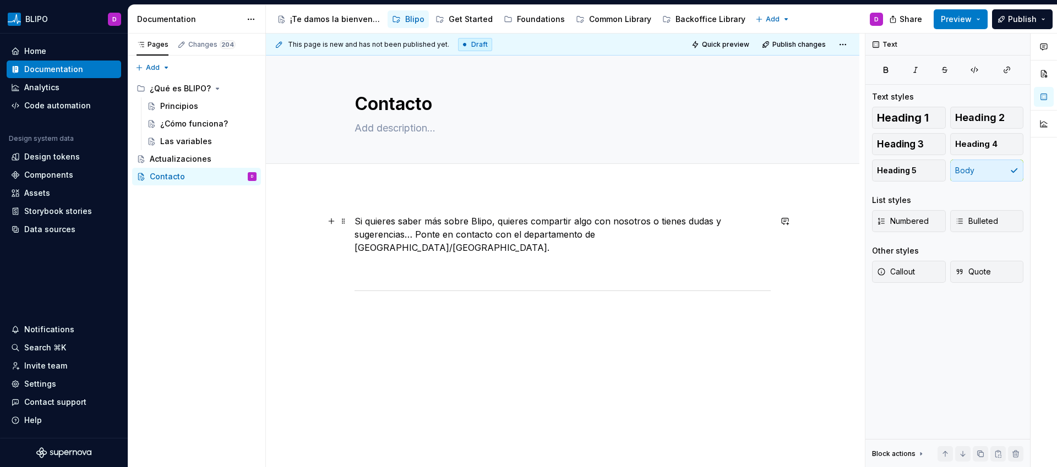
click at [609, 233] on p "Si quieres saber más sobre Blipo, quieres compartir algo con nosotros o tienes …" at bounding box center [562, 235] width 416 height 40
click at [732, 337] on div "Si quieres saber más sobre Blipo, quieres compartir algo con nosotros o tienes …" at bounding box center [562, 284] width 416 height 139
click at [982, 18] on button "Preview" at bounding box center [960, 19] width 54 height 20
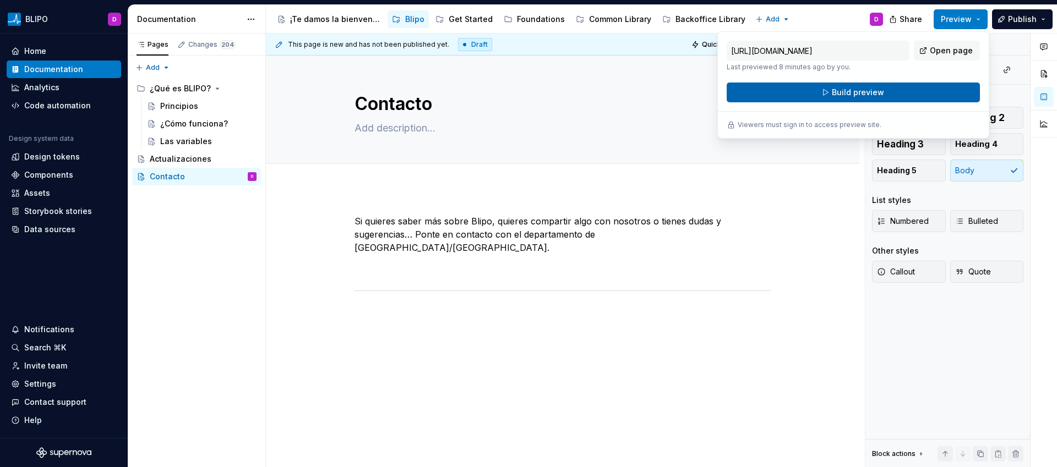
click at [927, 93] on button "Build preview" at bounding box center [852, 93] width 253 height 20
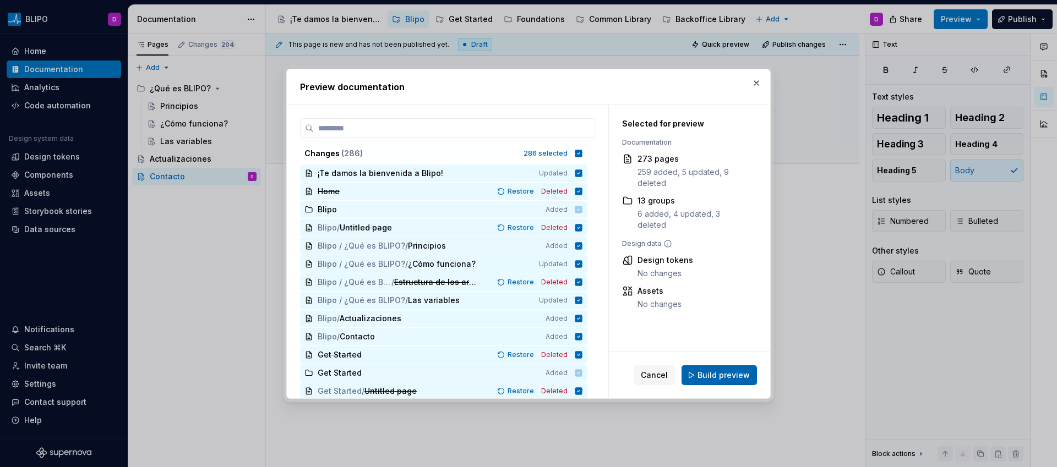
click at [715, 374] on span "Build preview" at bounding box center [723, 375] width 52 height 11
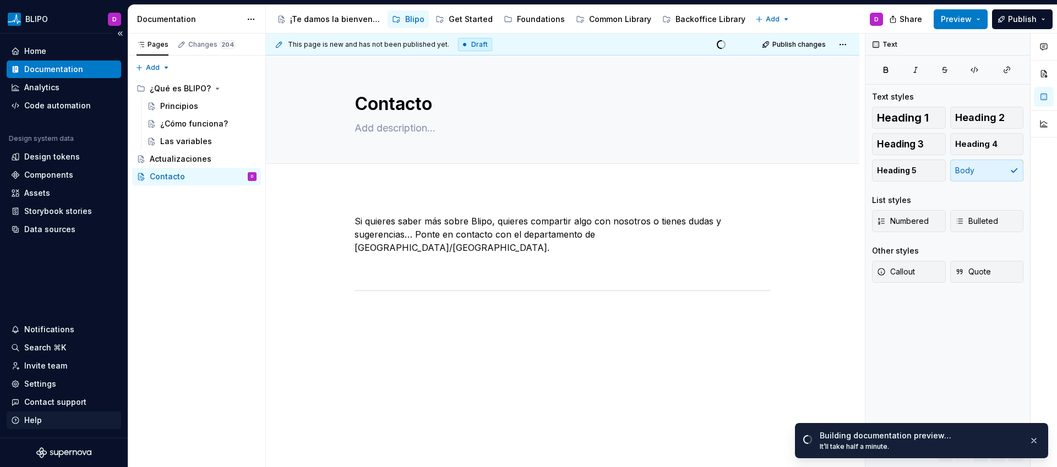
type textarea "*"
